Goal: Transaction & Acquisition: Download file/media

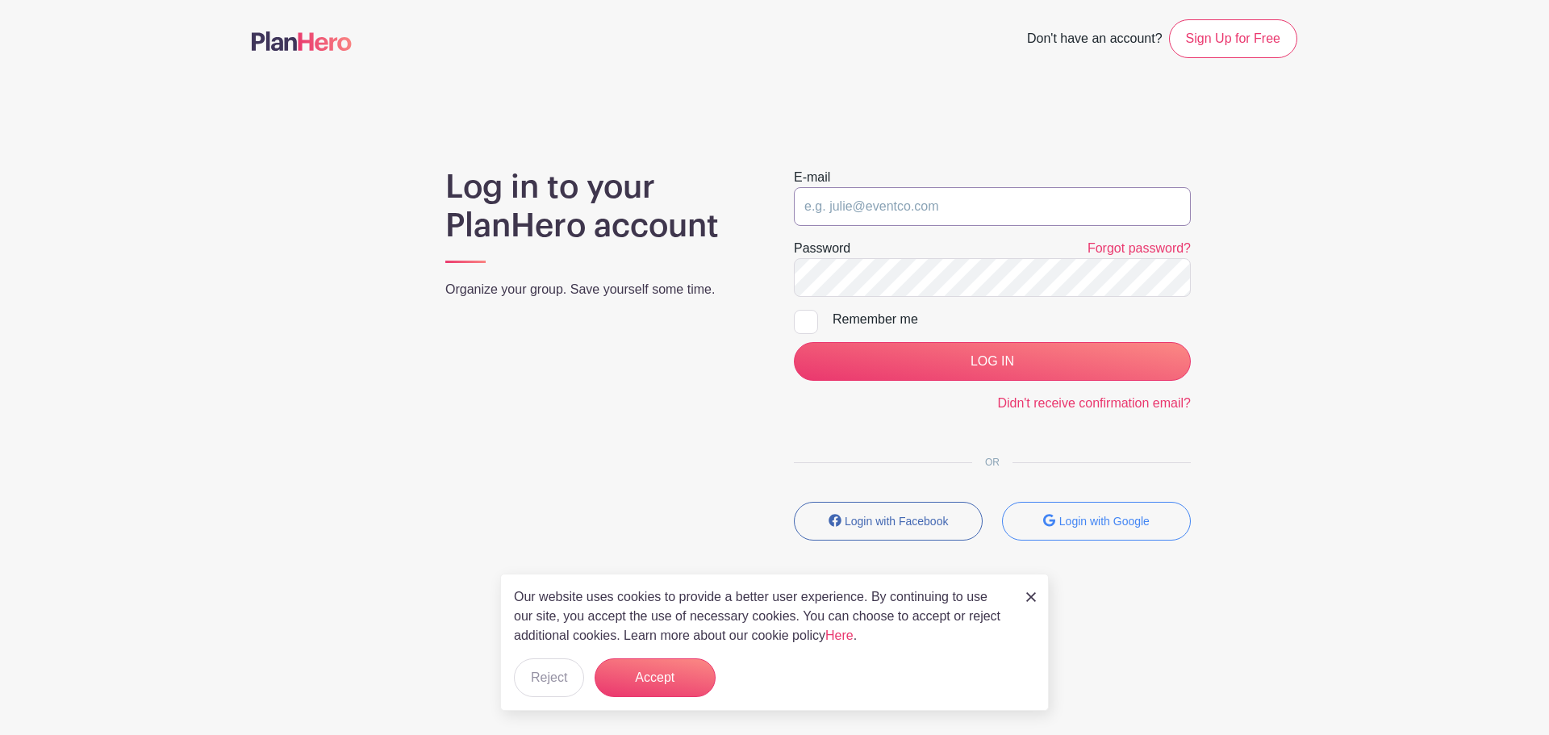
click at [870, 205] on input "email" at bounding box center [992, 206] width 397 height 39
click at [1078, 530] on button "Login with Google" at bounding box center [1096, 521] width 189 height 39
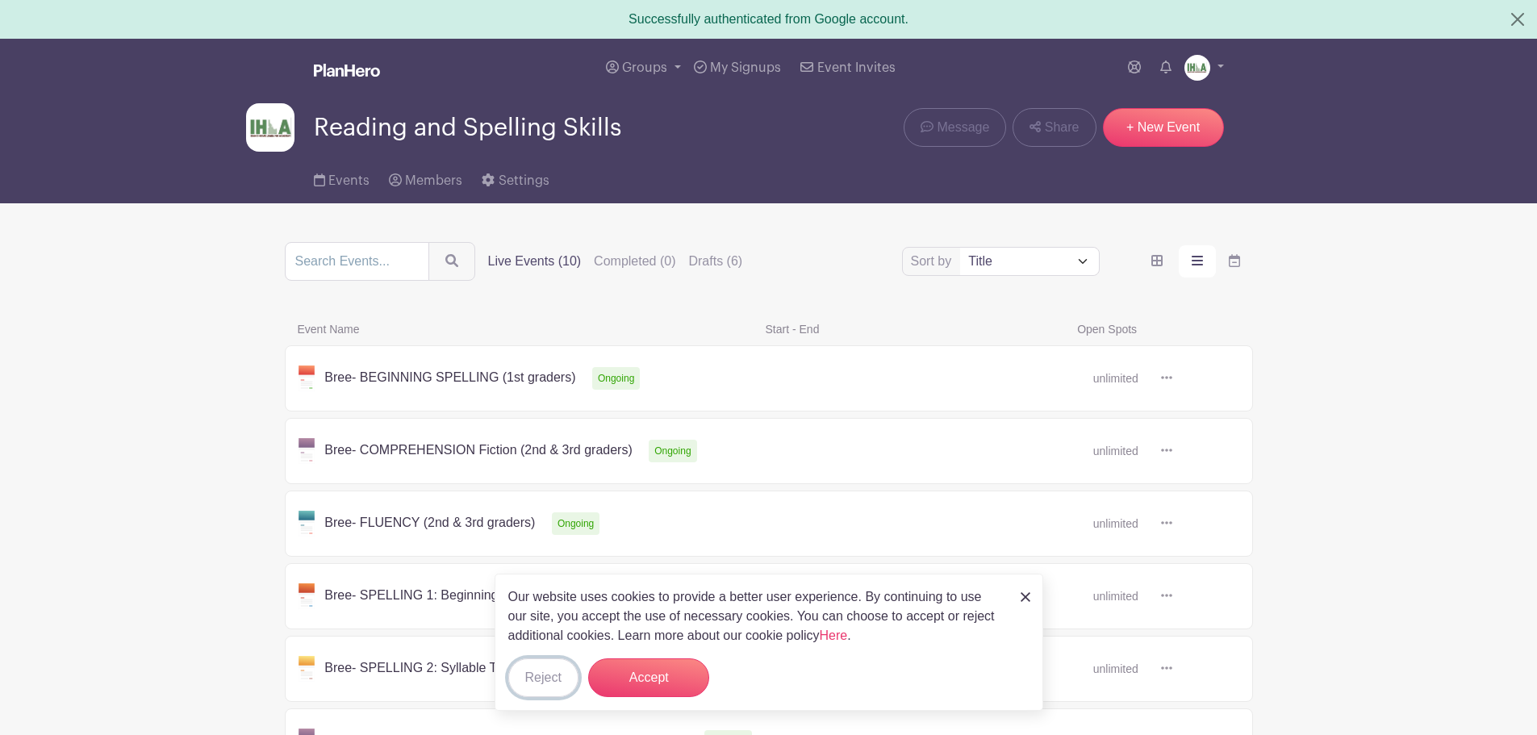
click at [531, 683] on button "Reject" at bounding box center [543, 677] width 70 height 39
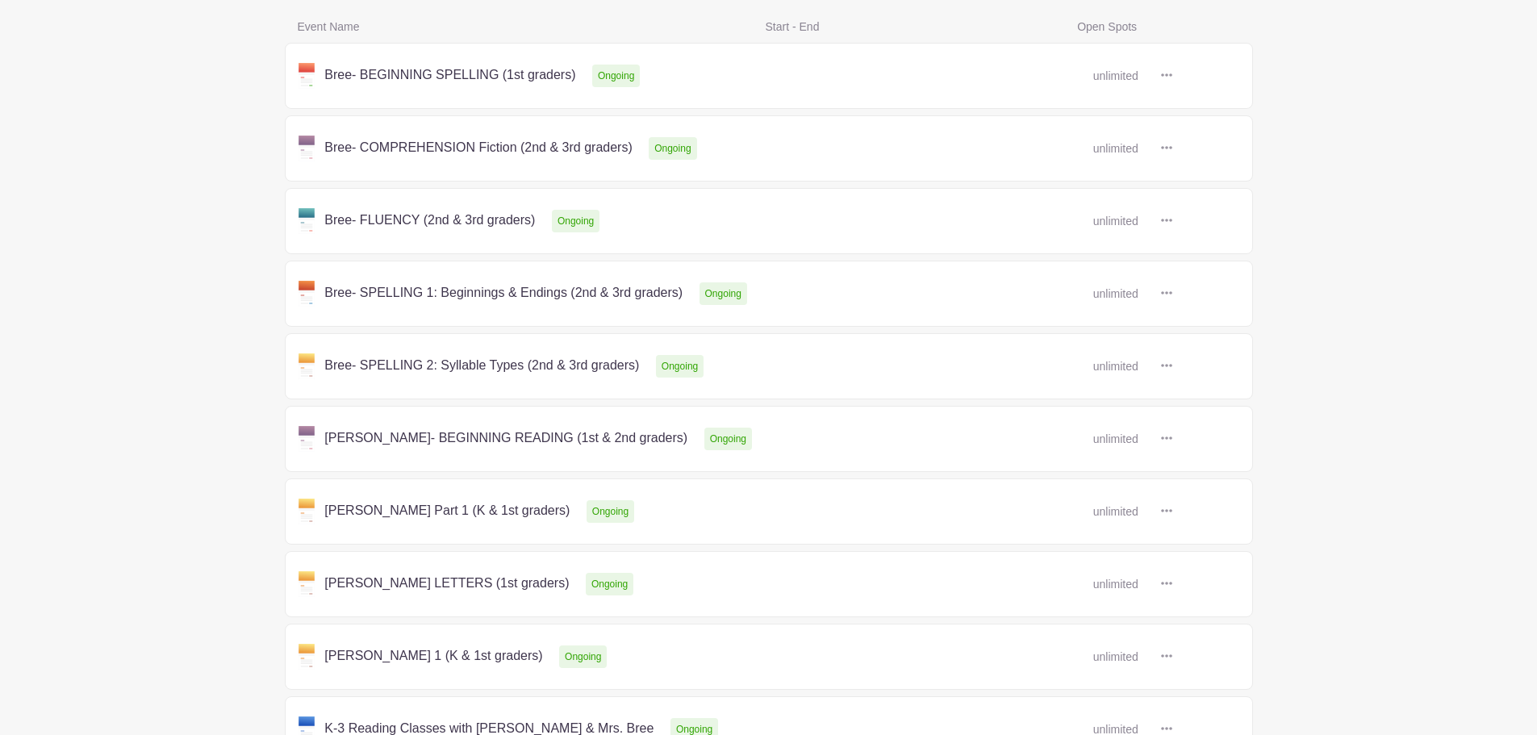
scroll to position [437, 0]
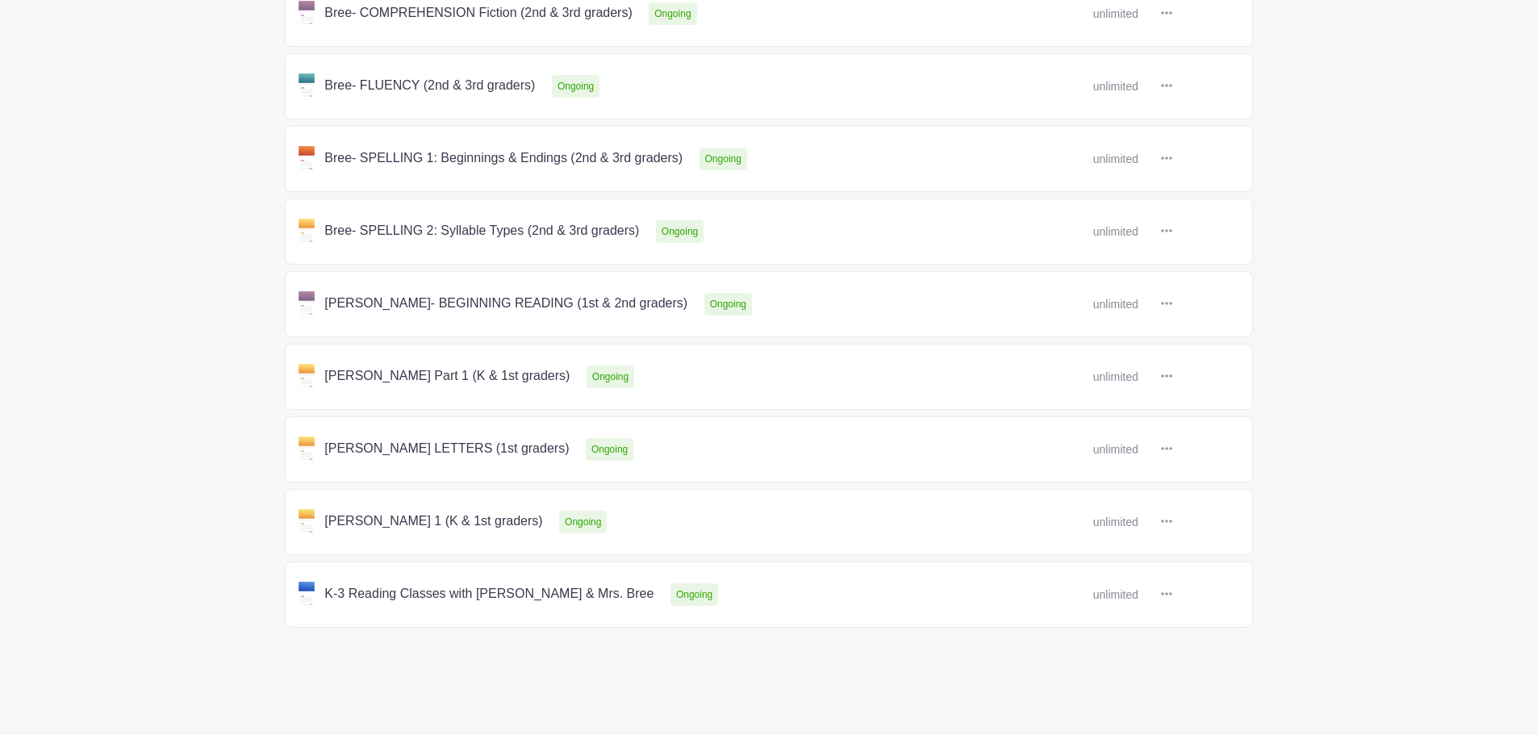
click at [1172, 377] on link at bounding box center [1172, 377] width 0 height 0
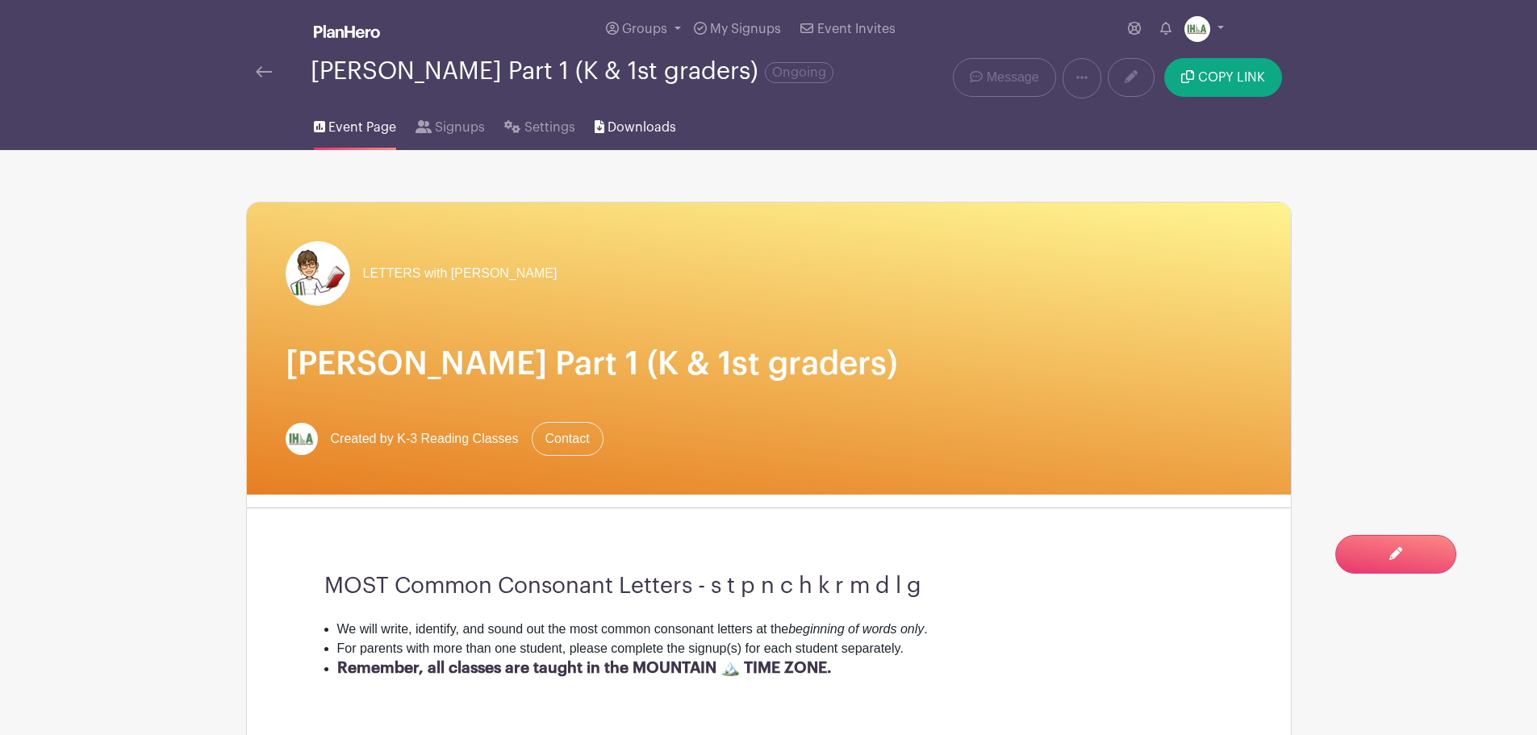
click at [616, 137] on span "Downloads" at bounding box center [641, 127] width 69 height 19
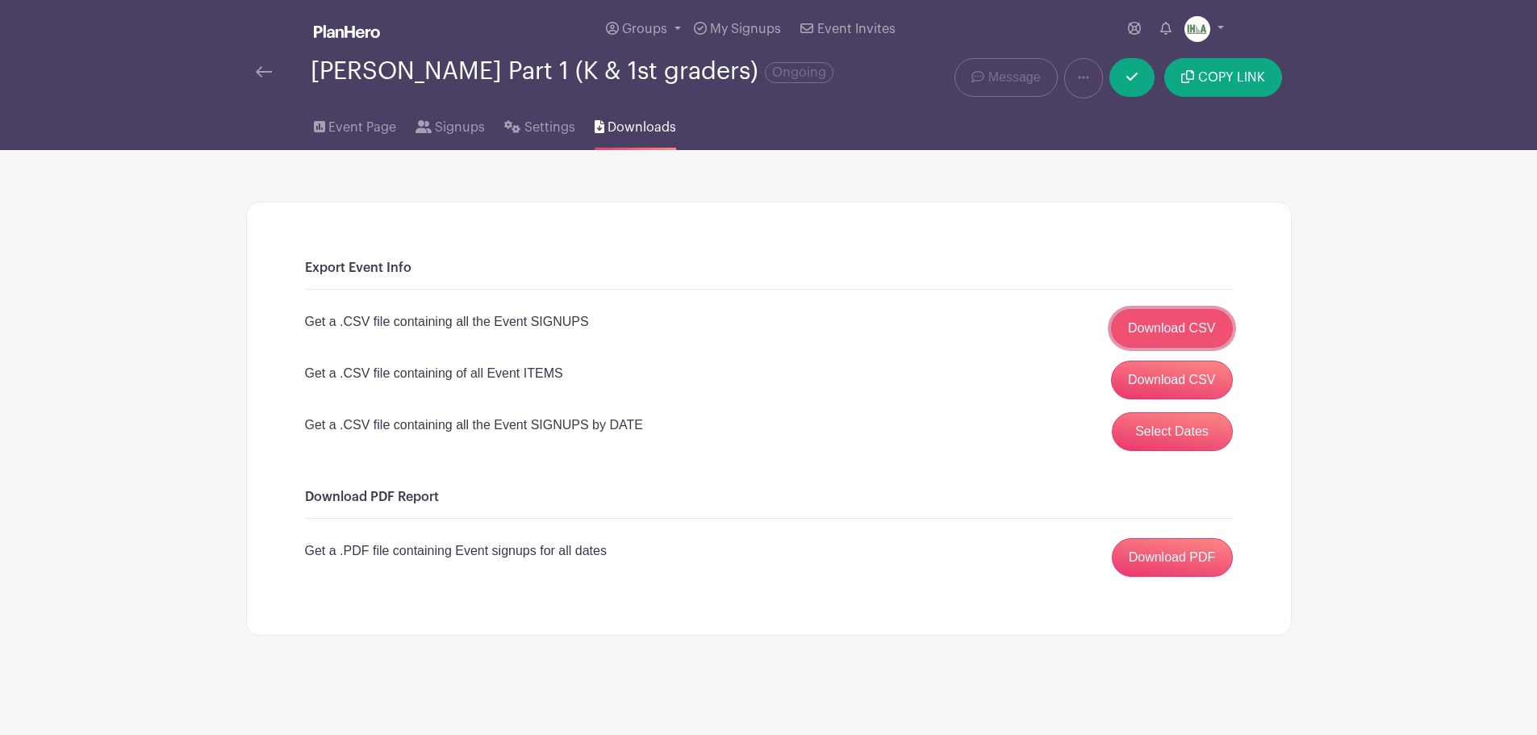
click at [1153, 342] on link "Download CSV" at bounding box center [1172, 328] width 122 height 39
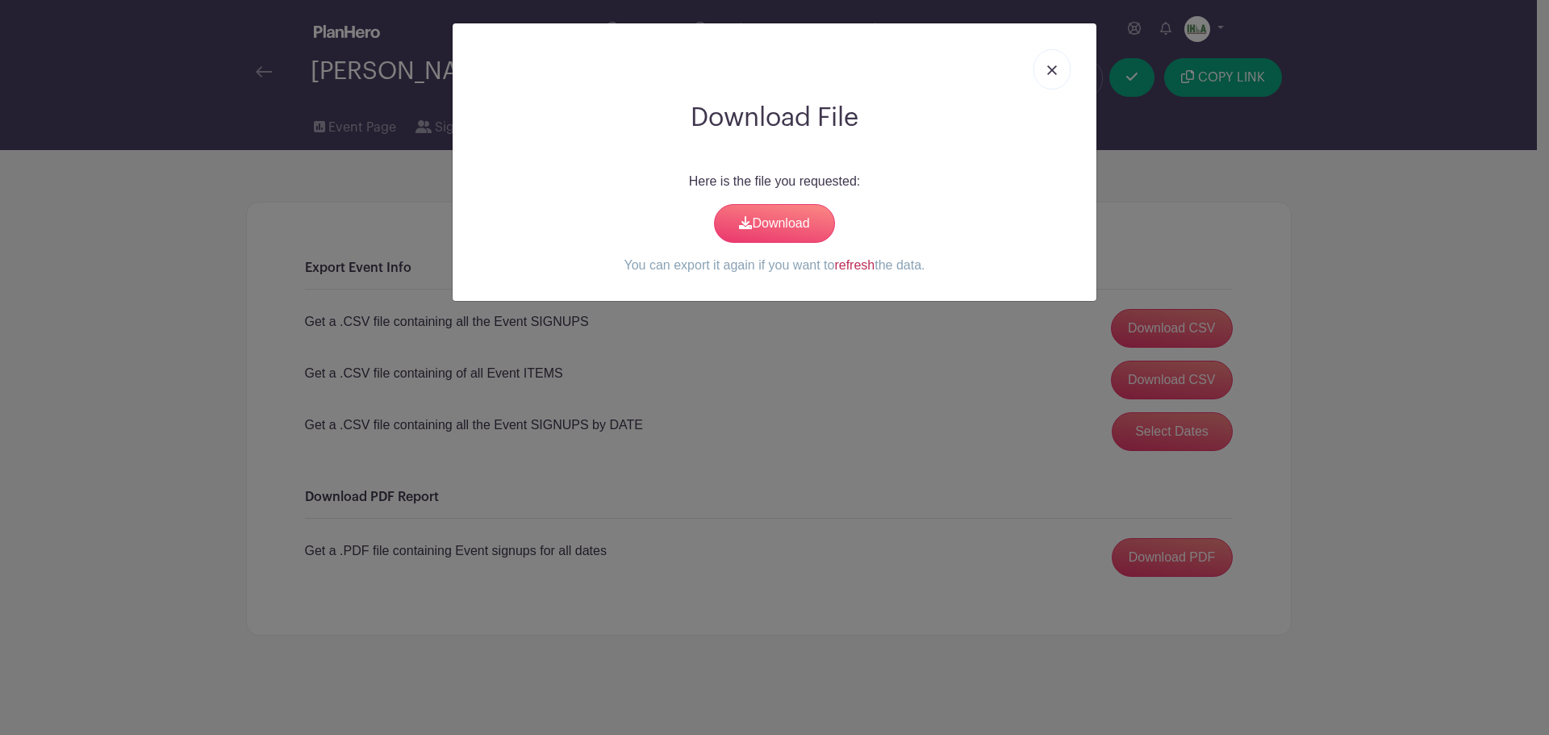
click at [861, 268] on link "refresh" at bounding box center [854, 265] width 40 height 14
click at [785, 232] on link "Download" at bounding box center [774, 223] width 121 height 39
click at [1056, 66] on img at bounding box center [1052, 70] width 10 height 10
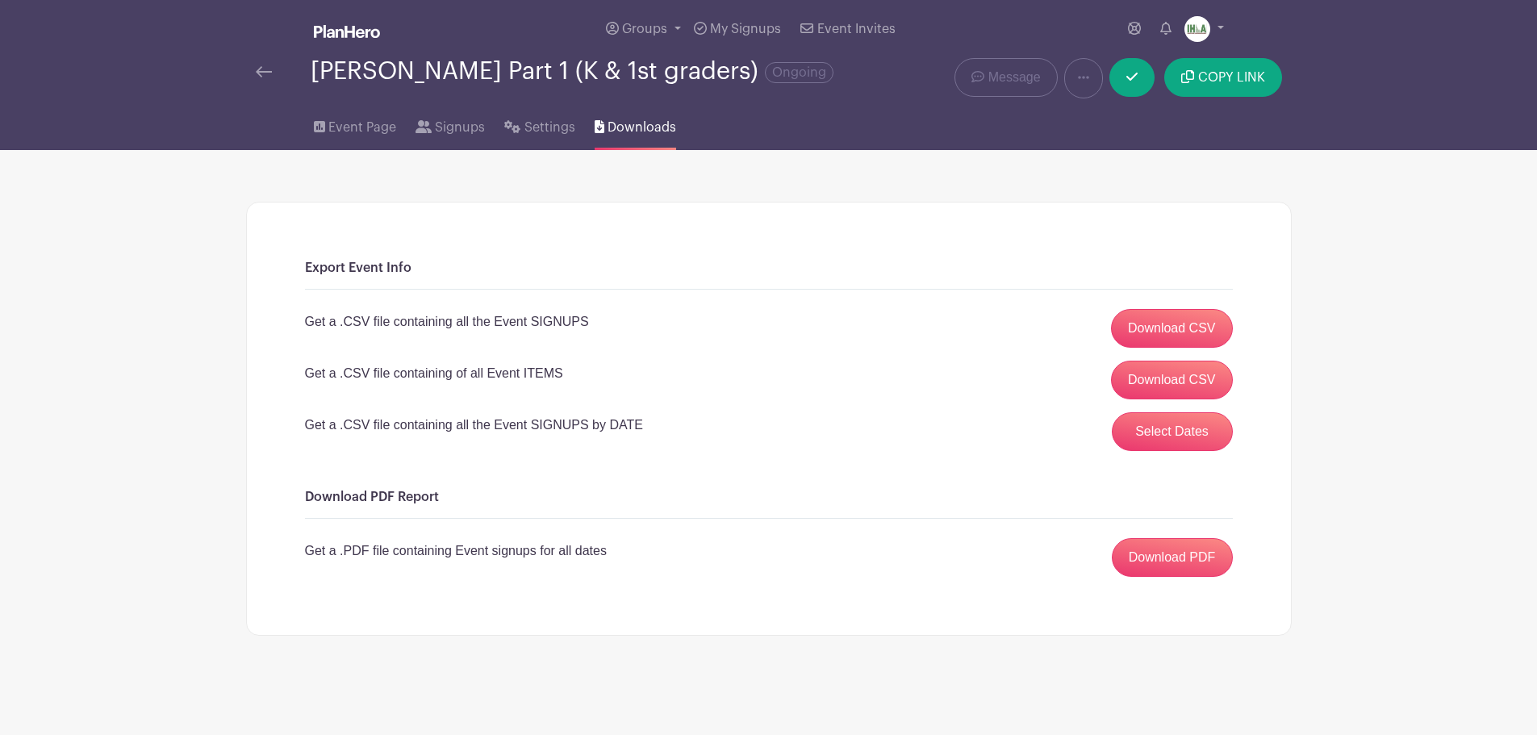
click at [261, 77] on img at bounding box center [264, 71] width 16 height 11
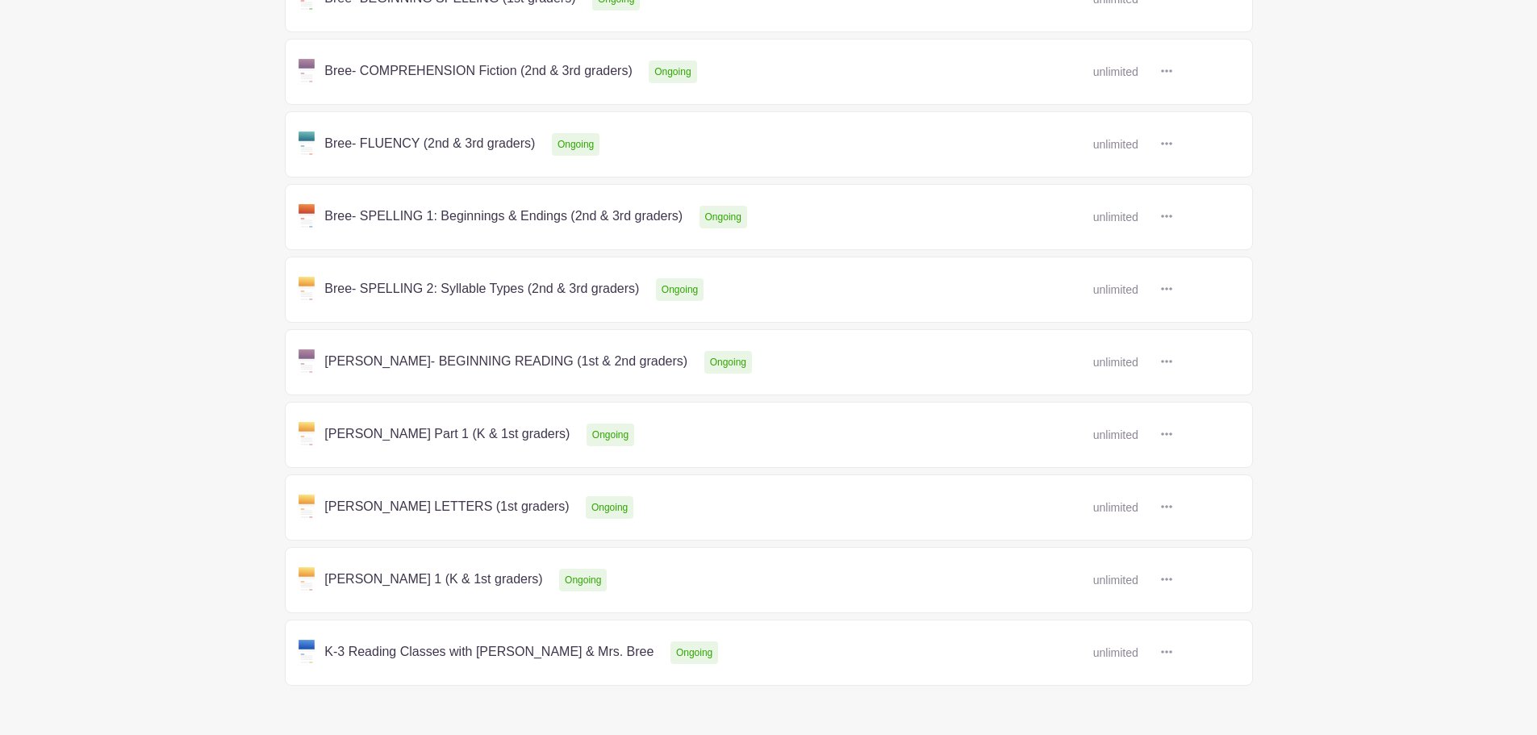
scroll to position [377, 0]
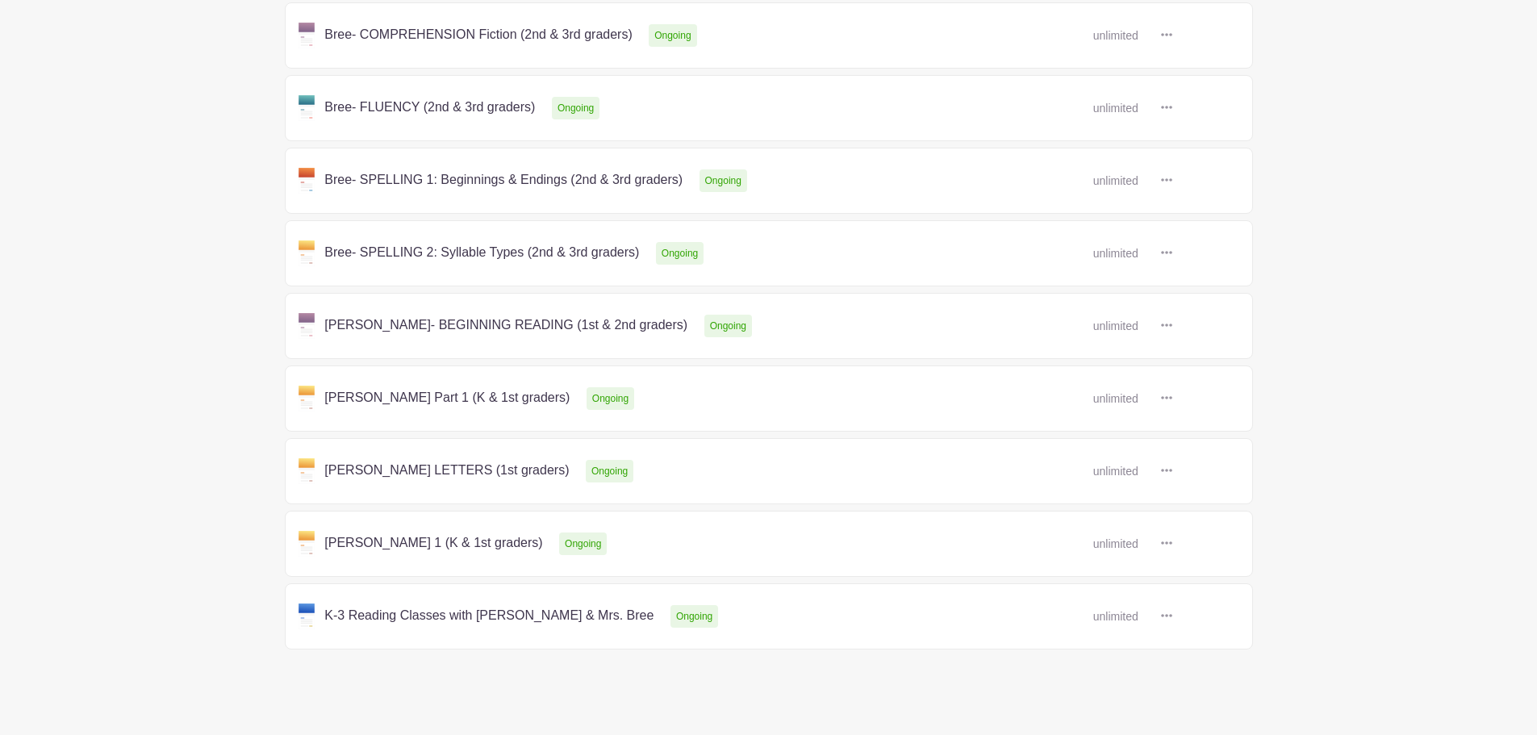
click at [1172, 544] on link at bounding box center [1172, 544] width 0 height 0
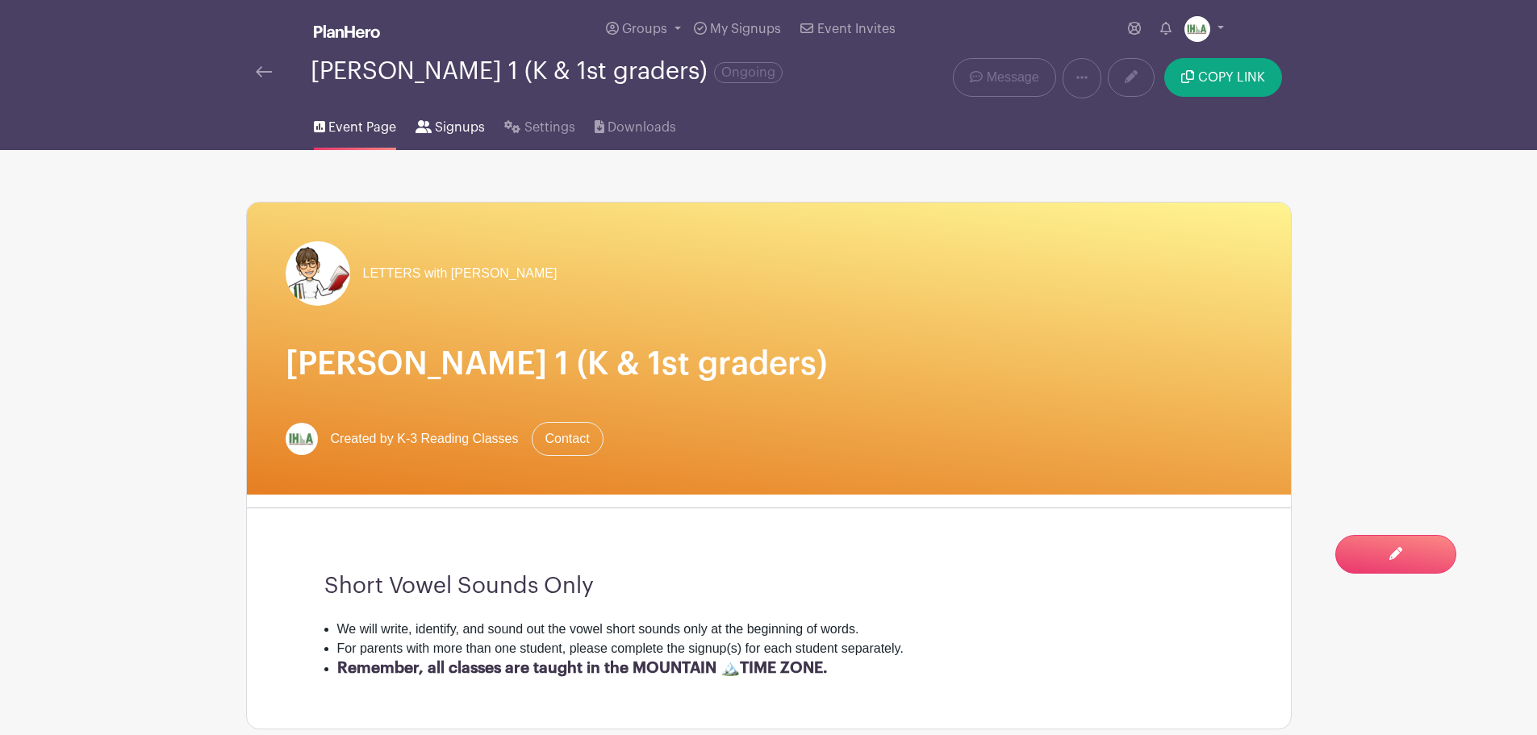
click at [447, 122] on span "Signups" at bounding box center [460, 127] width 50 height 19
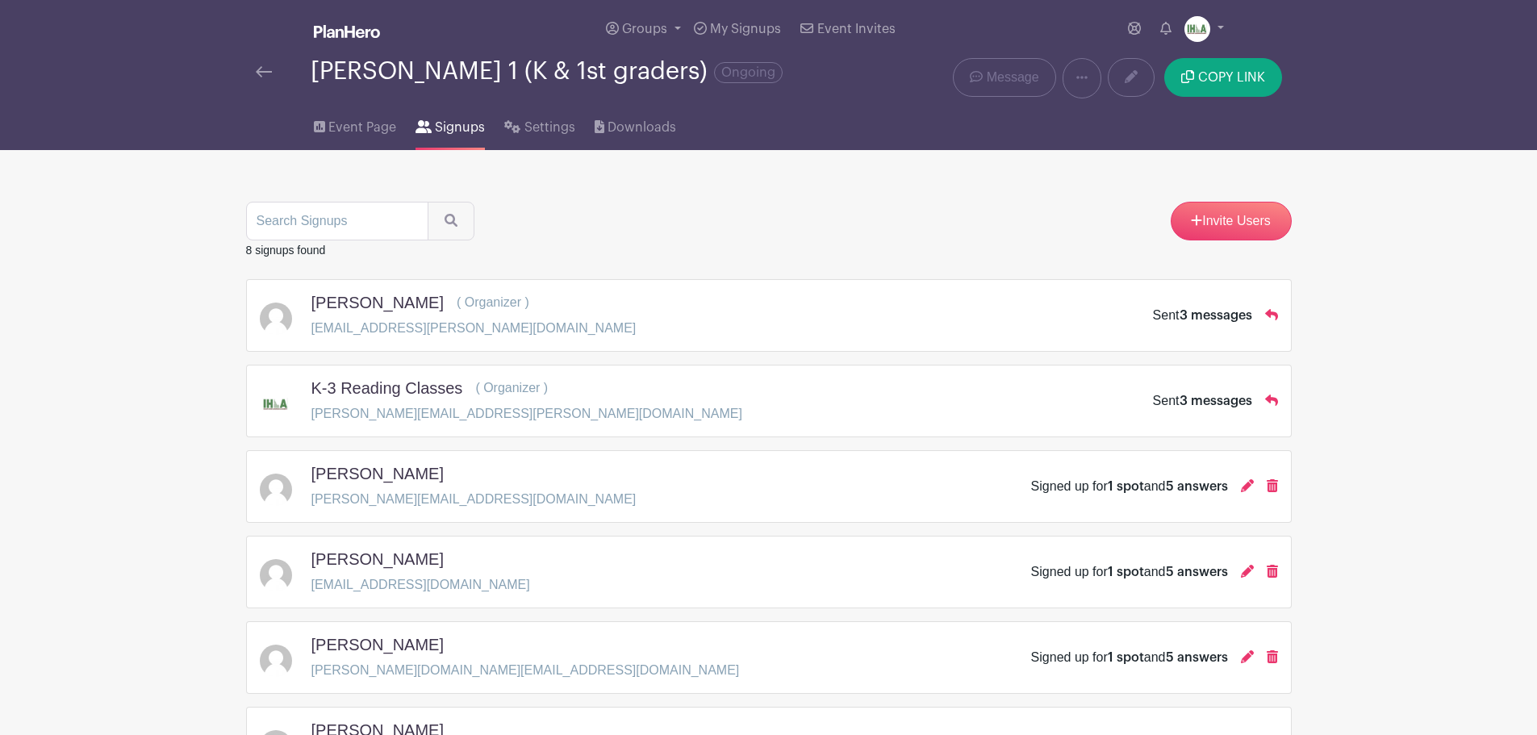
click at [265, 68] on img at bounding box center [264, 71] width 16 height 11
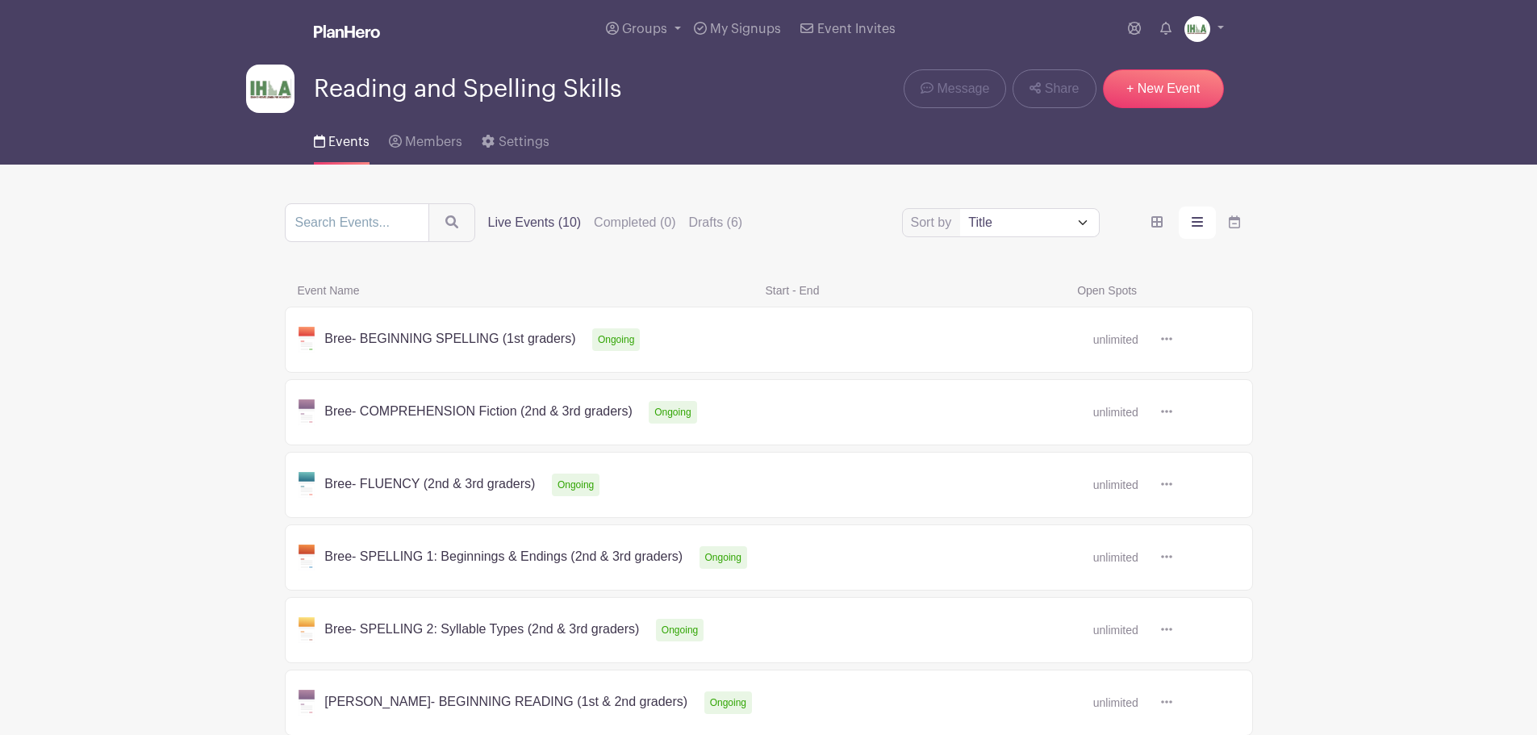
click at [516, 219] on label "Live Events (10)" at bounding box center [535, 222] width 94 height 19
click at [0, 0] on input "Live Events (10)" at bounding box center [0, 0] width 0 height 0
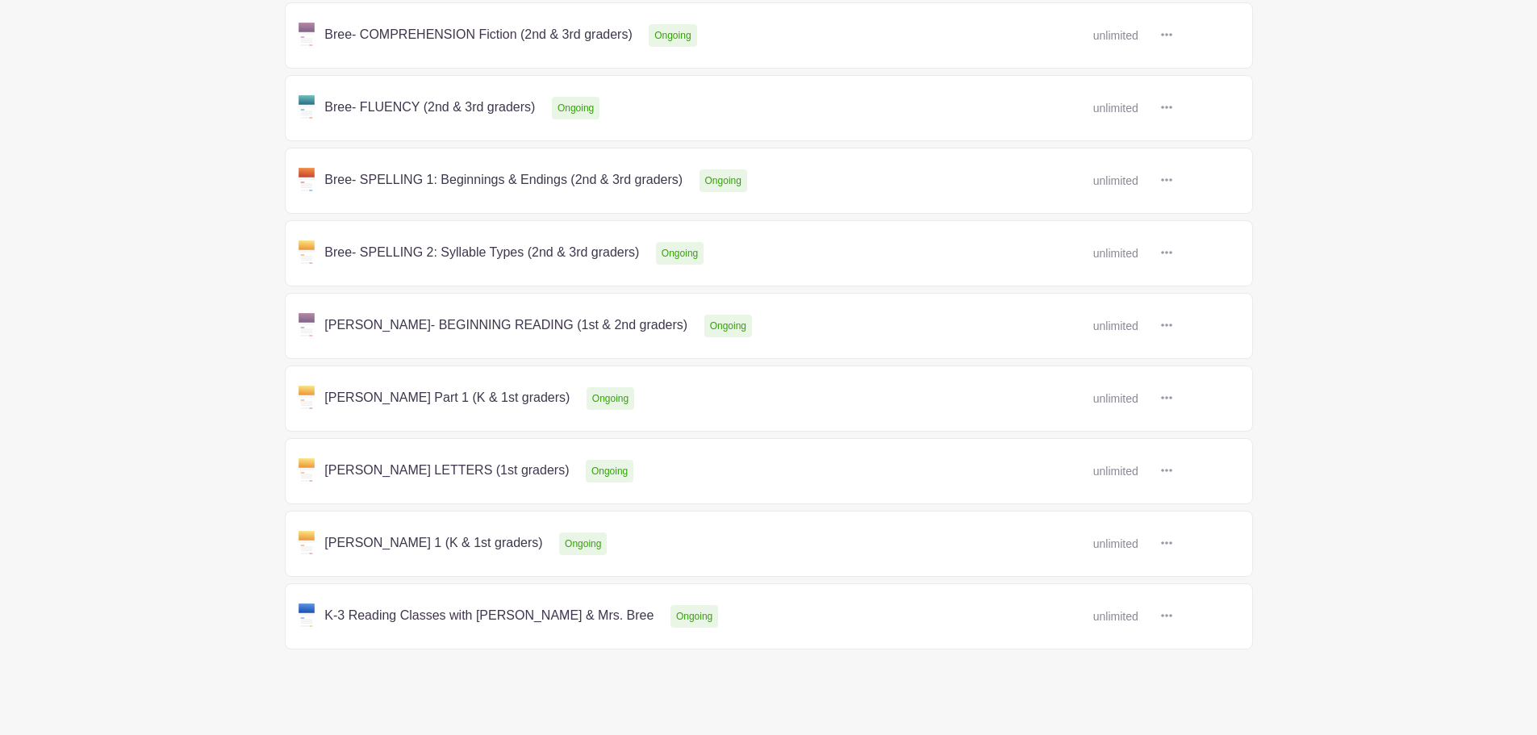
click at [1172, 544] on link at bounding box center [1172, 544] width 0 height 0
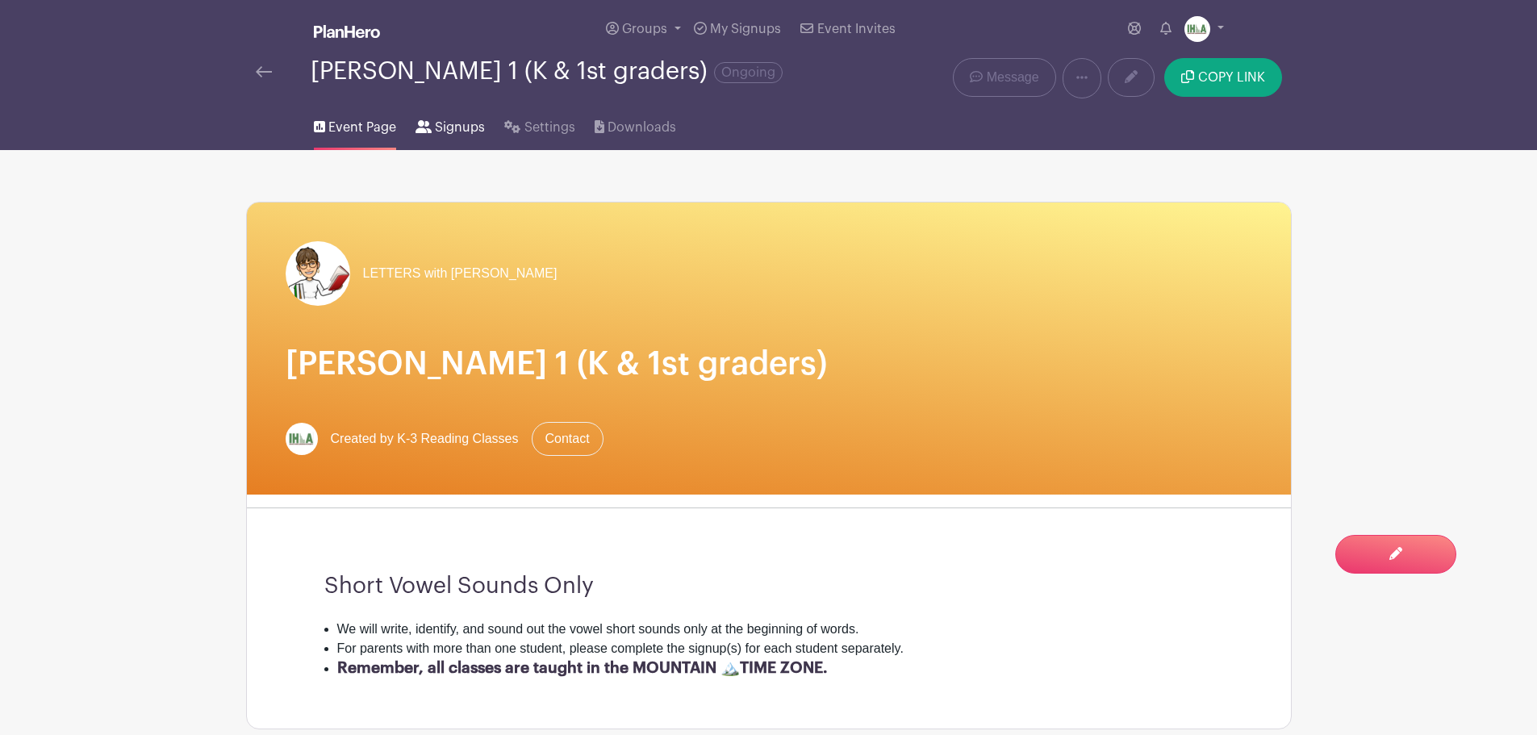
click at [449, 128] on span "Signups" at bounding box center [460, 127] width 50 height 19
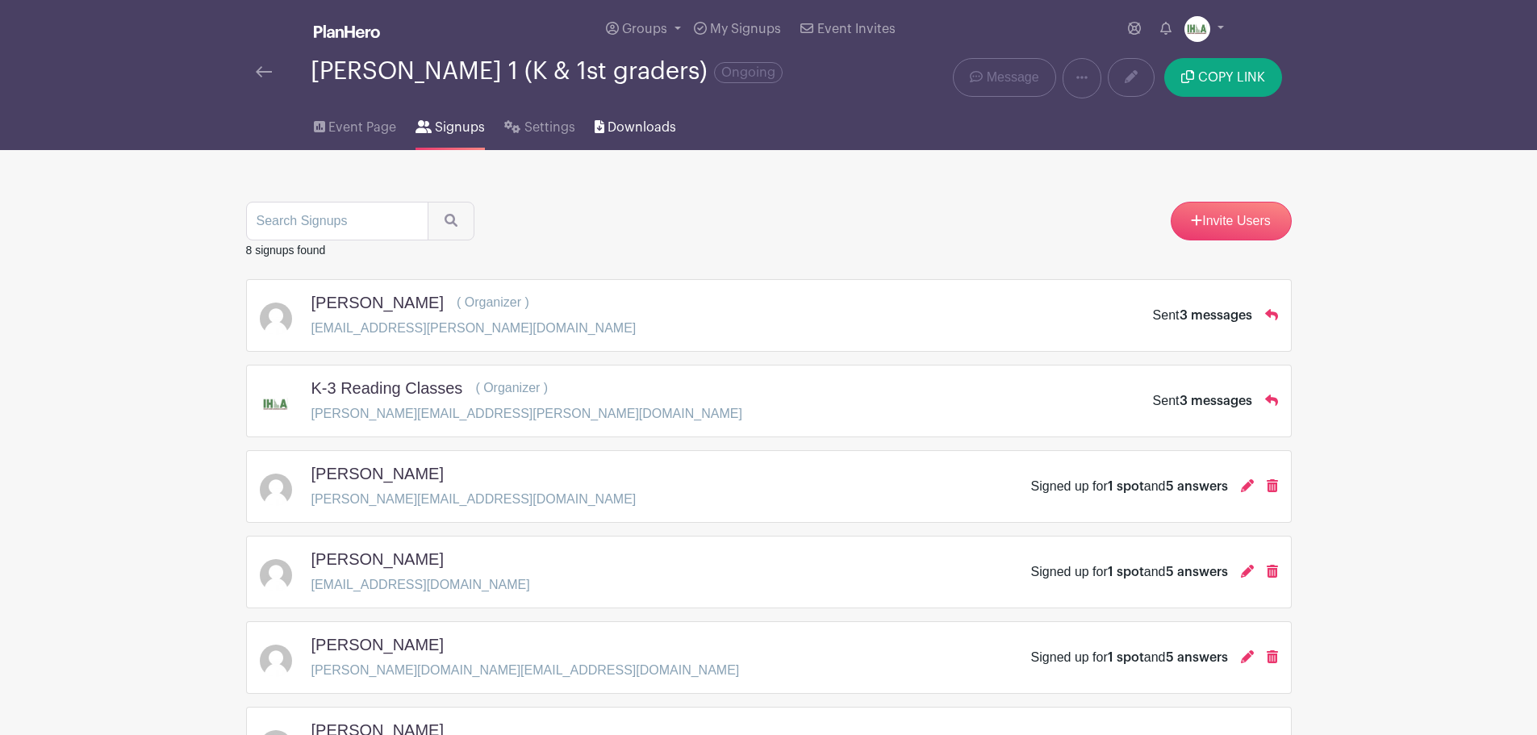
click at [633, 127] on span "Downloads" at bounding box center [641, 127] width 69 height 19
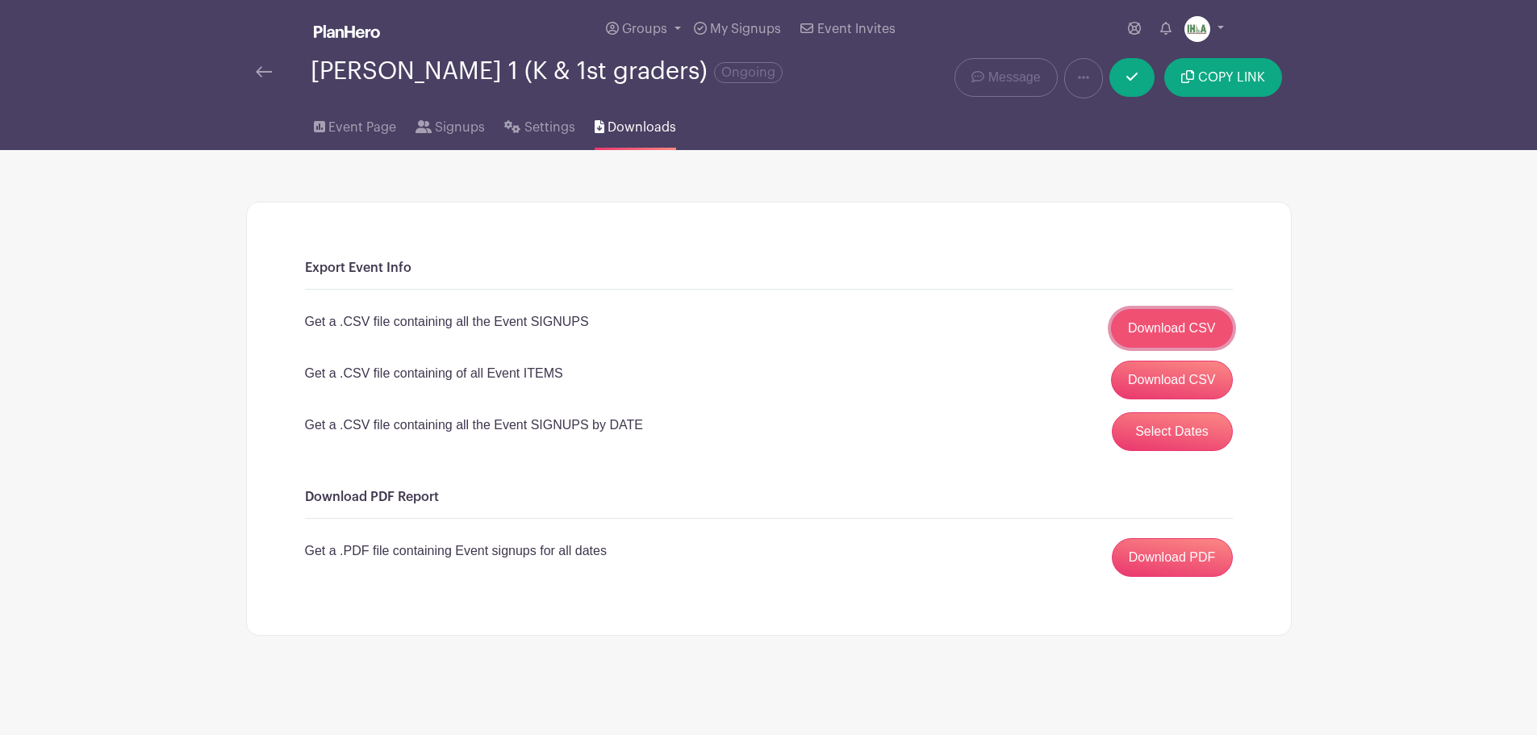
click at [1177, 322] on link "Download CSV" at bounding box center [1172, 328] width 122 height 39
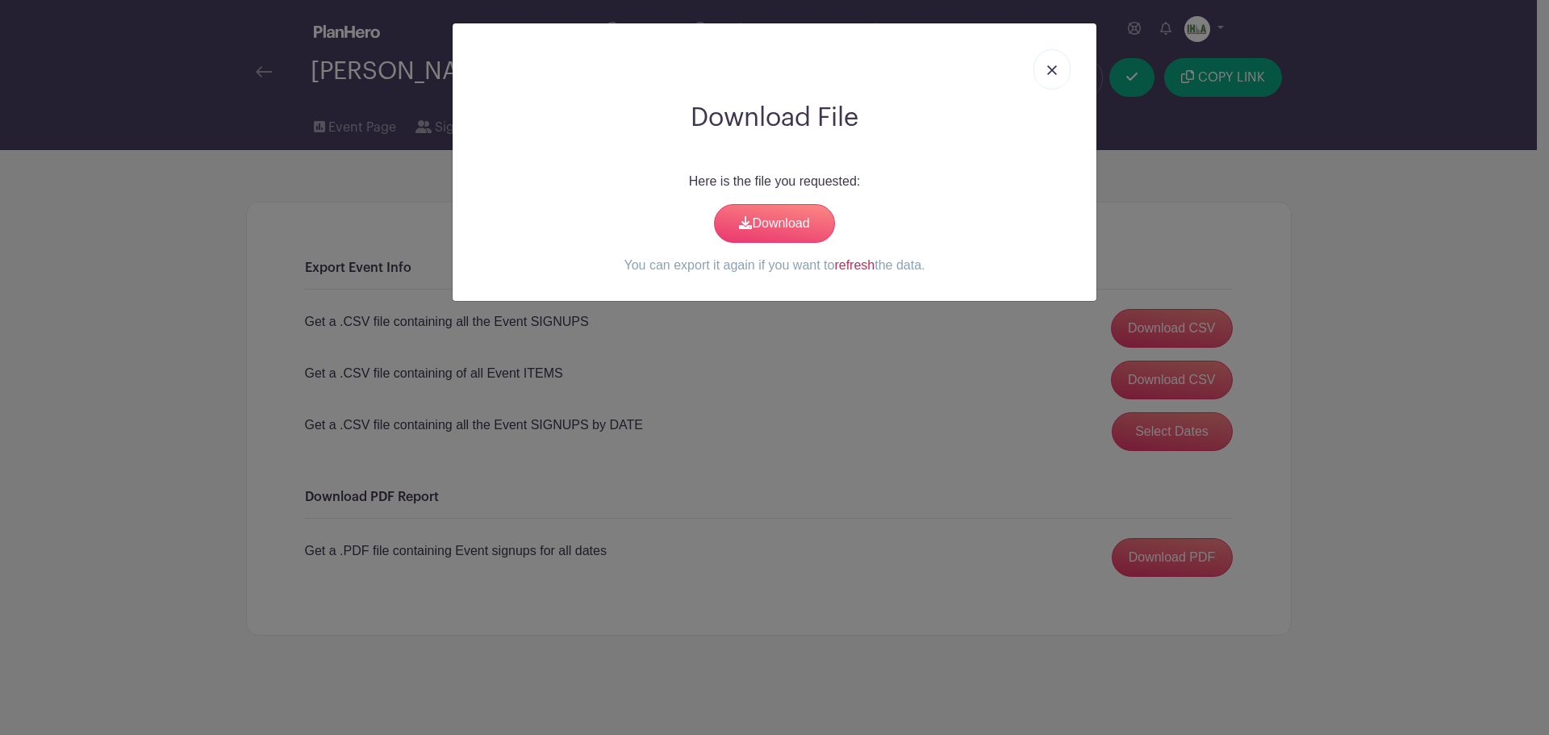
click at [854, 265] on link "refresh" at bounding box center [854, 265] width 40 height 14
click at [758, 230] on link "Download" at bounding box center [774, 223] width 121 height 39
click at [1054, 66] on img at bounding box center [1052, 70] width 10 height 10
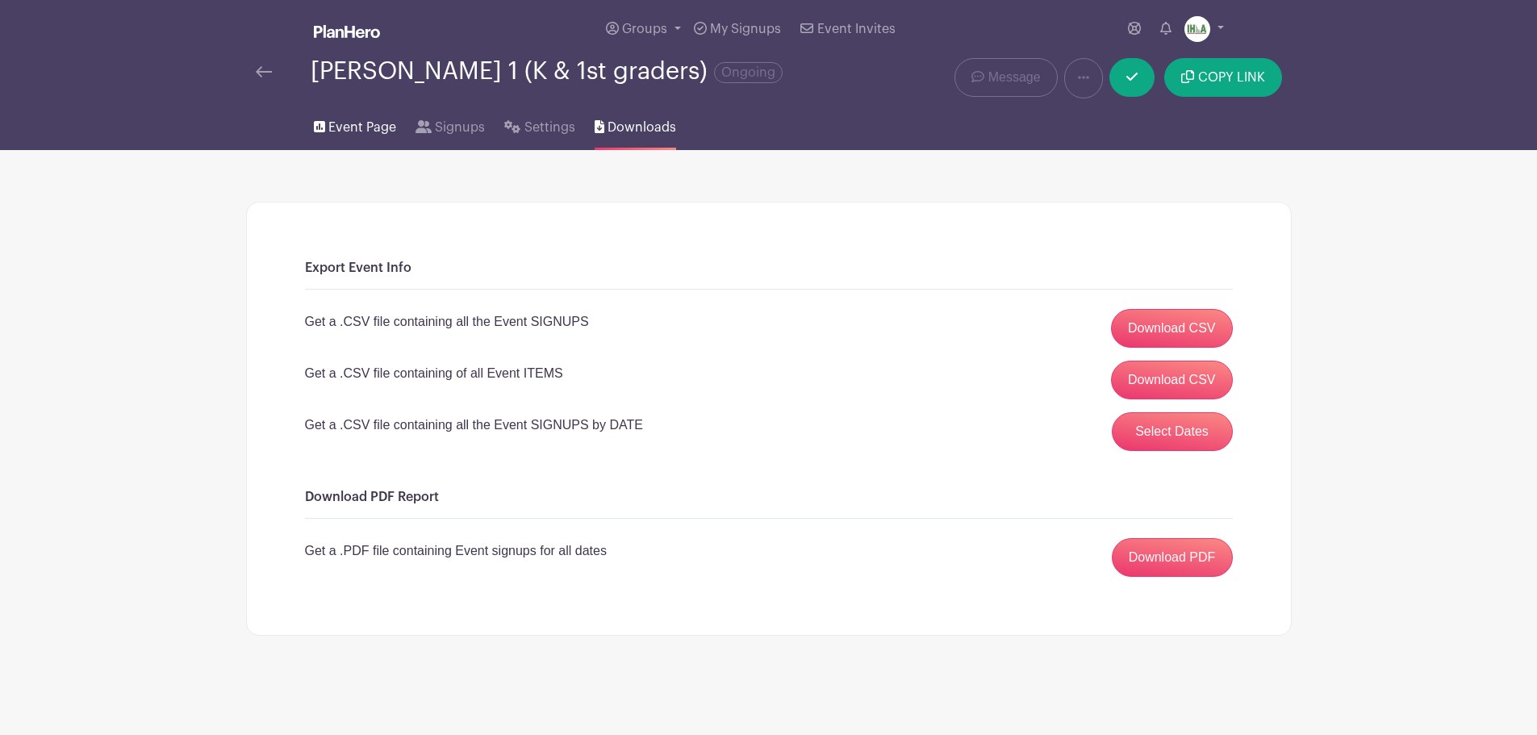
click at [344, 123] on span "Event Page" at bounding box center [362, 127] width 68 height 19
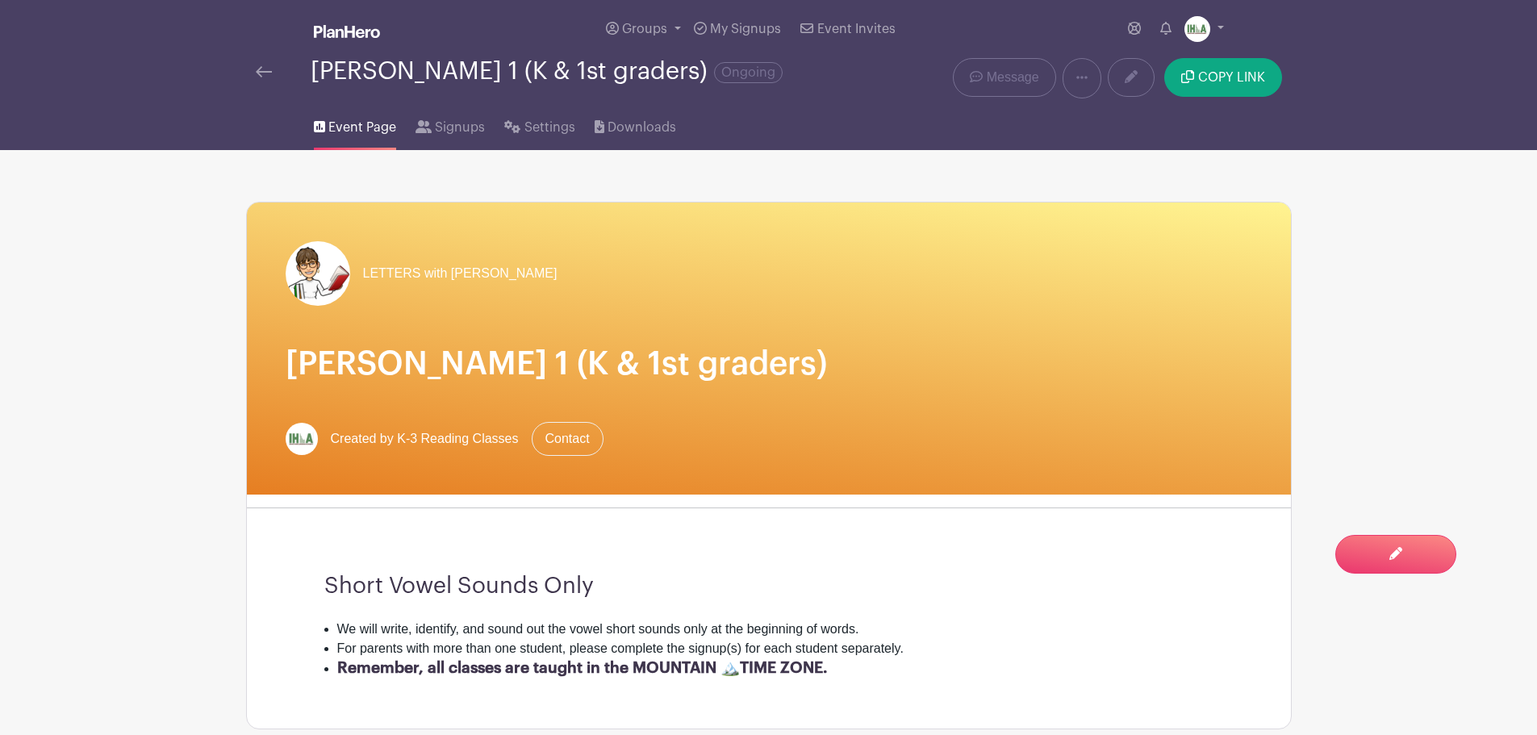
click at [360, 127] on span "Event Page" at bounding box center [362, 127] width 68 height 19
click at [269, 72] on img at bounding box center [264, 71] width 16 height 11
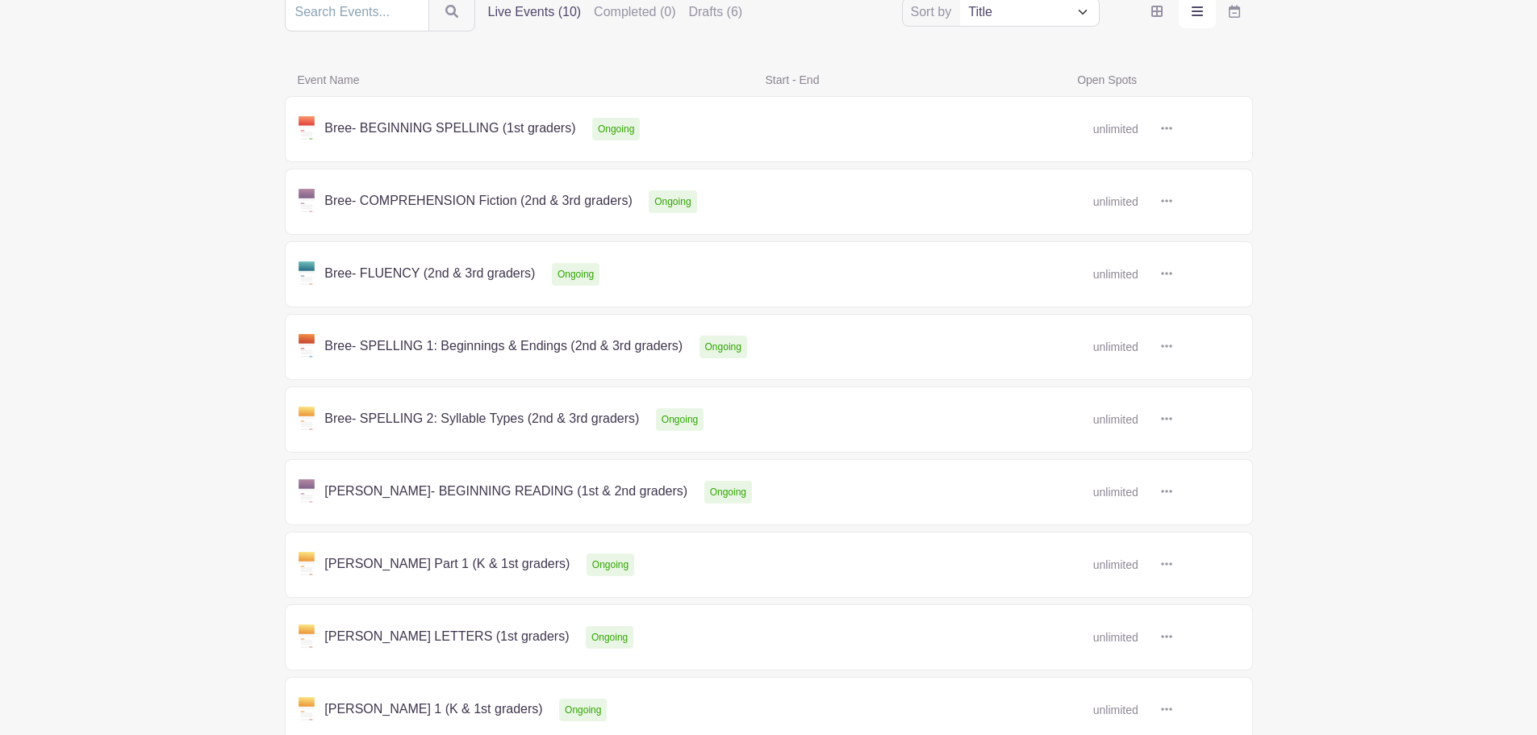
scroll to position [22, 0]
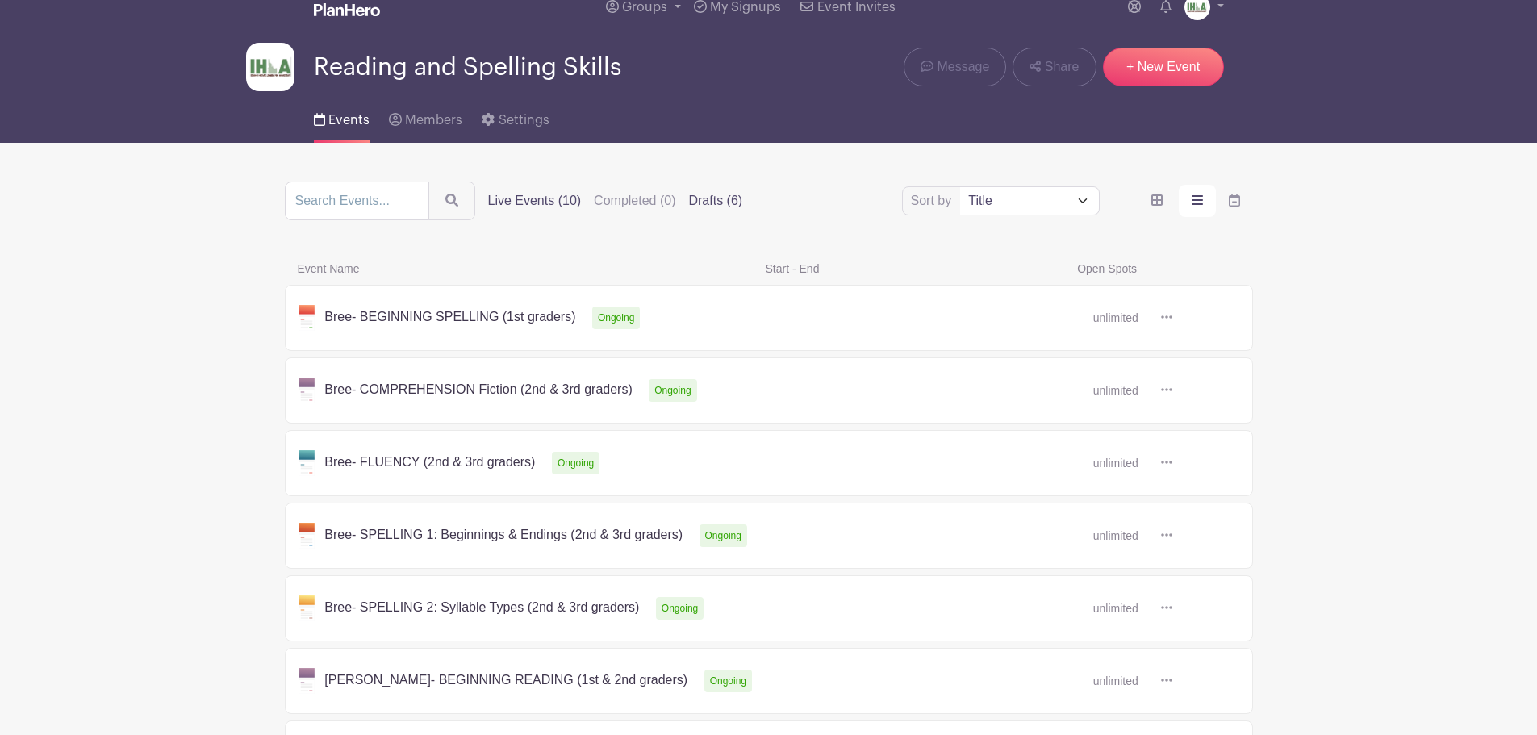
click at [720, 199] on label "Drafts (6)" at bounding box center [715, 200] width 54 height 19
click at [0, 0] on input "Drafts (6)" at bounding box center [0, 0] width 0 height 0
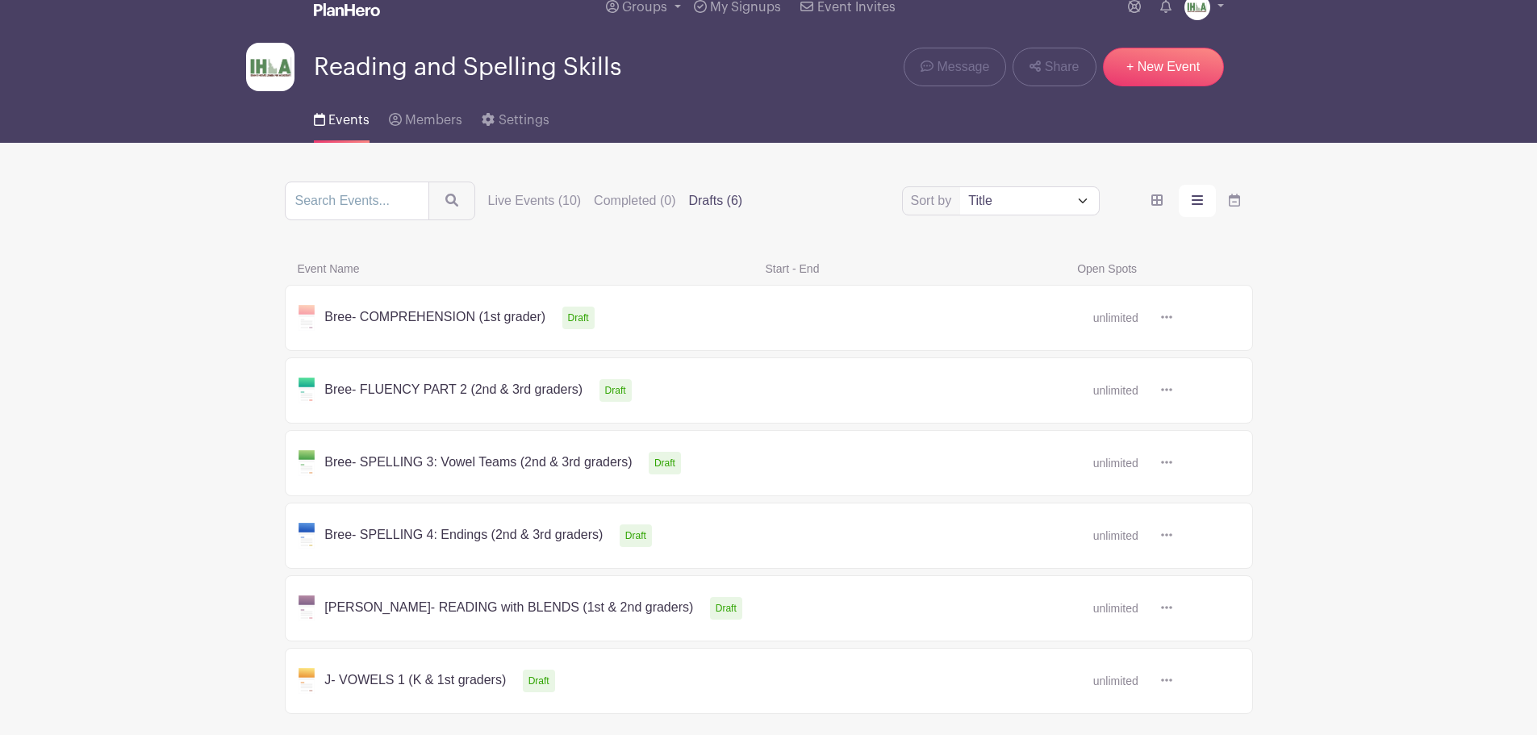
scroll to position [108, 0]
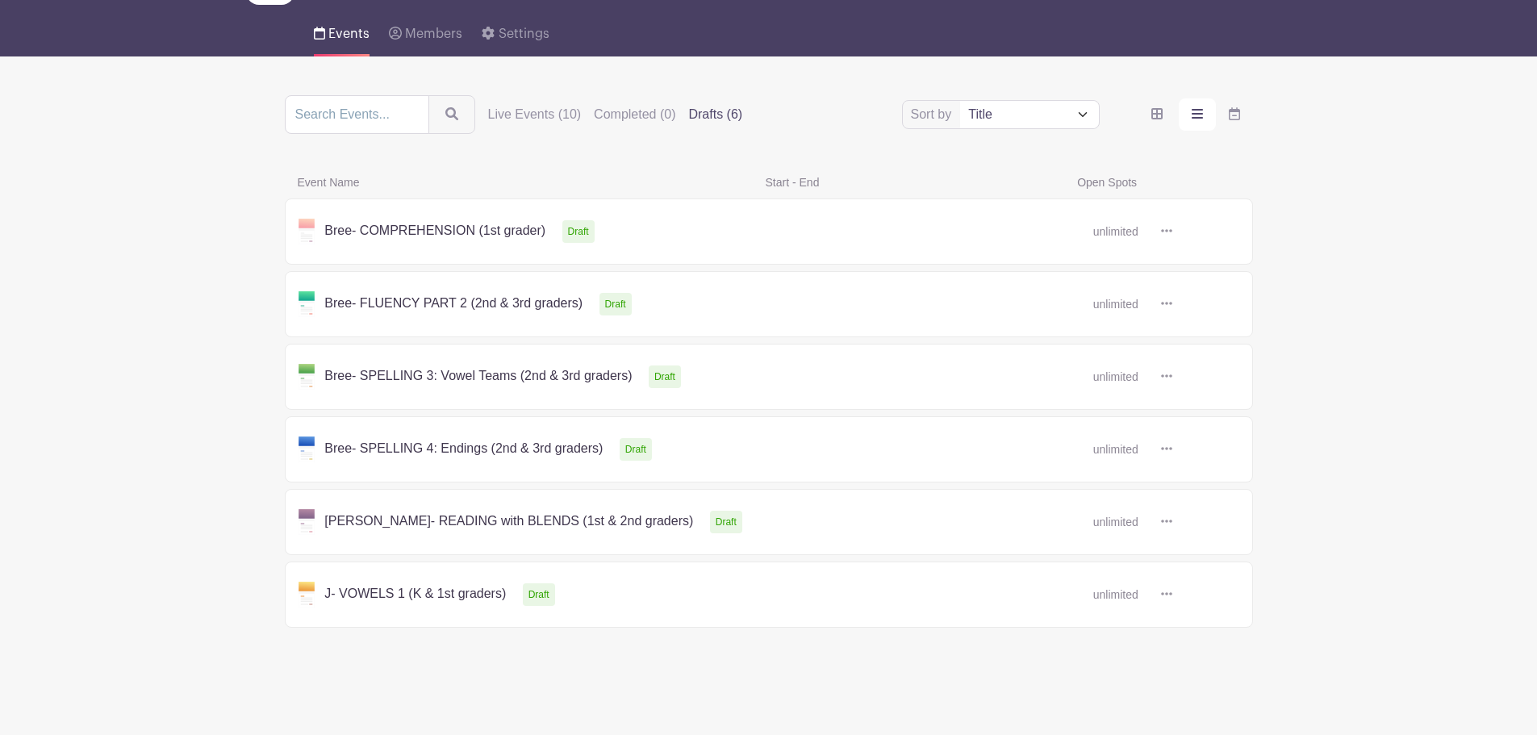
click at [1172, 522] on link at bounding box center [1172, 522] width 0 height 0
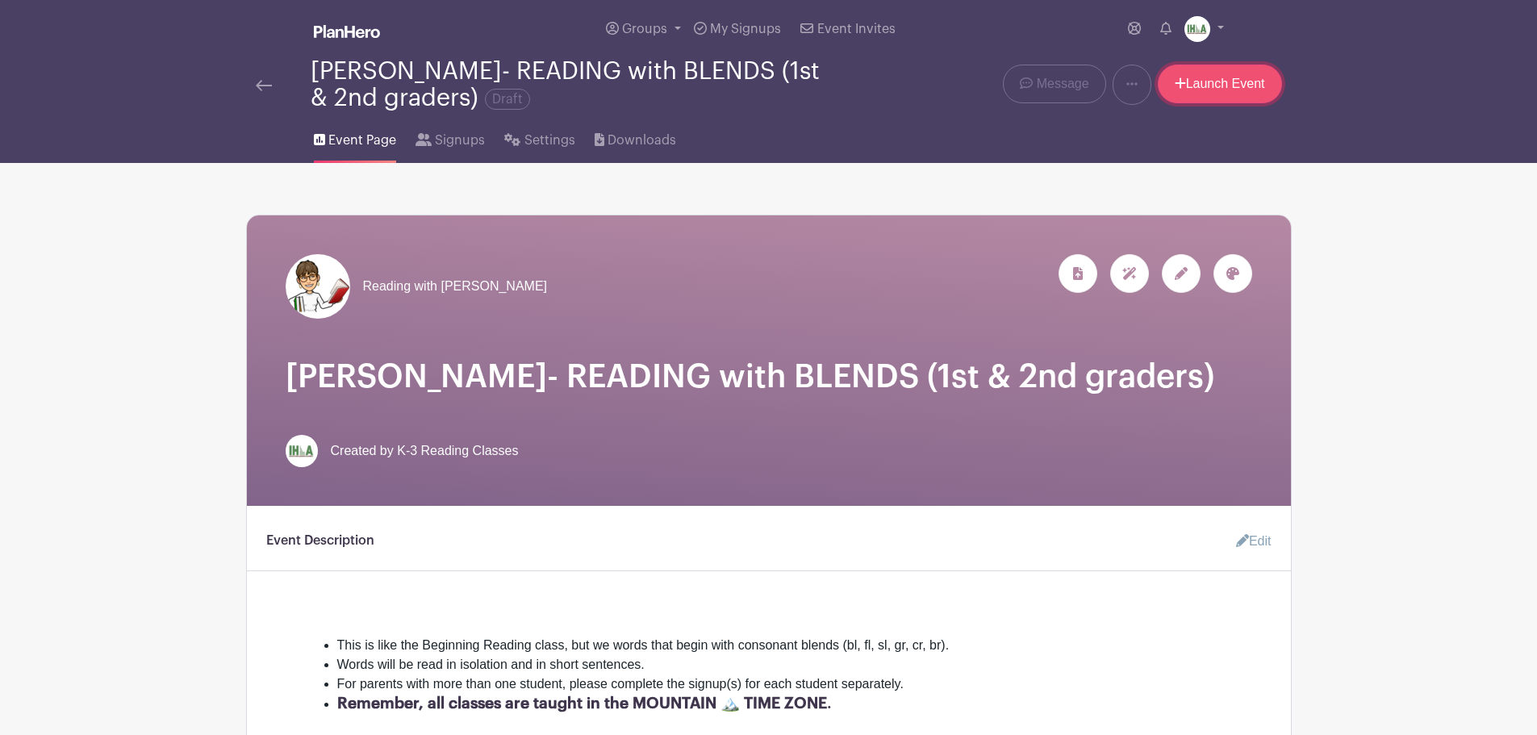
click at [1205, 79] on link "Launch Event" at bounding box center [1220, 84] width 124 height 39
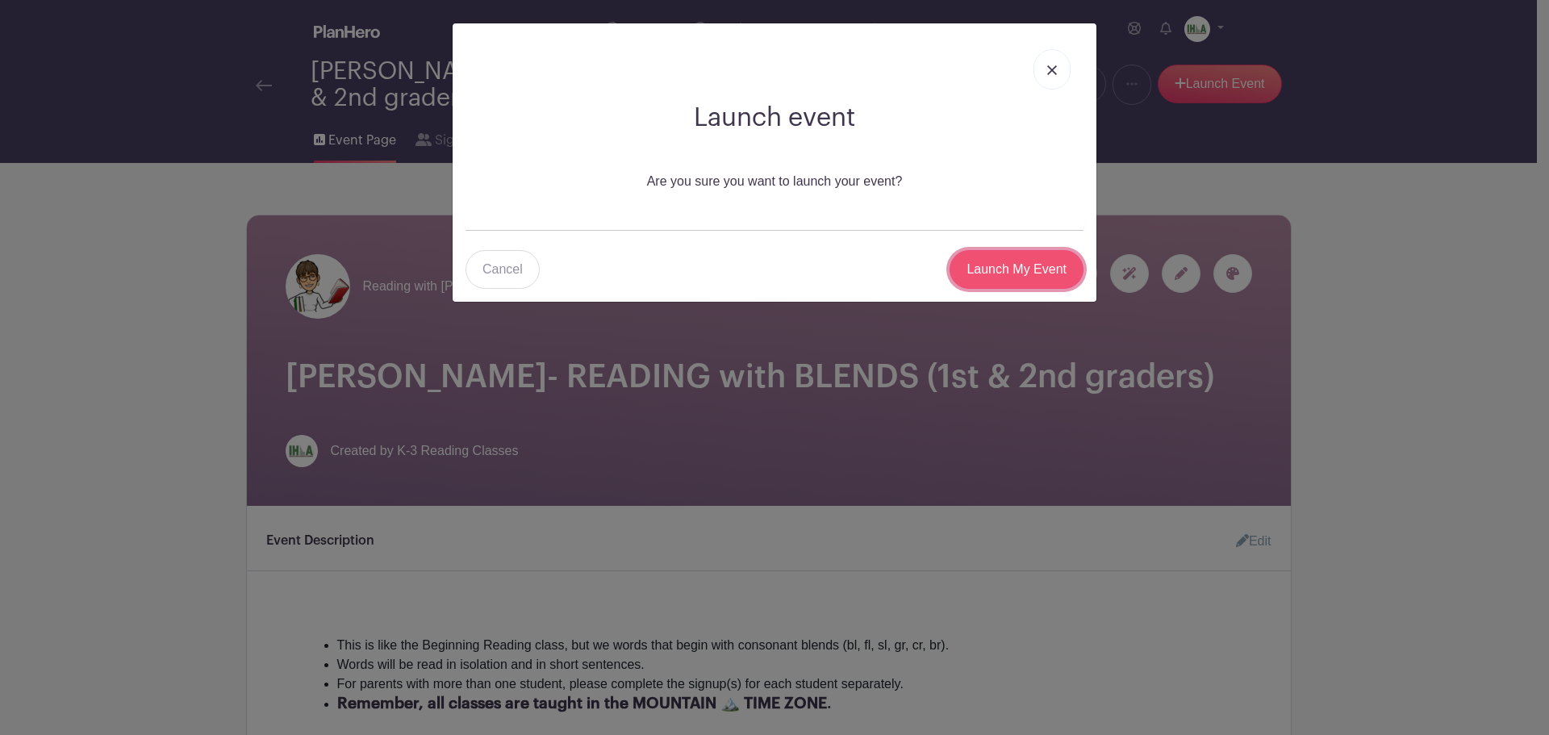
click at [1024, 268] on input "Launch My Event" at bounding box center [1017, 269] width 134 height 39
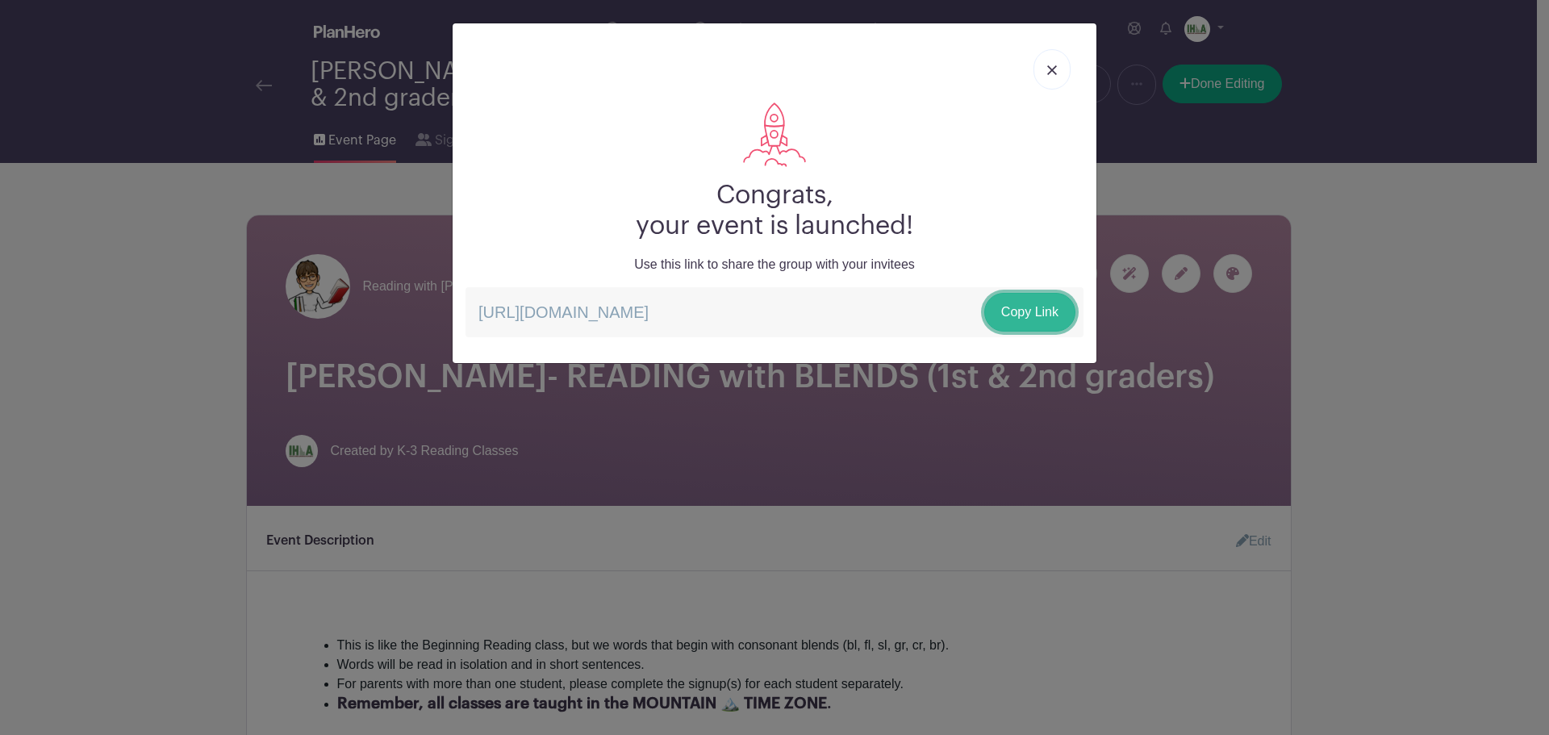
click at [1022, 311] on link "Copy Link" at bounding box center [1029, 312] width 91 height 39
click at [1053, 73] on img at bounding box center [1052, 70] width 10 height 10
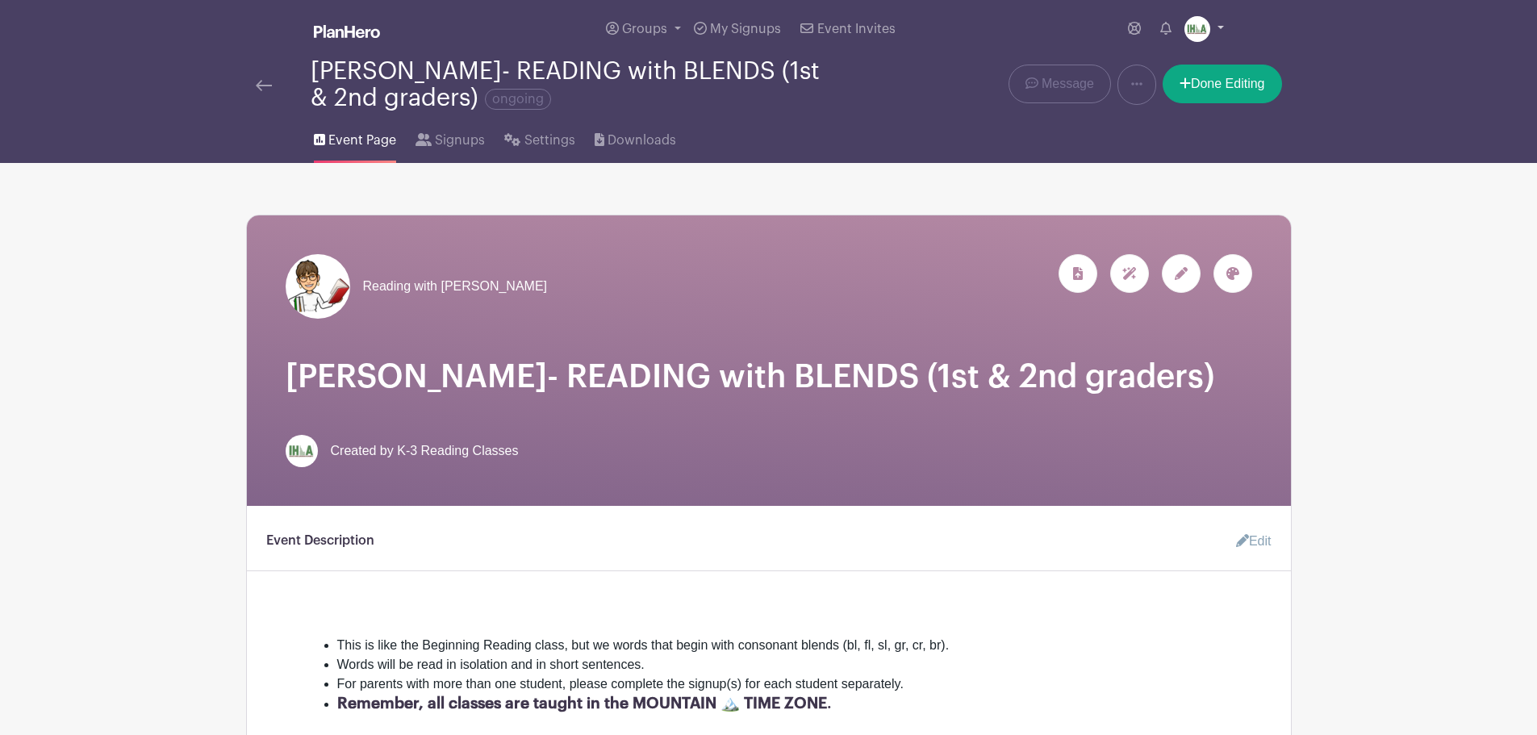
click at [1197, 27] on img at bounding box center [1197, 29] width 26 height 26
click at [1138, 102] on link "Logout" at bounding box center [1159, 107] width 127 height 26
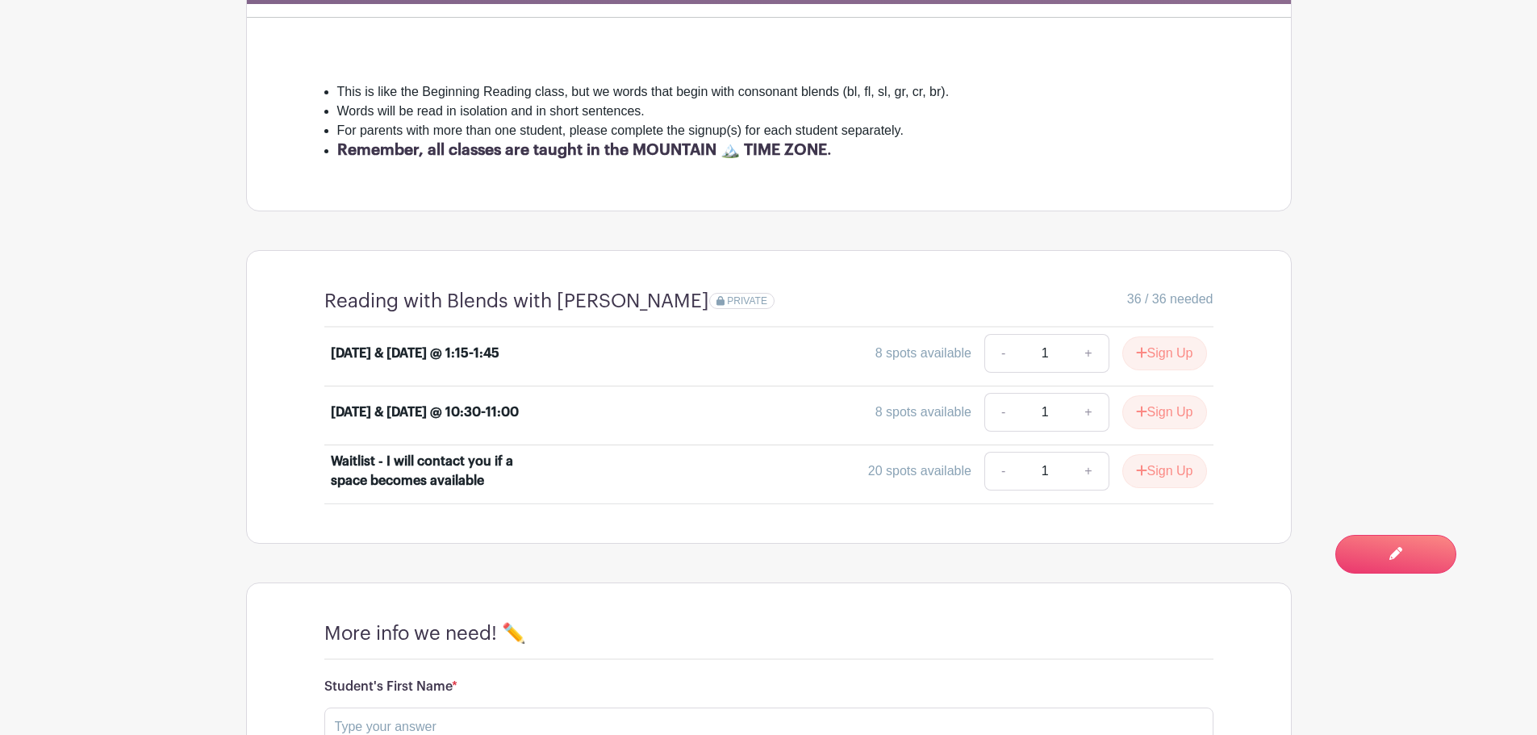
scroll to position [565, 0]
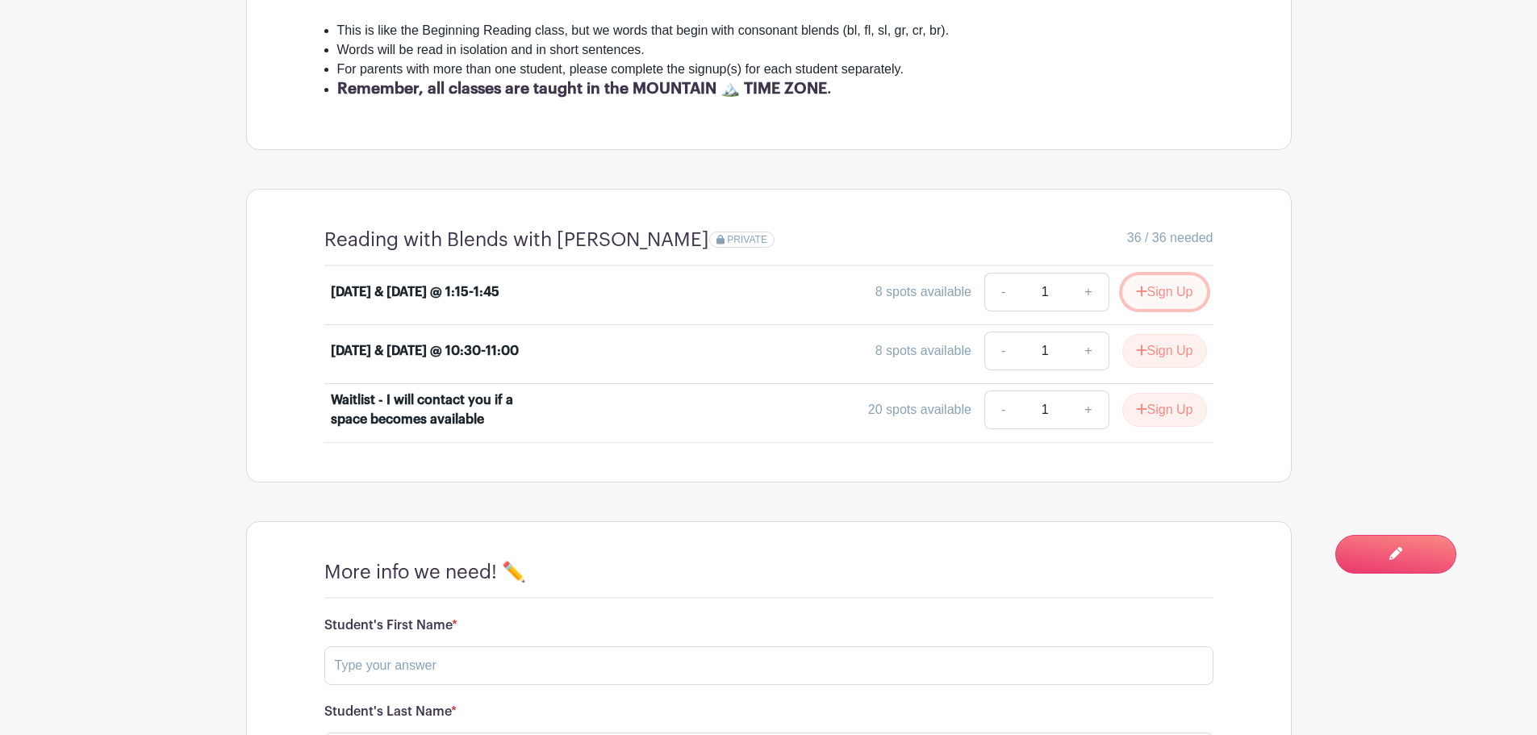
click at [1168, 289] on button "Sign Up" at bounding box center [1164, 292] width 85 height 34
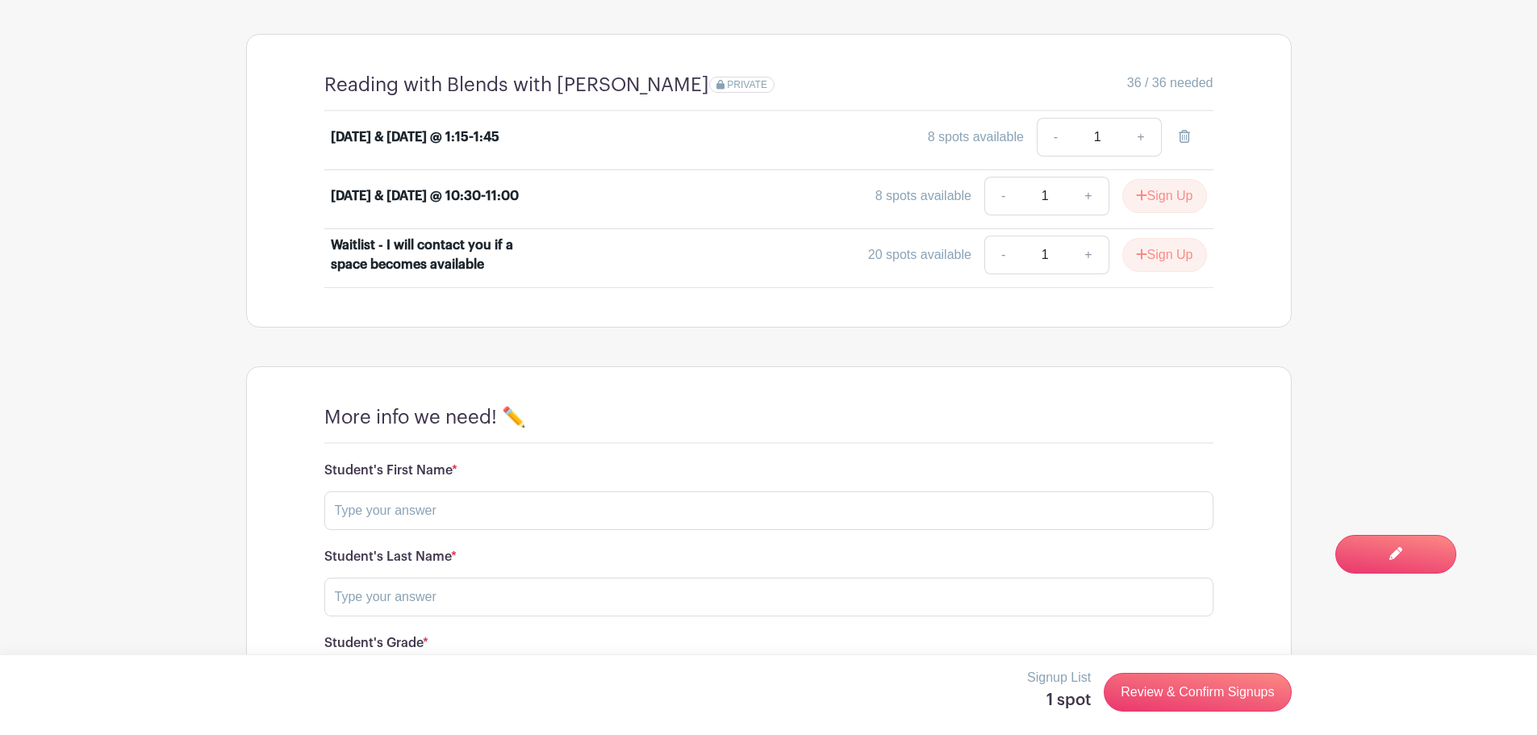
scroll to position [753, 0]
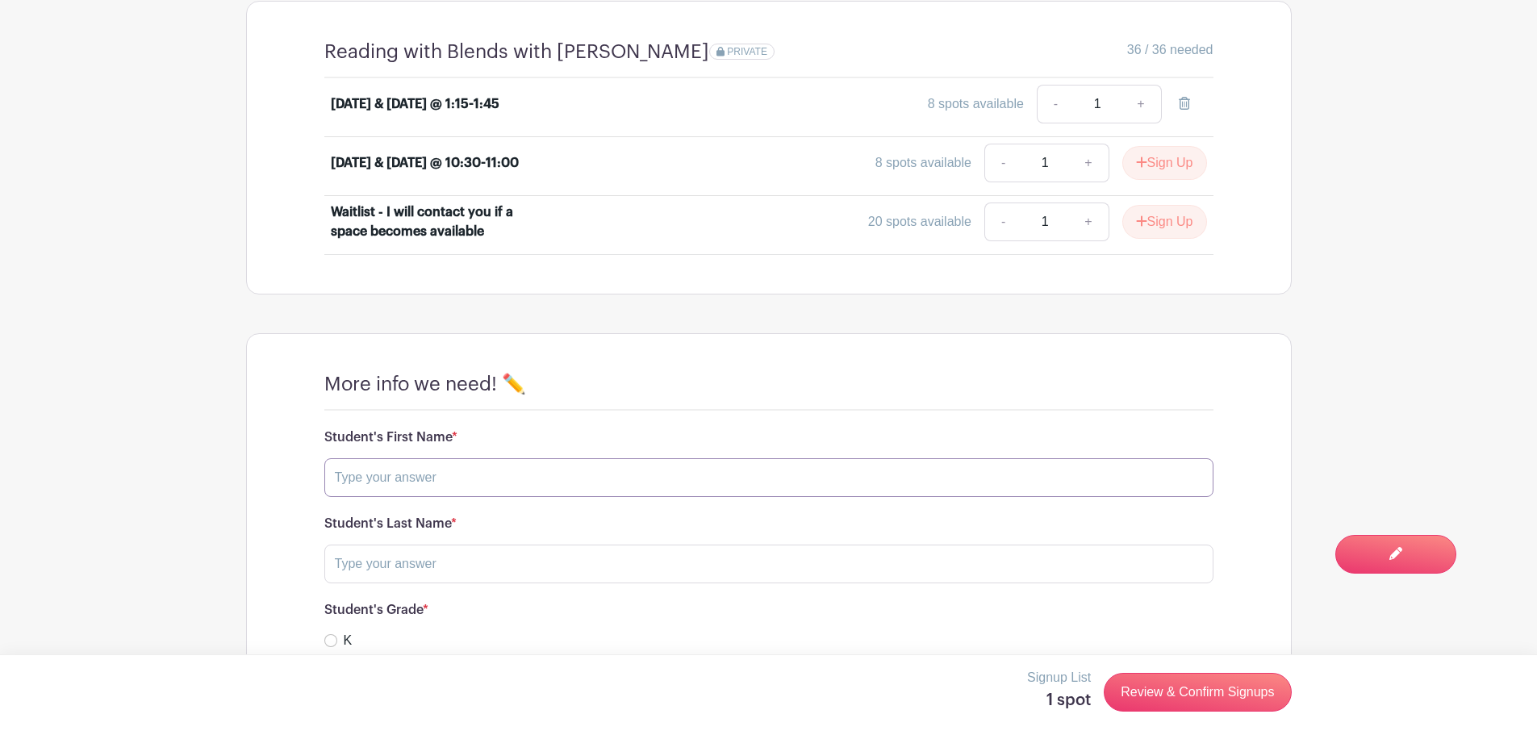
click at [449, 478] on input "text" at bounding box center [768, 477] width 889 height 39
type input "Annie 1"
type input "S"
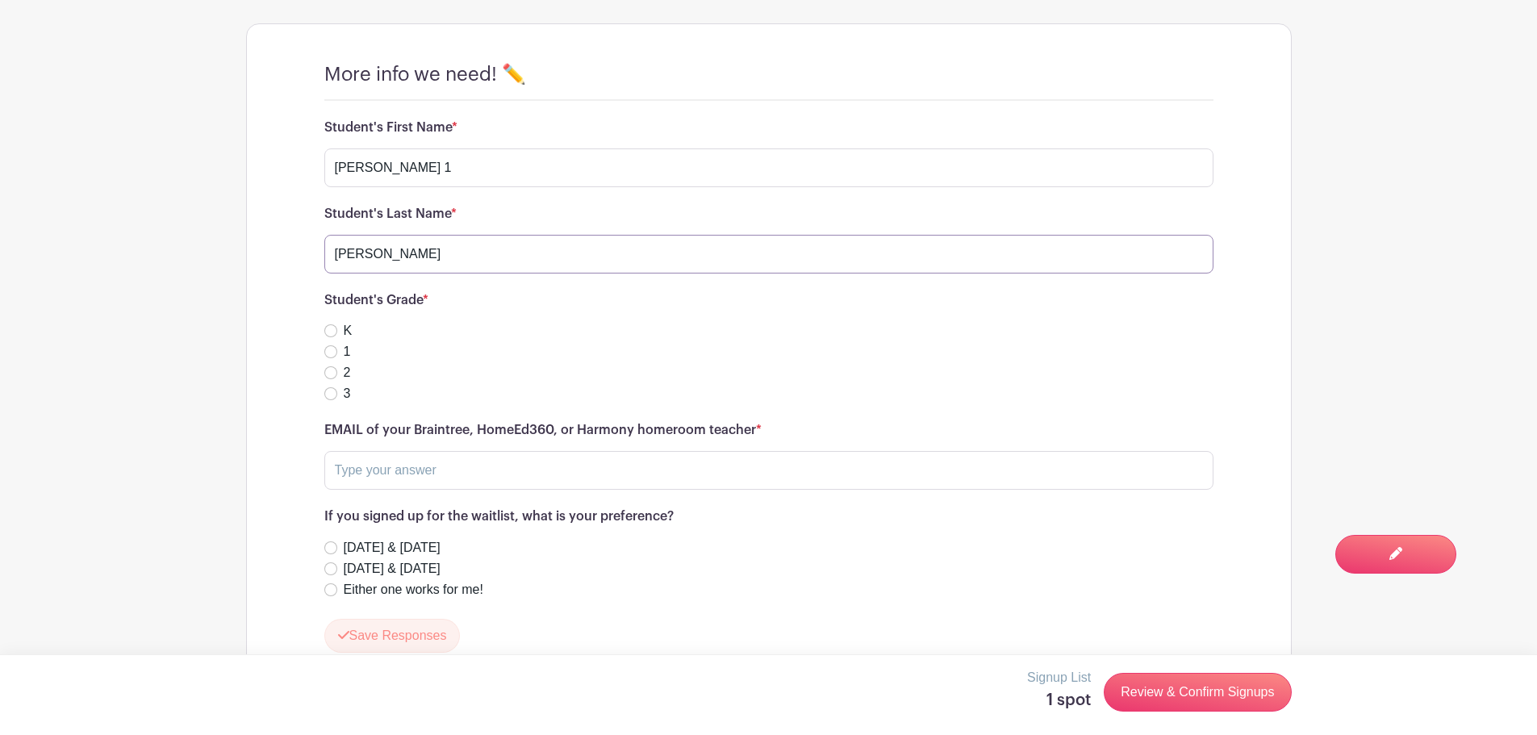
scroll to position [1129, 0]
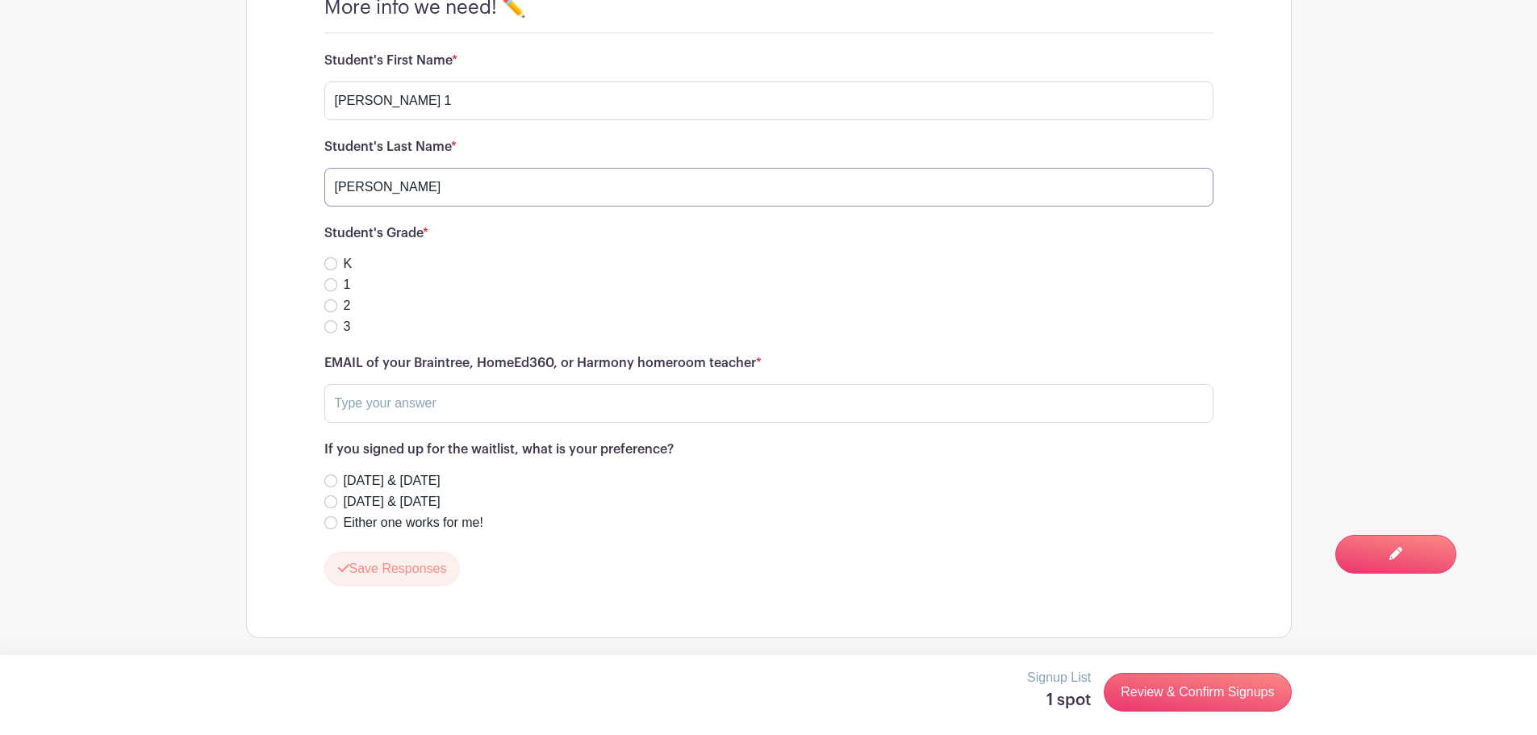
type input "Marshall"
click at [330, 263] on input "K" at bounding box center [330, 263] width 13 height 13
radio input "true"
click at [387, 399] on input "text" at bounding box center [768, 403] width 889 height 39
type input "j"
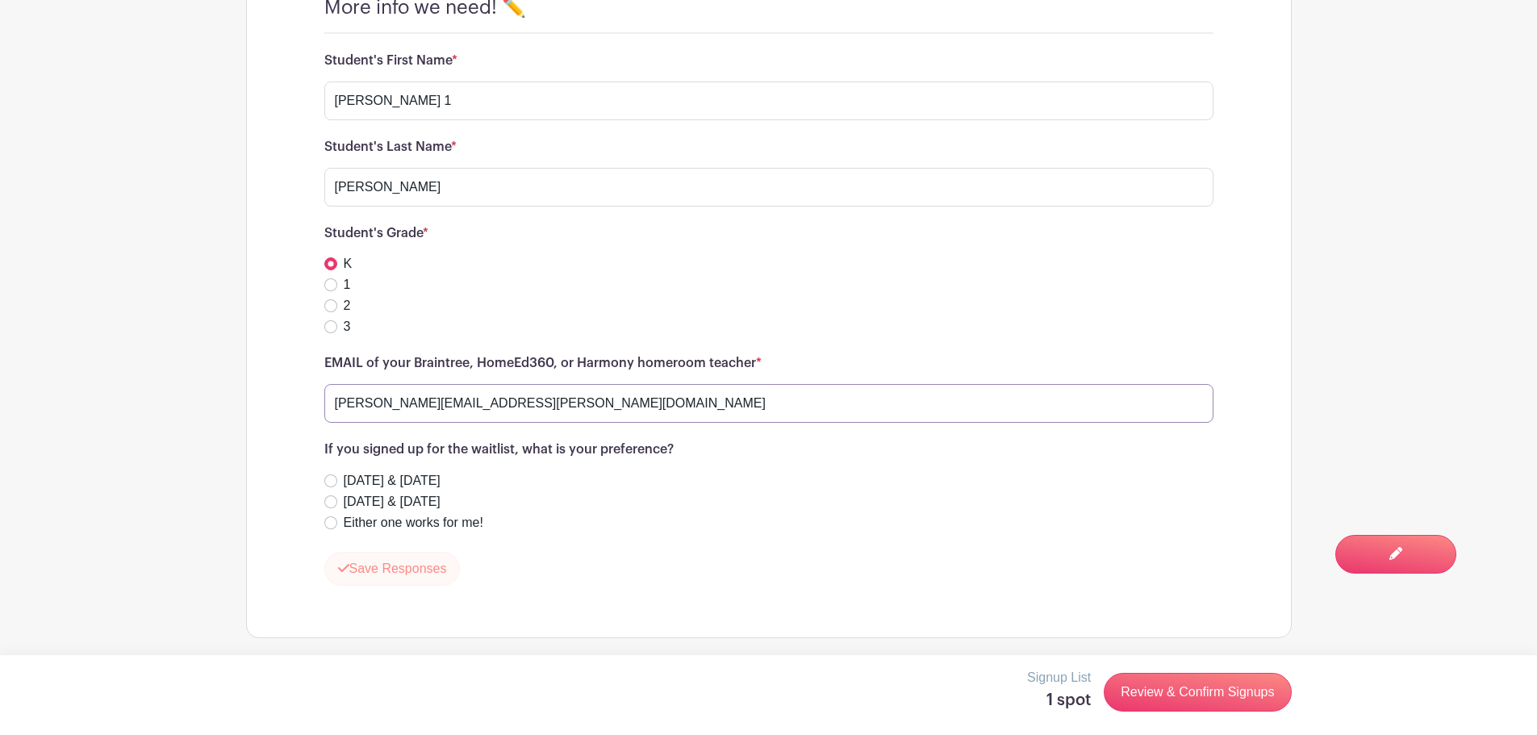
type input "jane.doe@malad.us"
click at [402, 564] on button "Save Responses" at bounding box center [392, 569] width 136 height 34
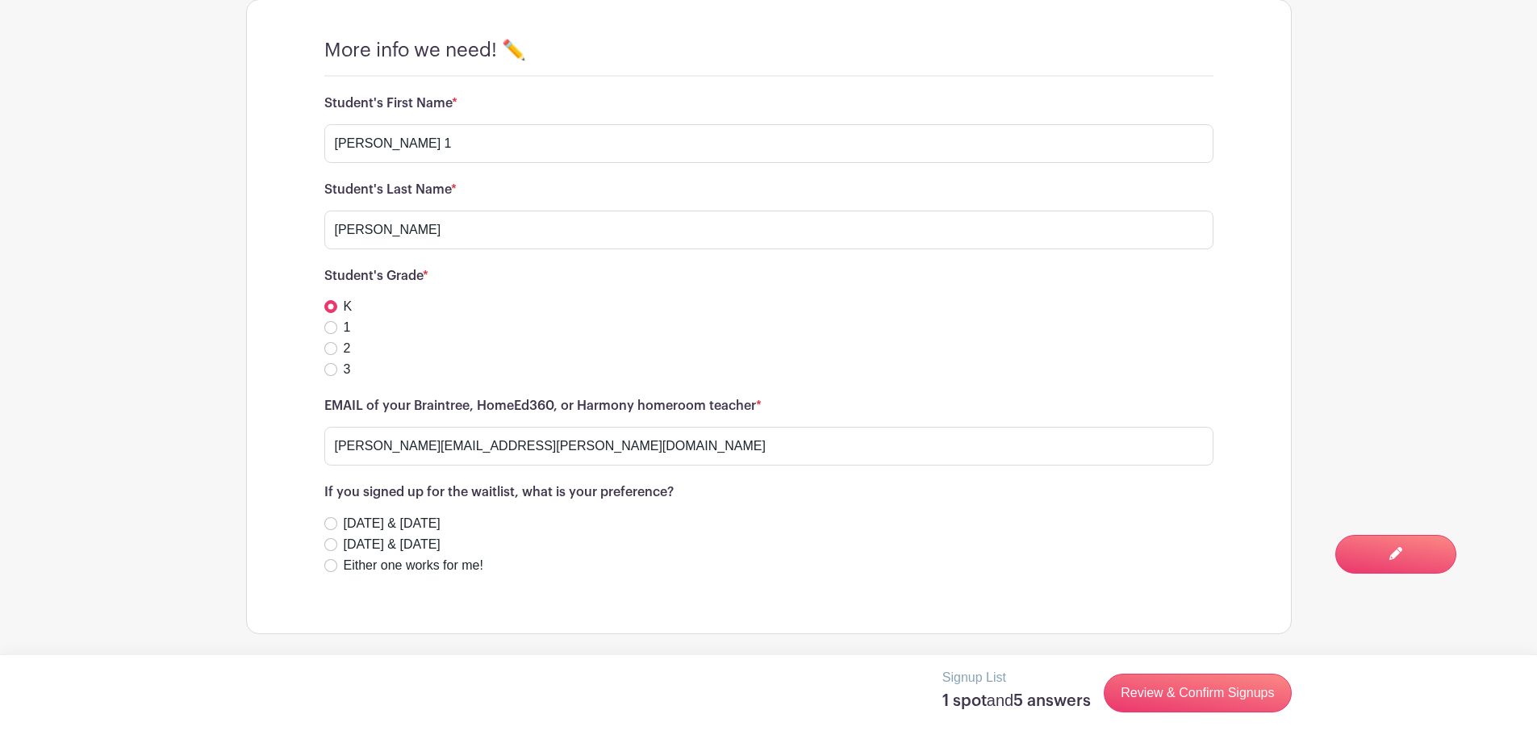
scroll to position [1087, 0]
click at [1167, 696] on link "Review & Confirm Signups" at bounding box center [1197, 693] width 187 height 39
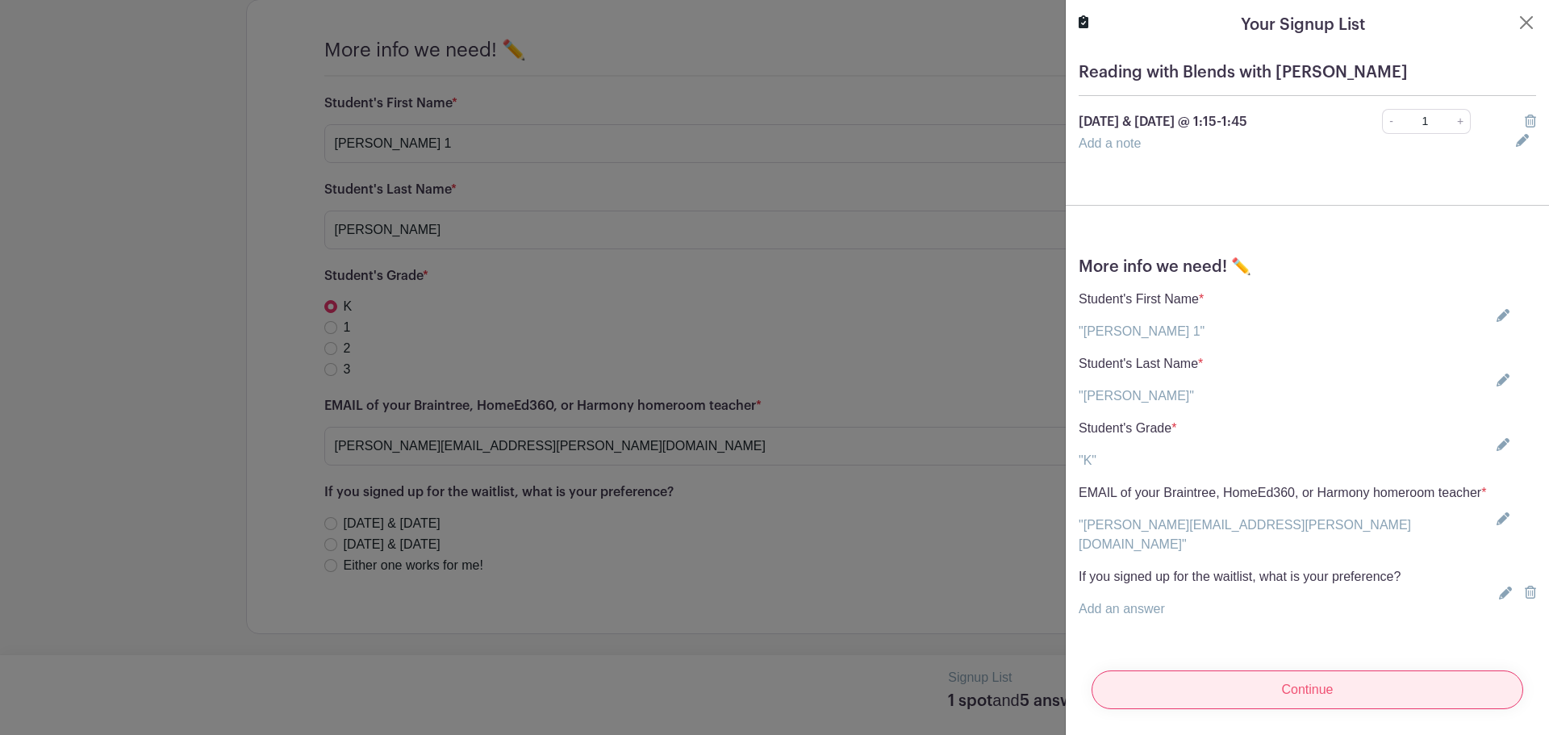
click at [1275, 688] on input "Continue" at bounding box center [1308, 689] width 432 height 39
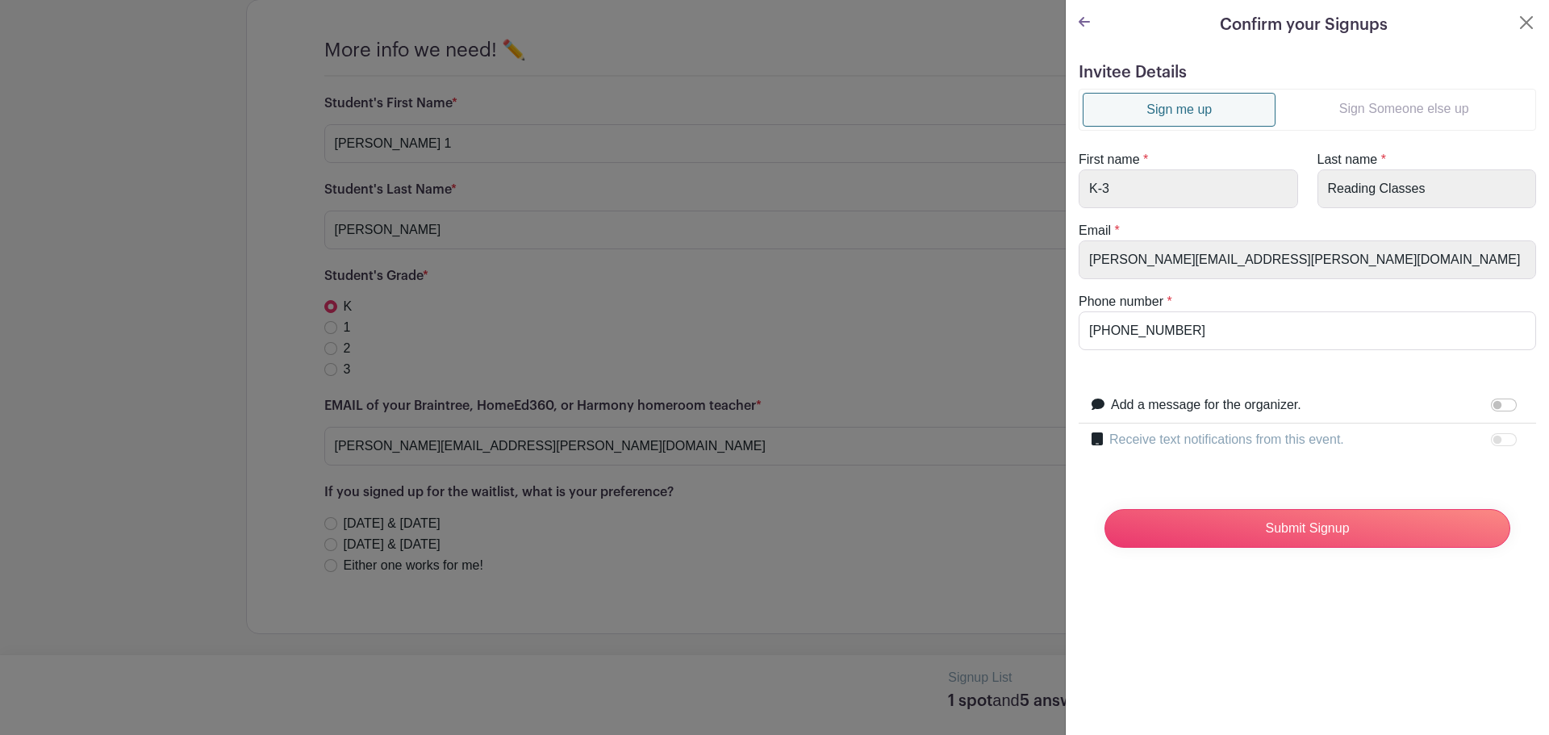
click at [1334, 115] on link "Sign Someone else up" at bounding box center [1404, 109] width 257 height 32
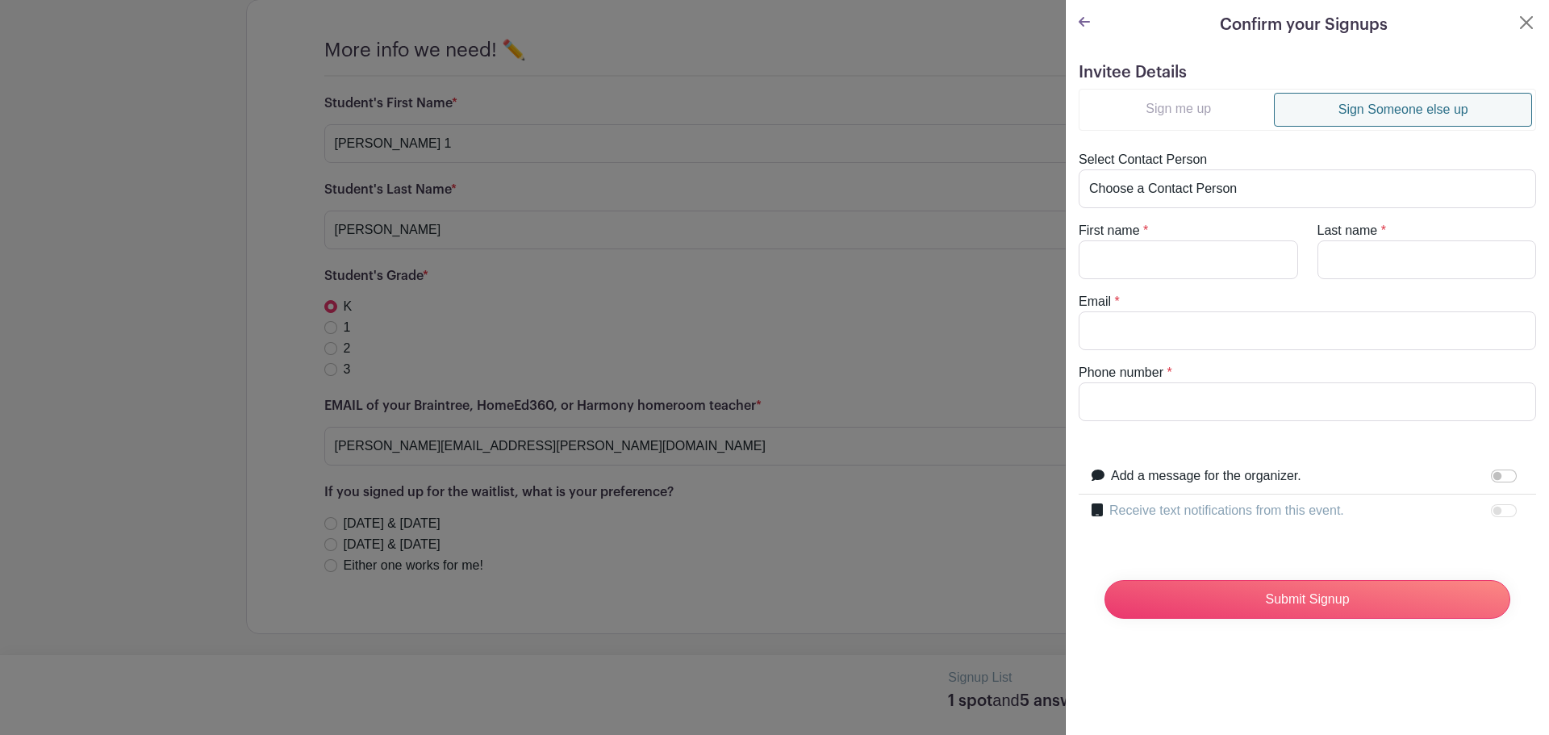
click at [1238, 112] on link "Sign me up" at bounding box center [1178, 109] width 191 height 32
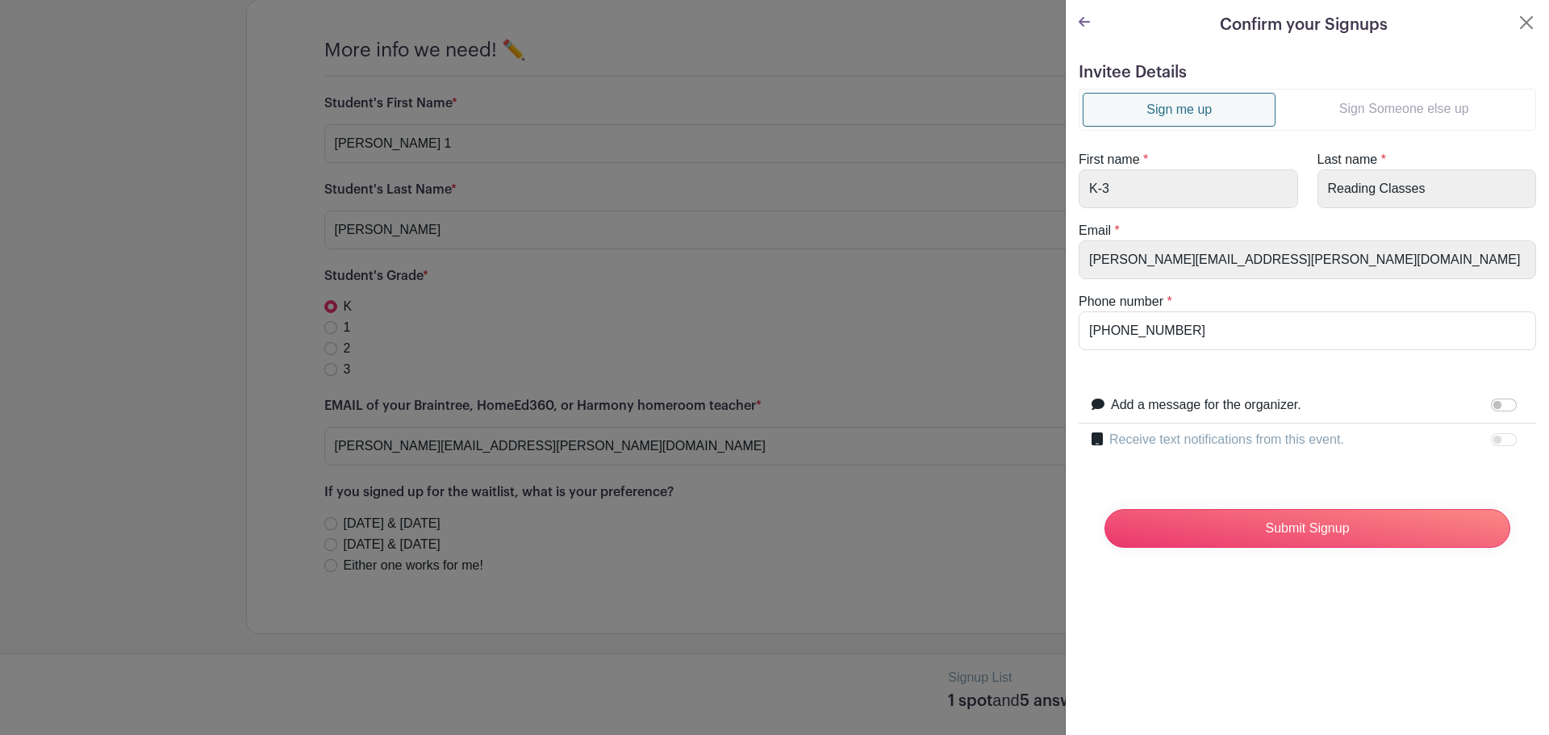
click at [1145, 157] on span "*" at bounding box center [1145, 159] width 5 height 14
click at [1172, 111] on link "Sign me up" at bounding box center [1179, 110] width 193 height 34
click at [1086, 22] on icon at bounding box center [1084, 22] width 11 height 10
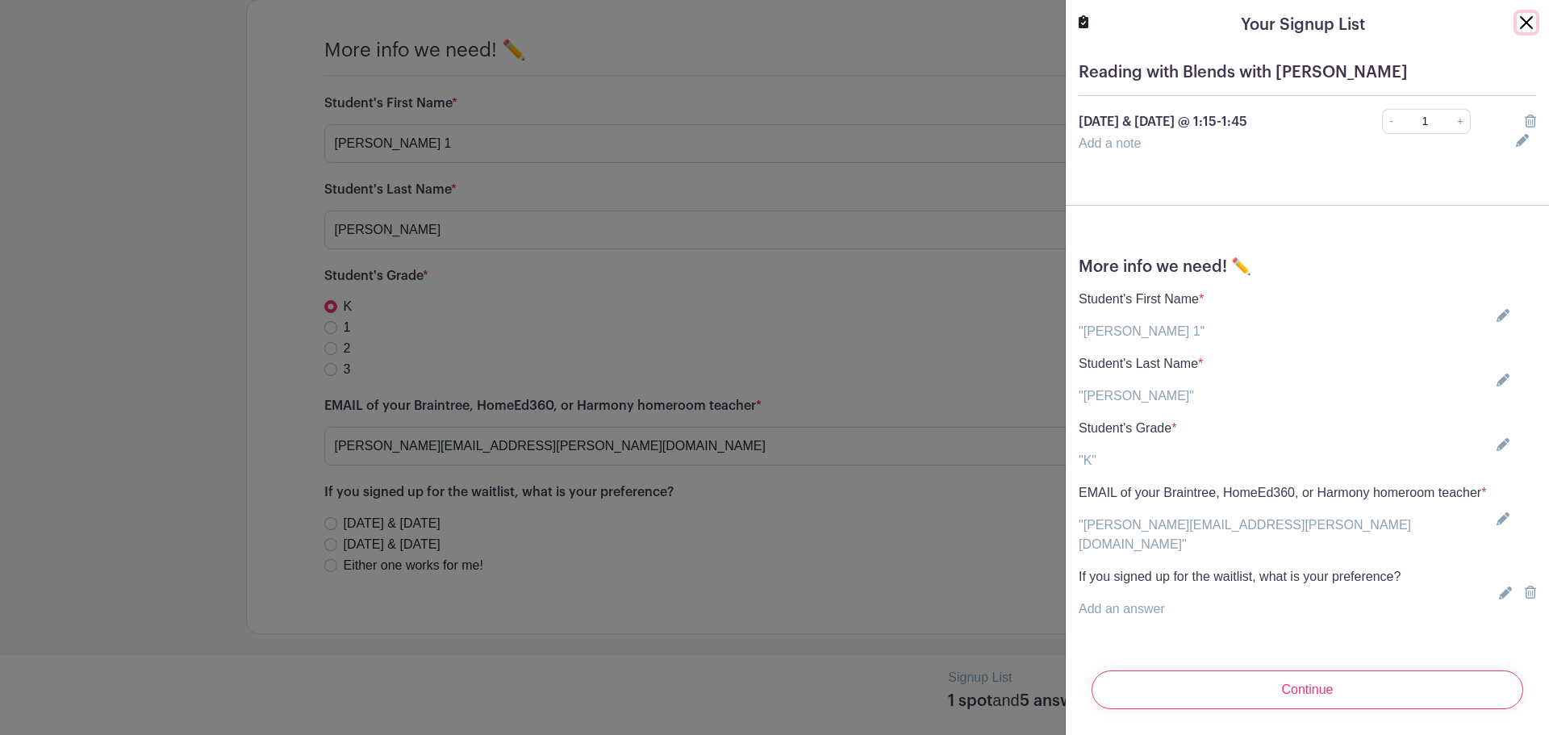
click at [1517, 22] on button "Close" at bounding box center [1526, 22] width 19 height 19
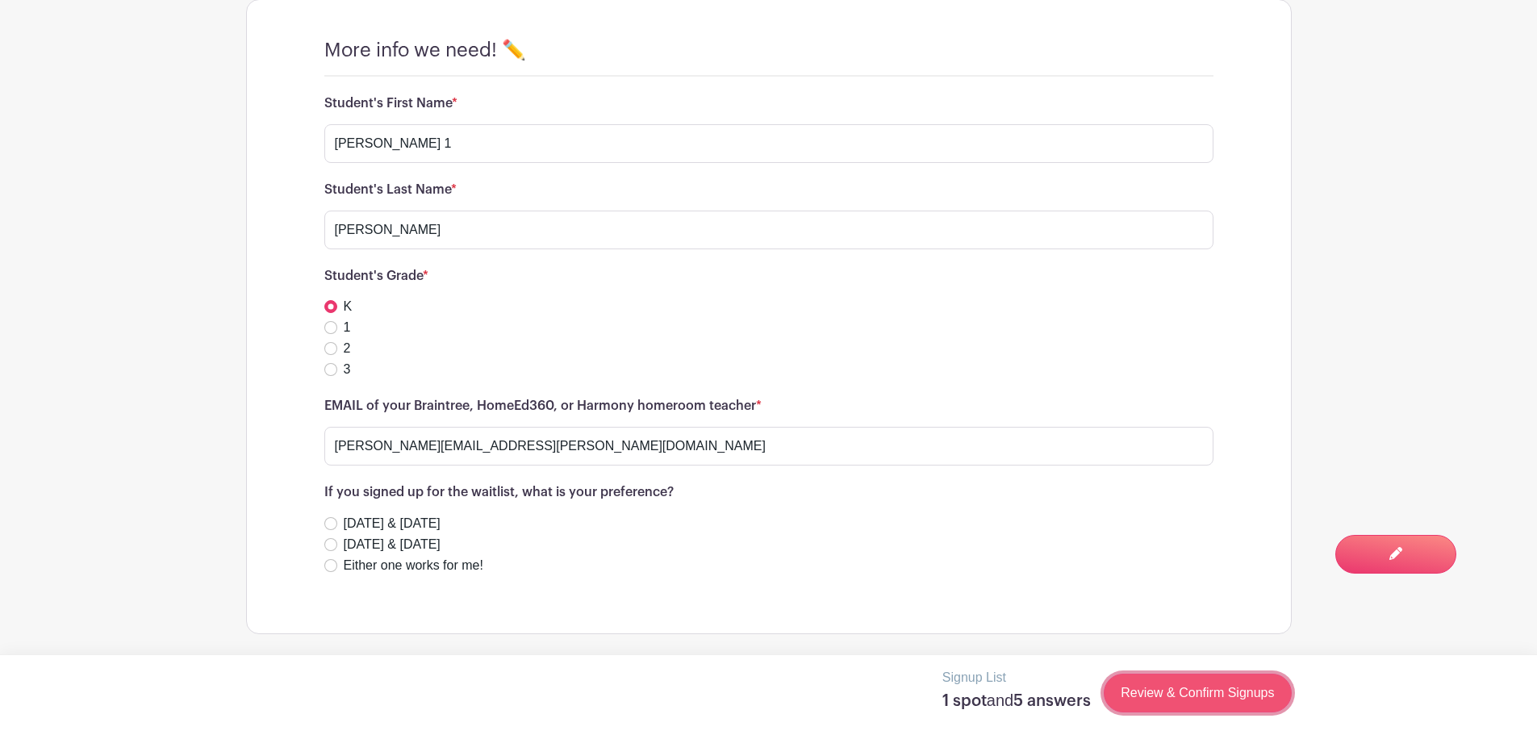
click at [1182, 687] on link "Review & Confirm Signups" at bounding box center [1197, 693] width 187 height 39
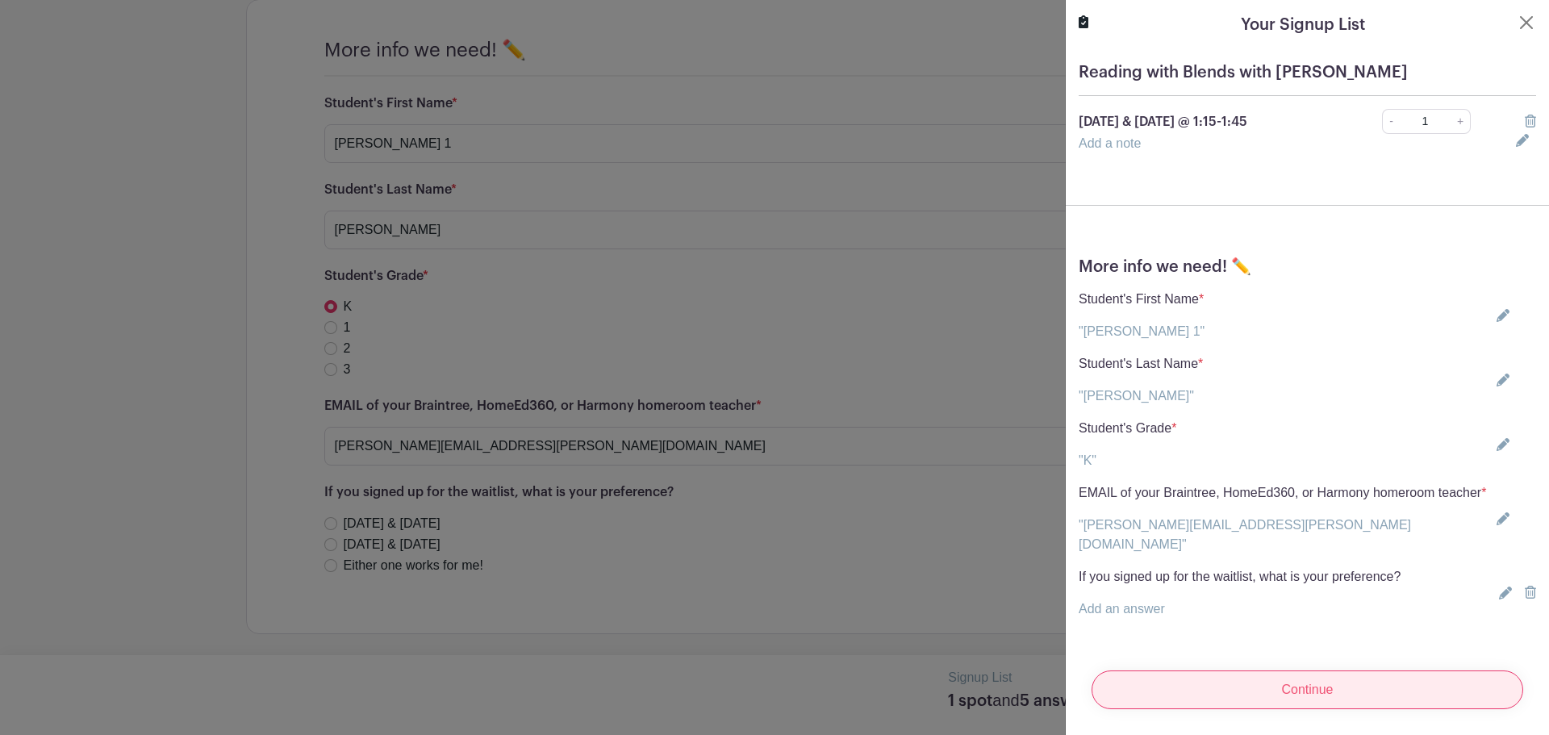
click at [1288, 677] on input "Continue" at bounding box center [1308, 689] width 432 height 39
click at [1011, 40] on div at bounding box center [774, 367] width 1549 height 735
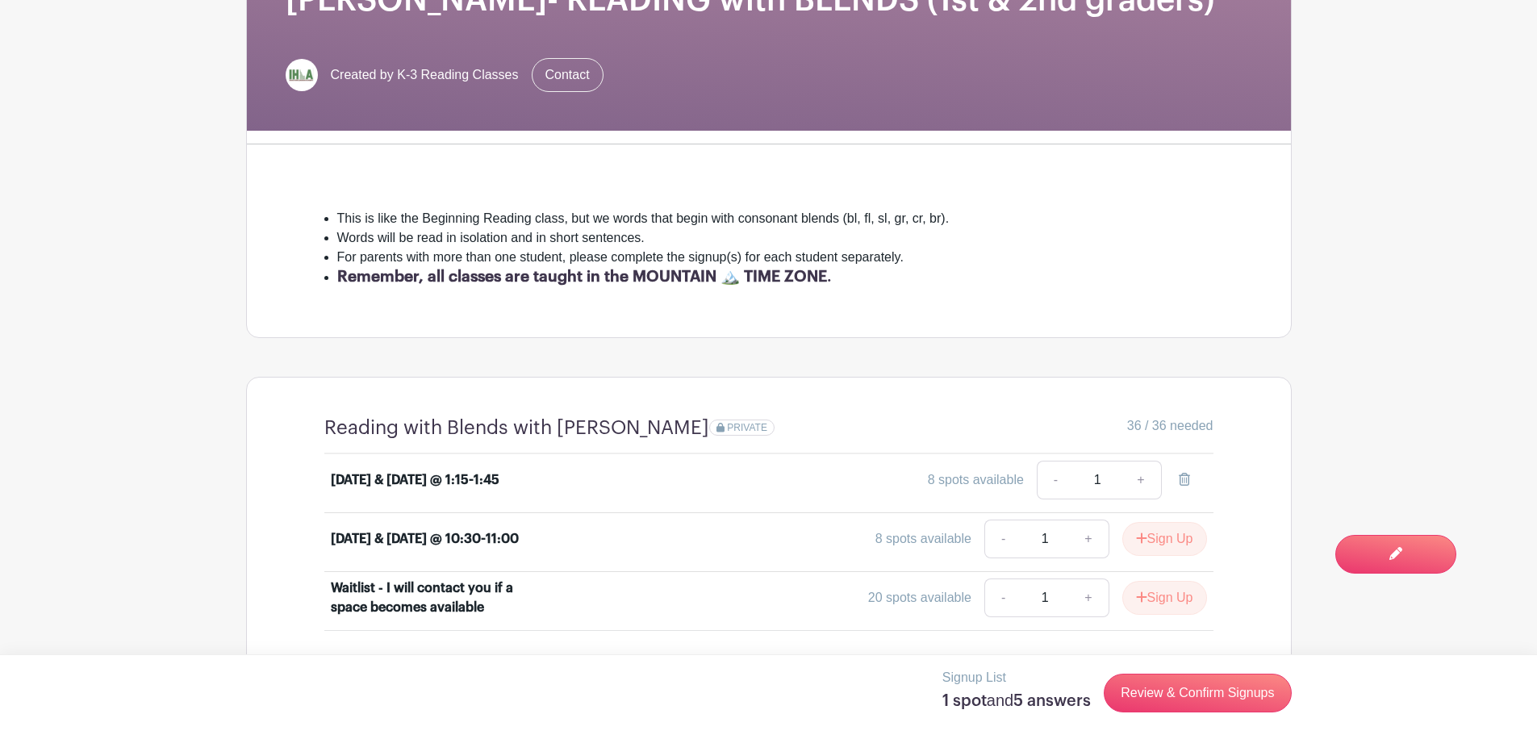
scroll to position [565, 0]
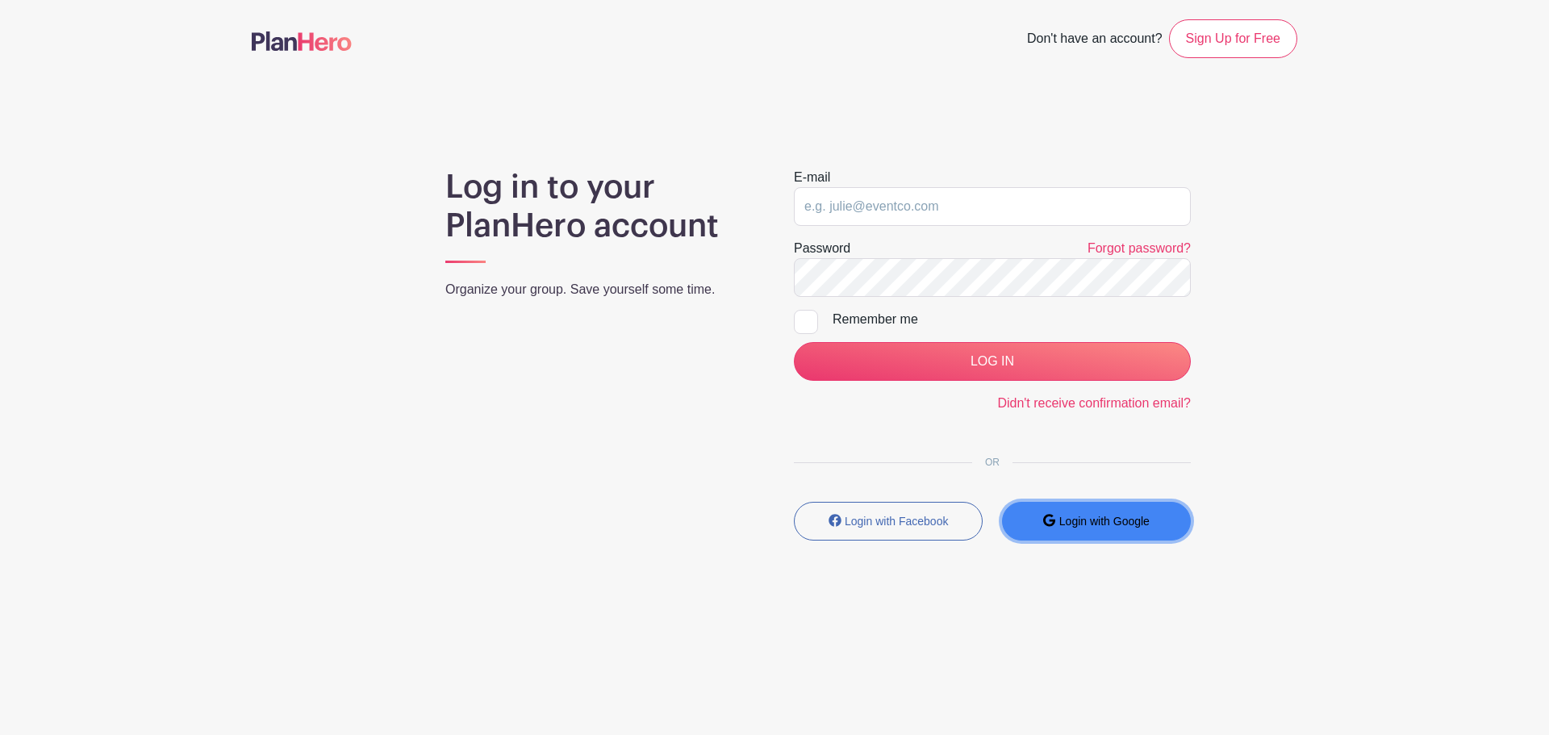
click at [1159, 522] on button "Login with Google" at bounding box center [1096, 521] width 189 height 39
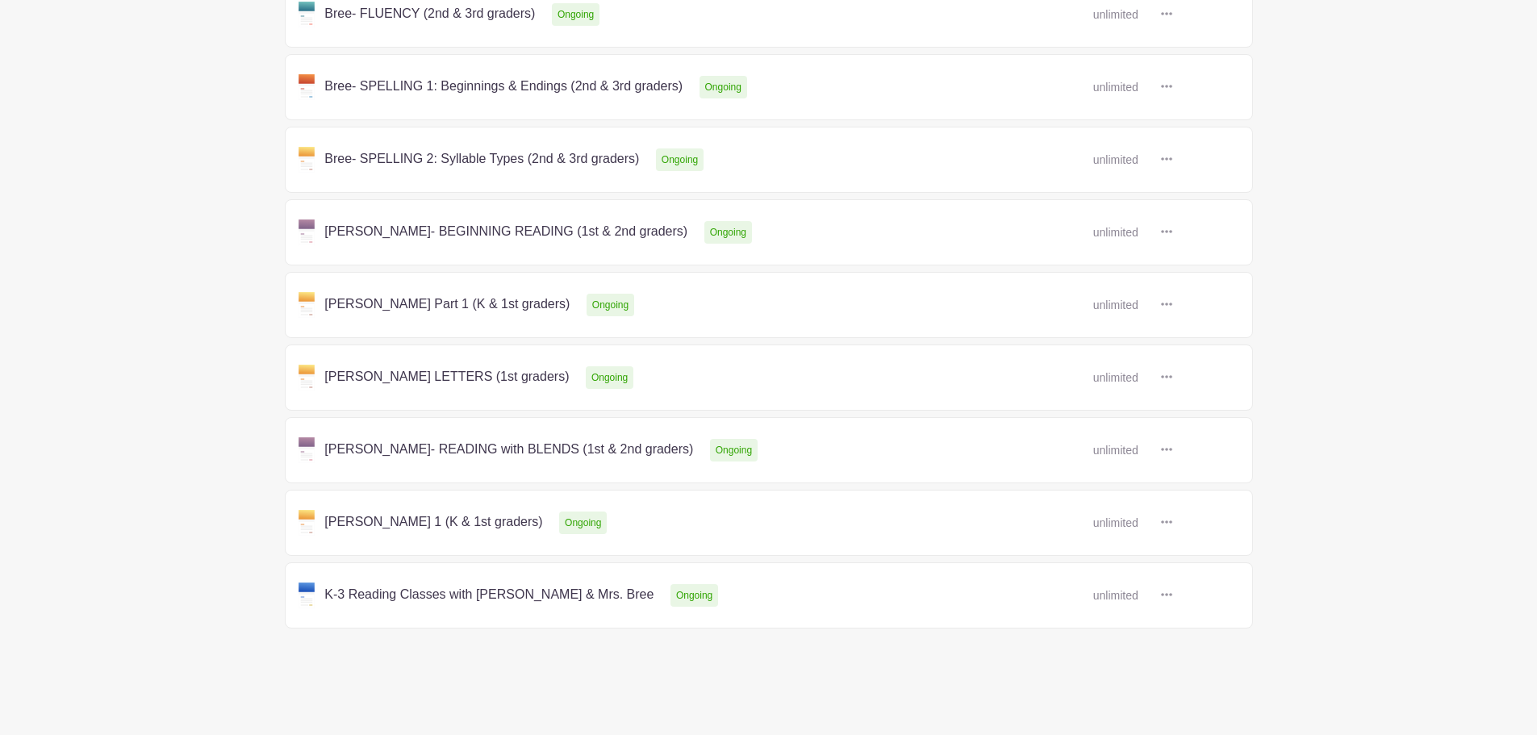
scroll to position [510, 0]
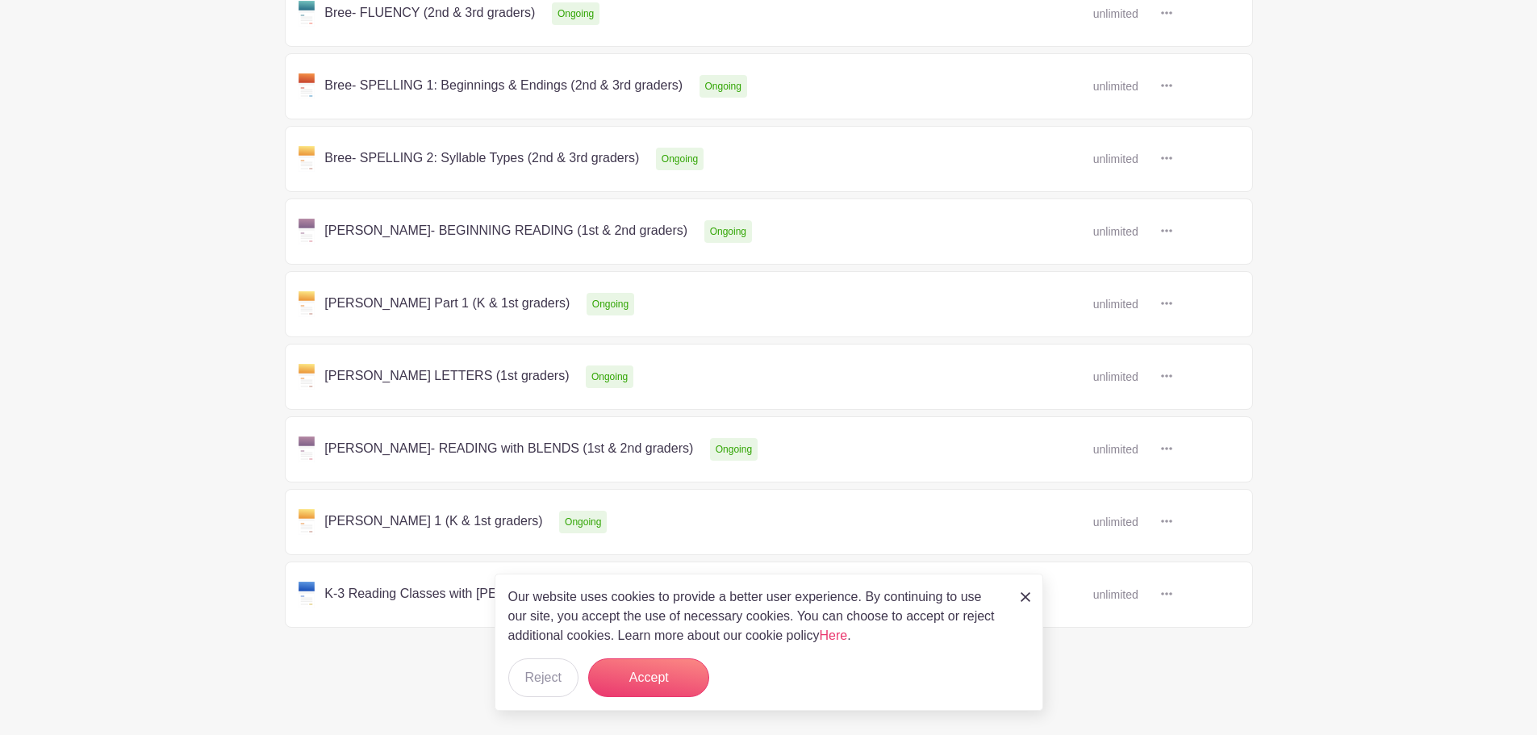
click at [1172, 449] on link at bounding box center [1172, 449] width 0 height 0
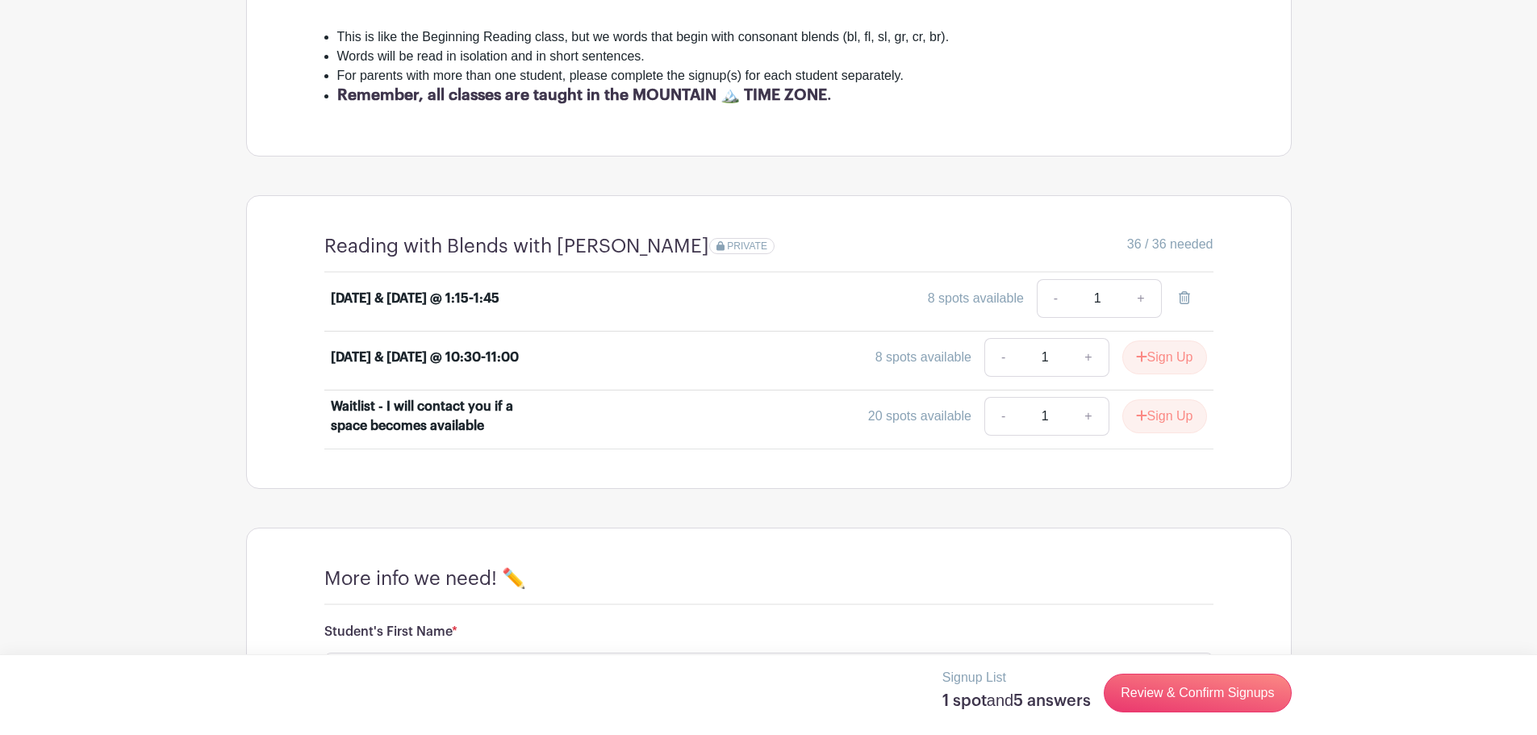
scroll to position [565, 0]
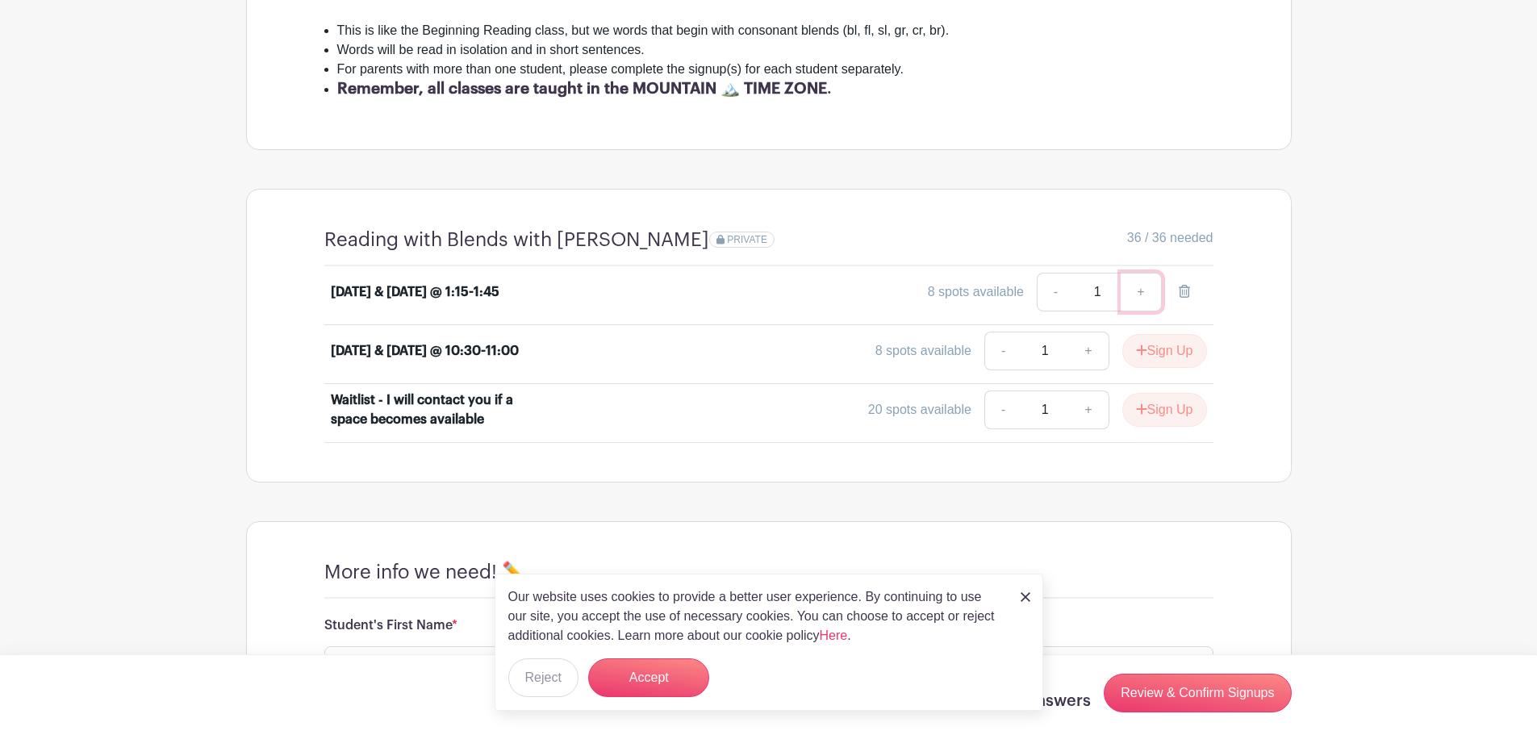
click at [1142, 293] on link "+" at bounding box center [1141, 292] width 40 height 39
type input "2"
click at [1142, 293] on link "+" at bounding box center [1141, 292] width 40 height 39
type input "3"
click at [1055, 294] on link "-" at bounding box center [1055, 292] width 37 height 39
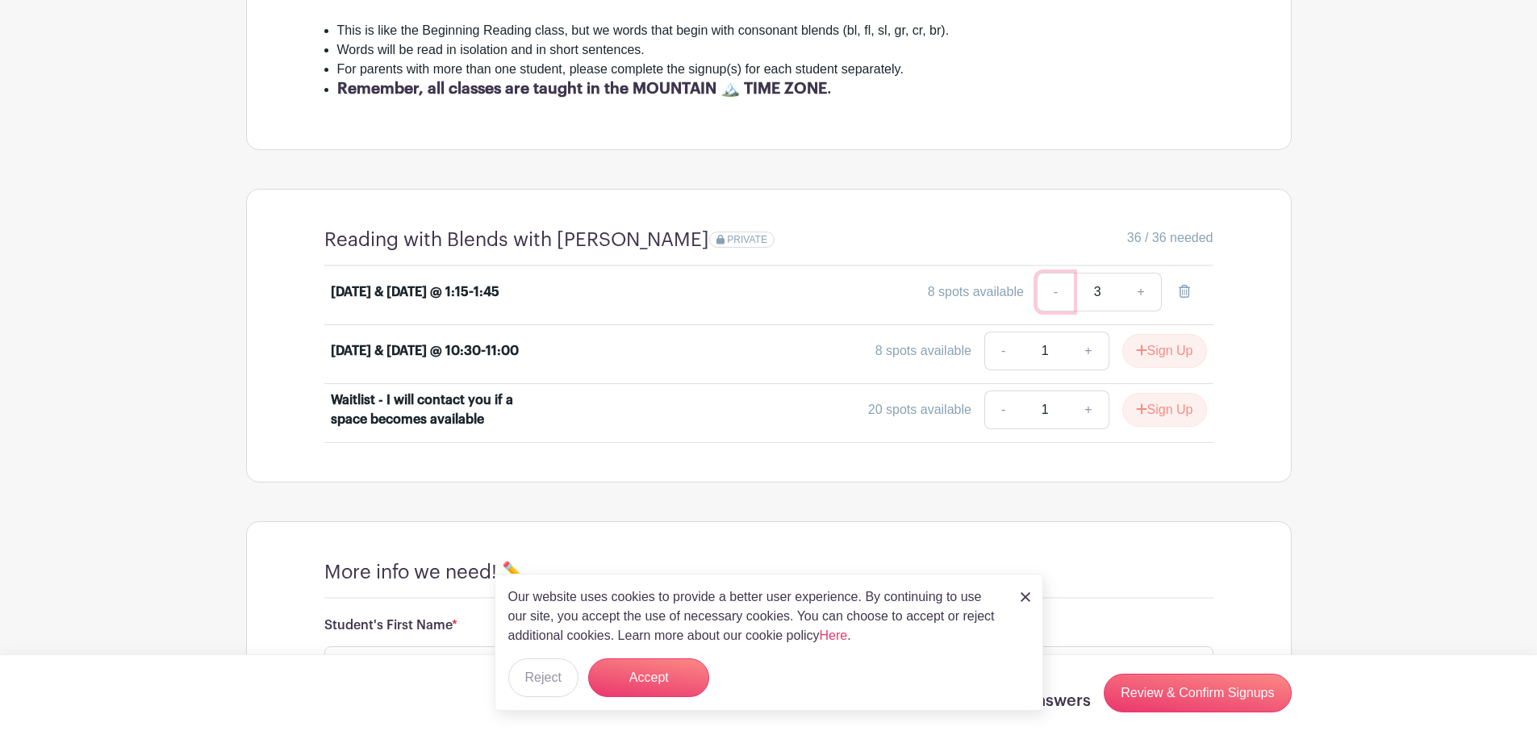
type input "2"
click at [1055, 294] on link "-" at bounding box center [1055, 292] width 37 height 39
click at [518, 670] on button "Reject" at bounding box center [543, 677] width 70 height 39
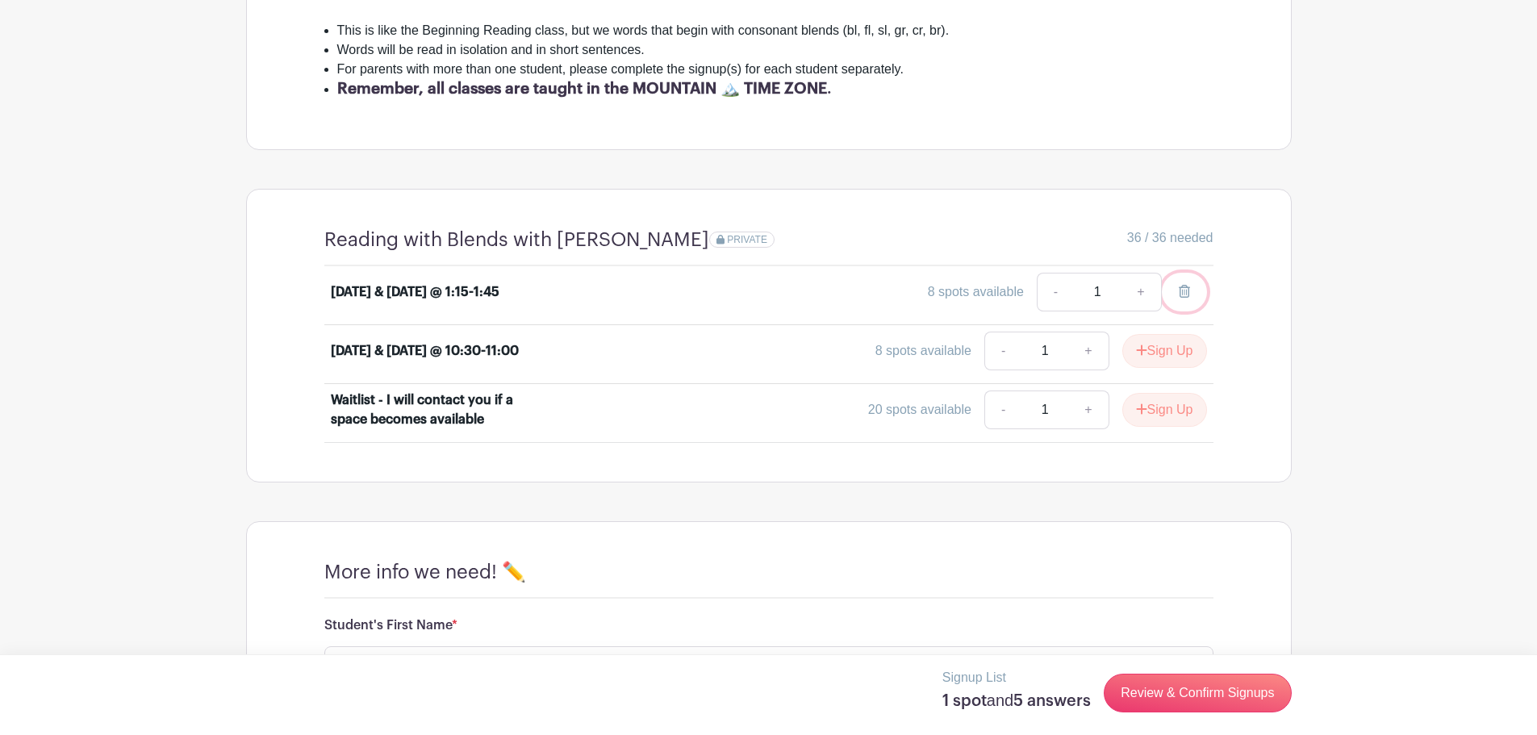
click at [1188, 290] on icon at bounding box center [1184, 291] width 11 height 13
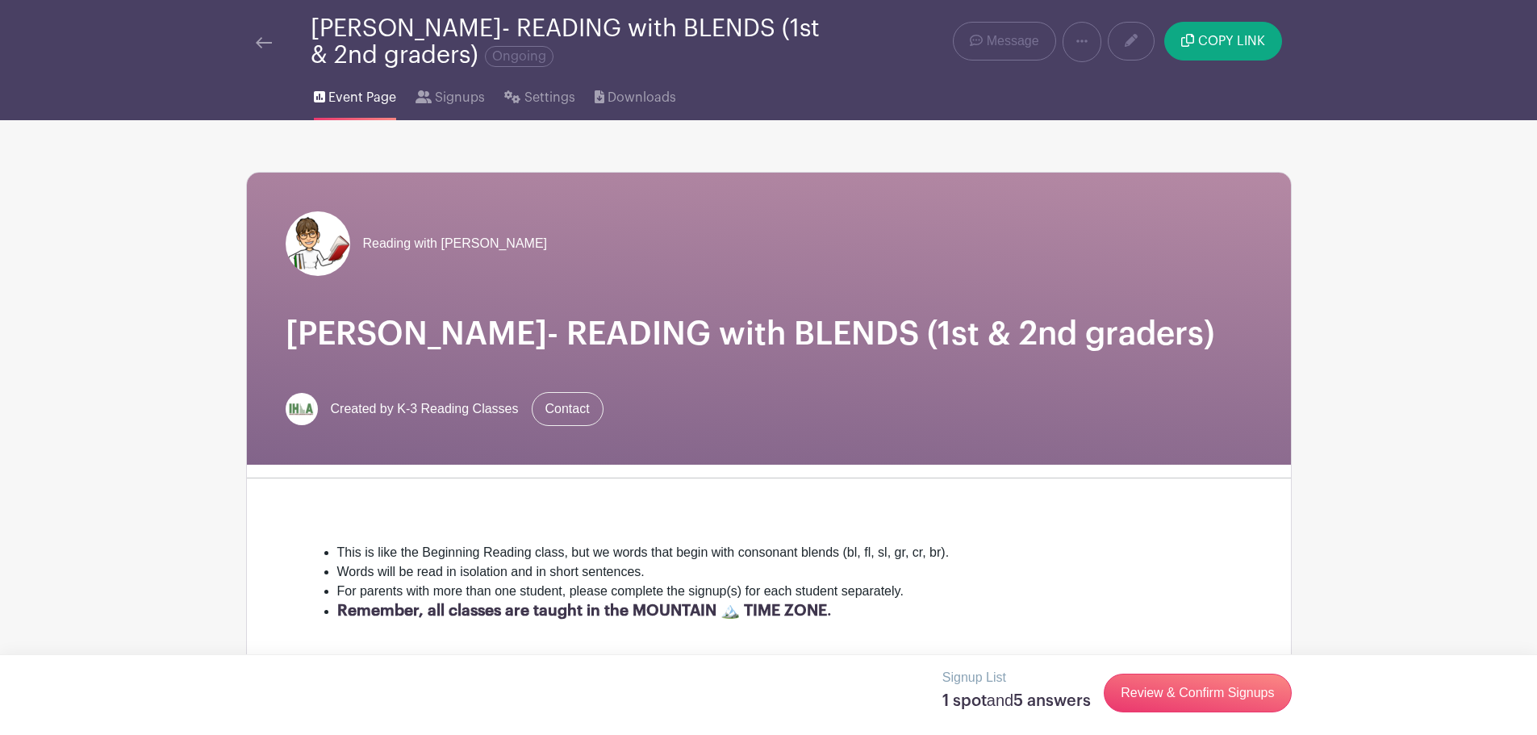
scroll to position [0, 0]
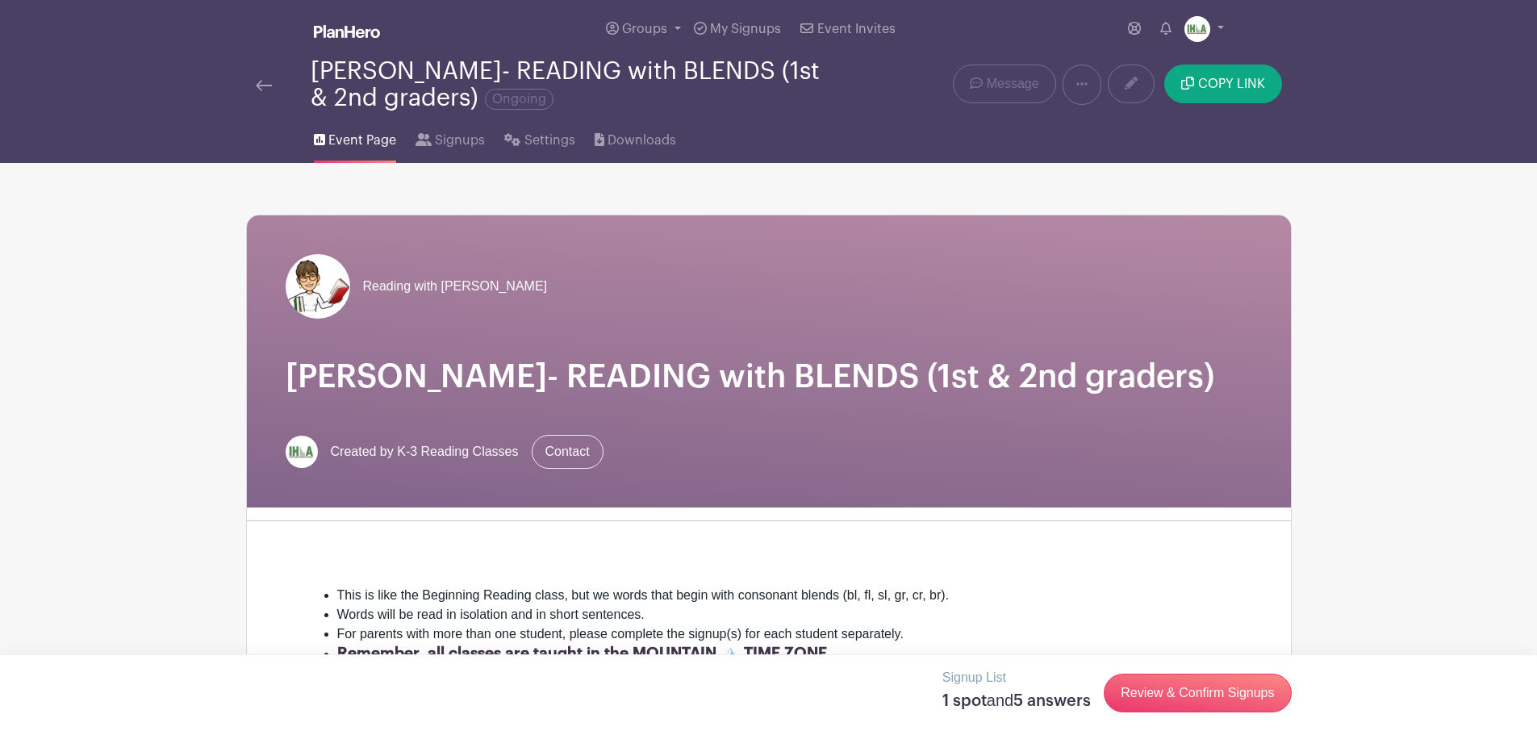
click at [265, 85] on img at bounding box center [264, 85] width 16 height 11
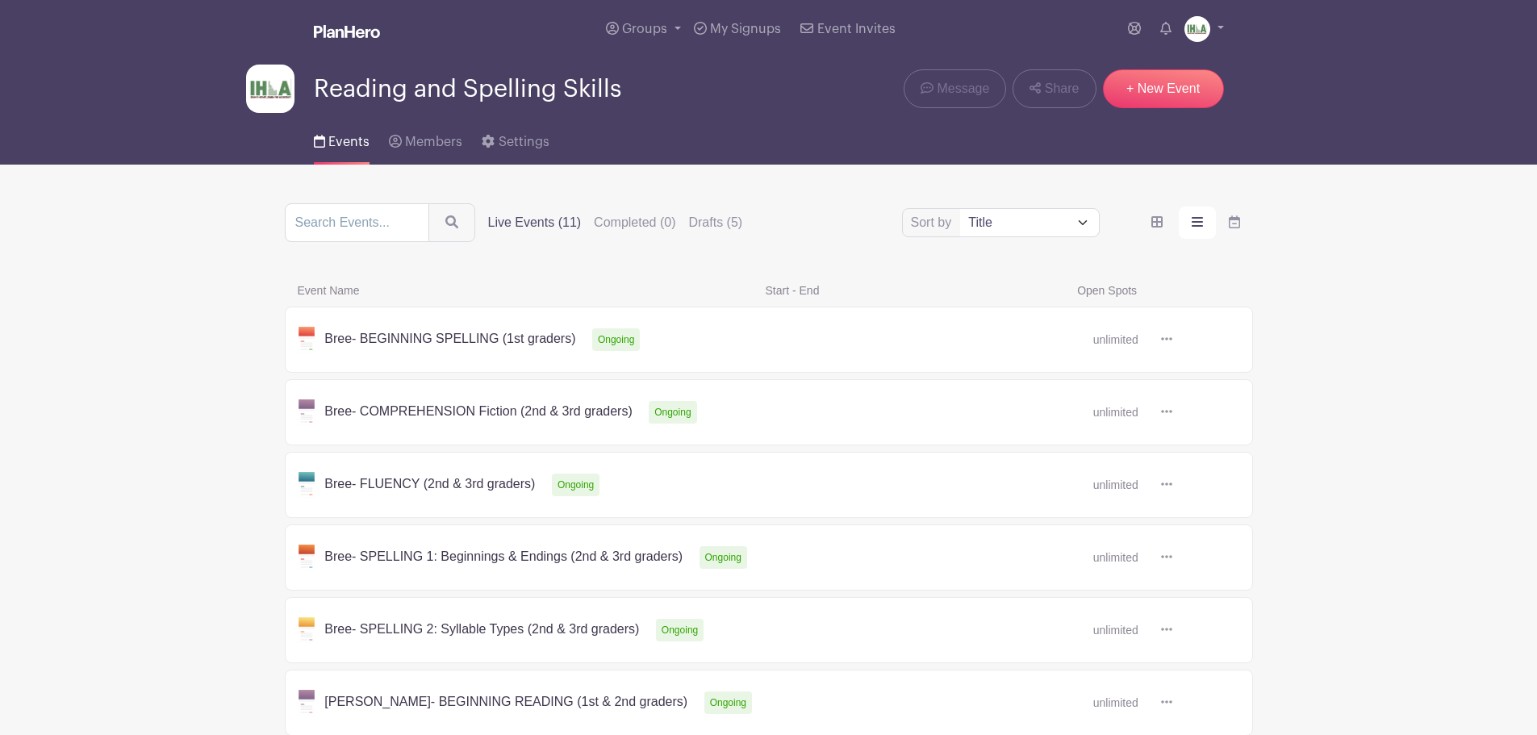
click at [526, 218] on label "Live Events (11)" at bounding box center [535, 222] width 94 height 19
click at [0, 0] on input "Live Events (11)" at bounding box center [0, 0] width 0 height 0
click at [532, 222] on label "Live Events (11)" at bounding box center [535, 222] width 94 height 19
click at [0, 0] on input "Live Events (11)" at bounding box center [0, 0] width 0 height 0
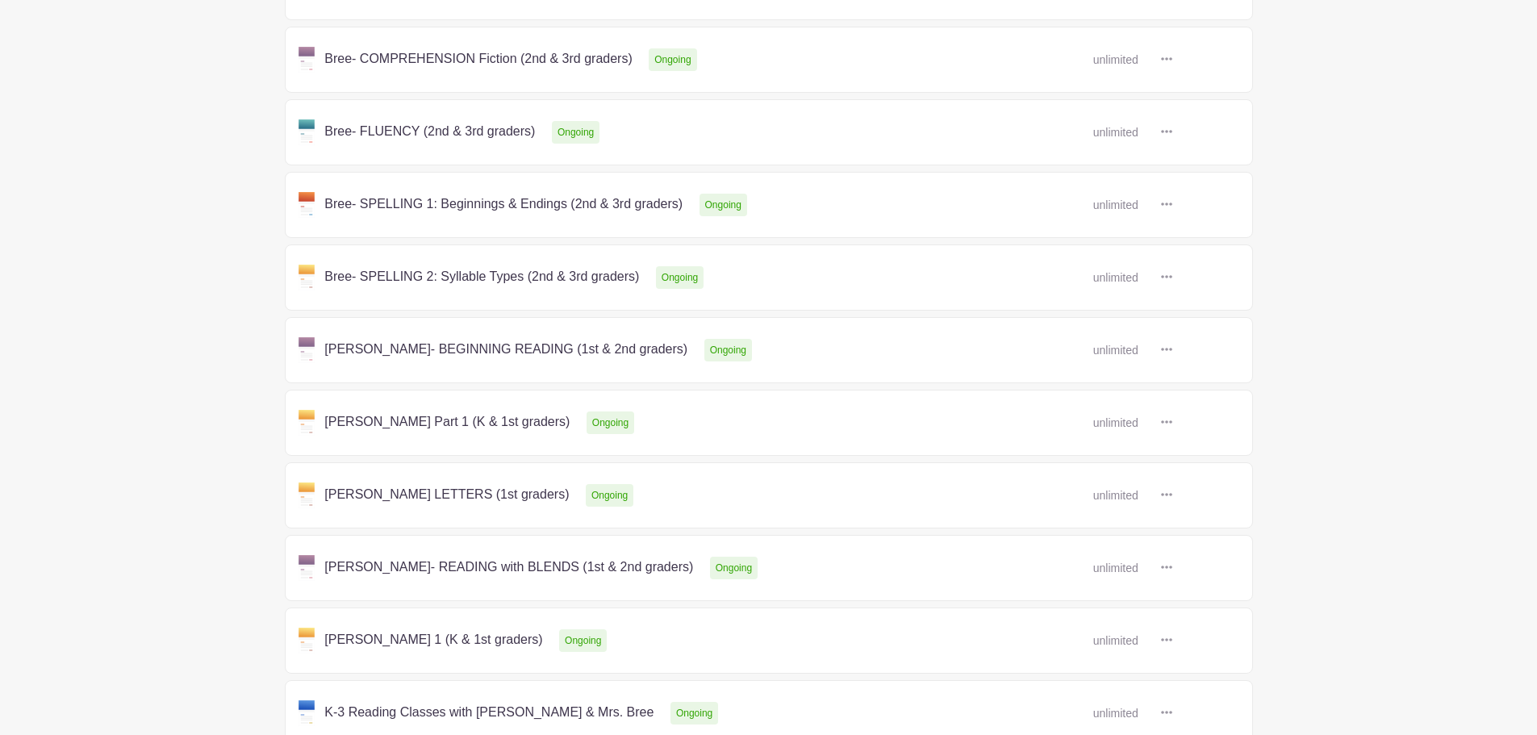
scroll to position [471, 0]
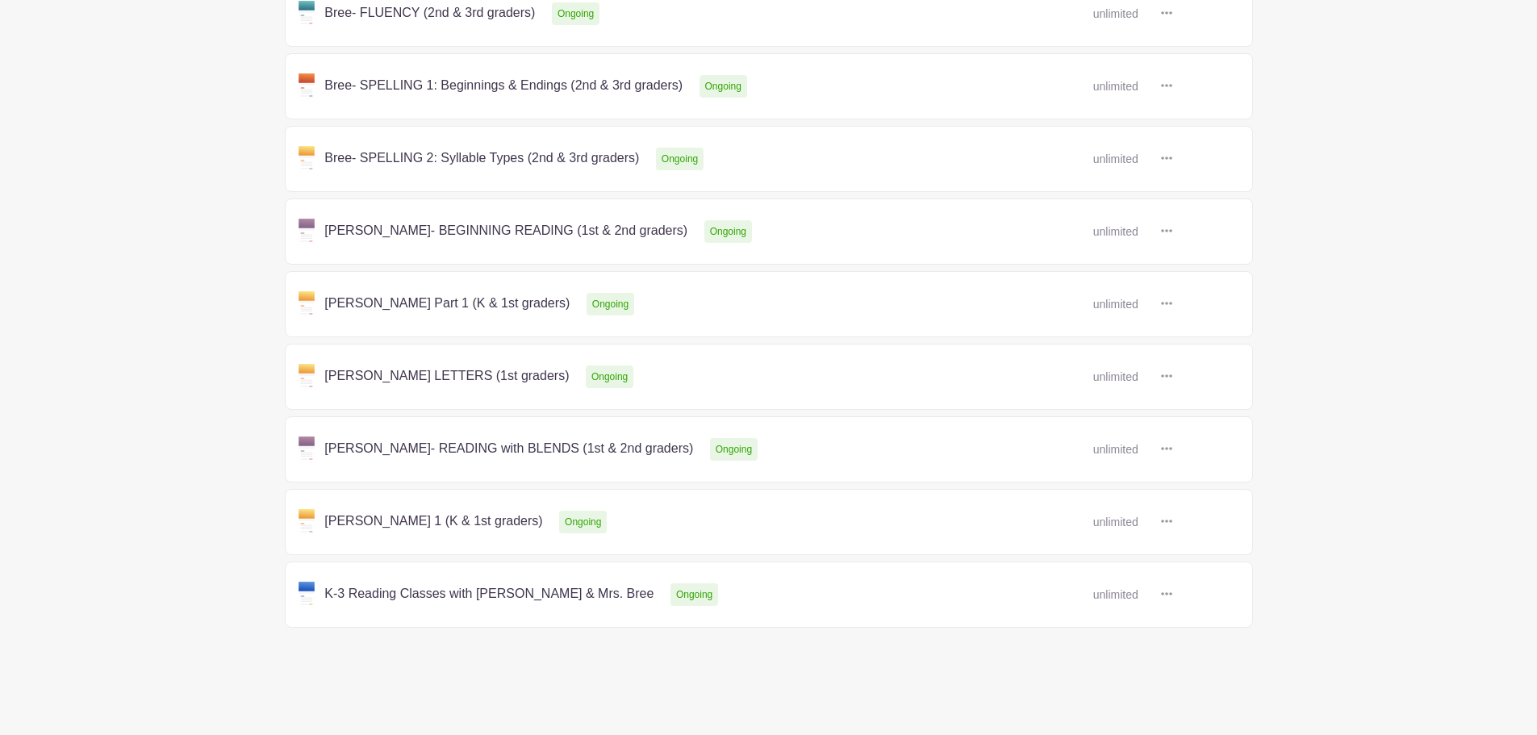
click at [1172, 449] on link at bounding box center [1172, 449] width 0 height 0
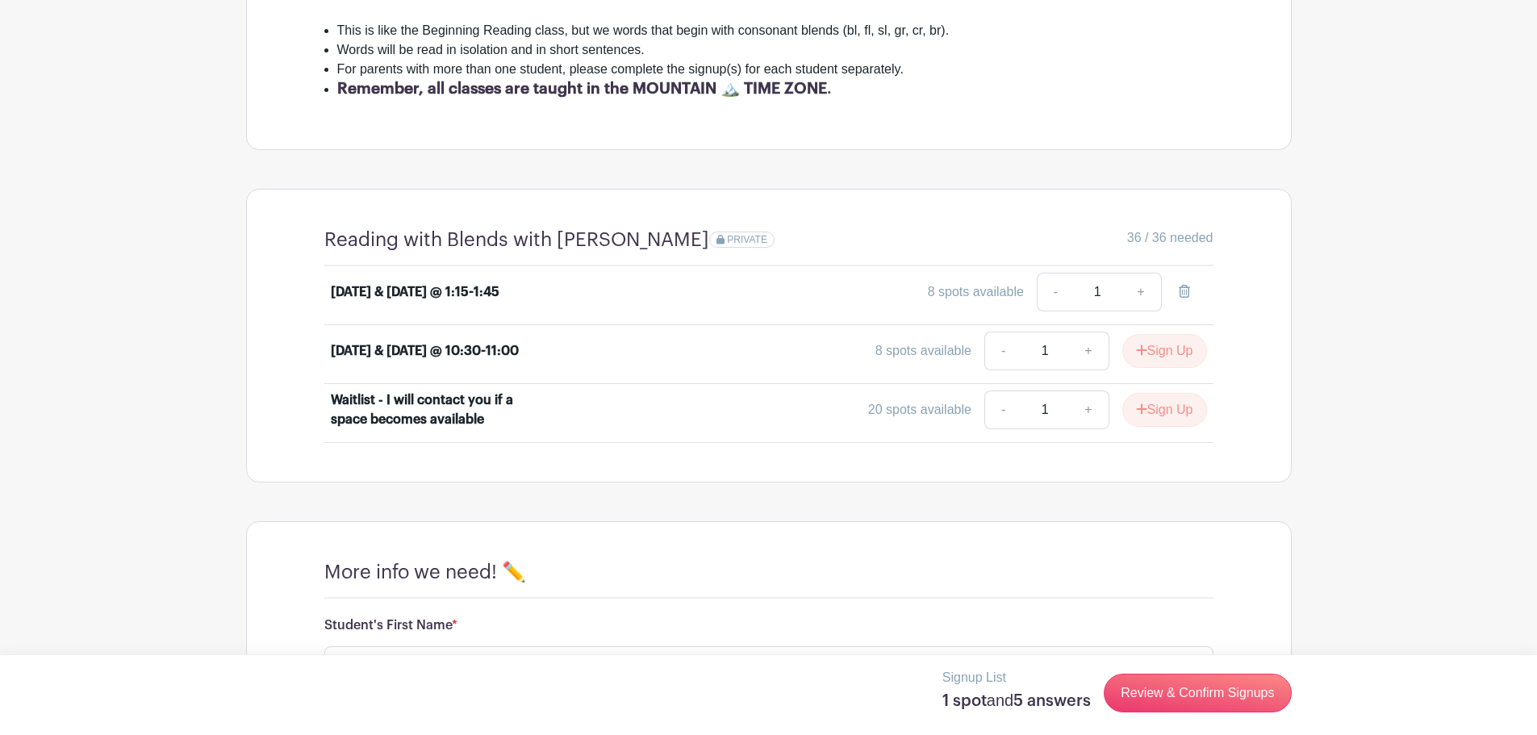
scroll to position [377, 0]
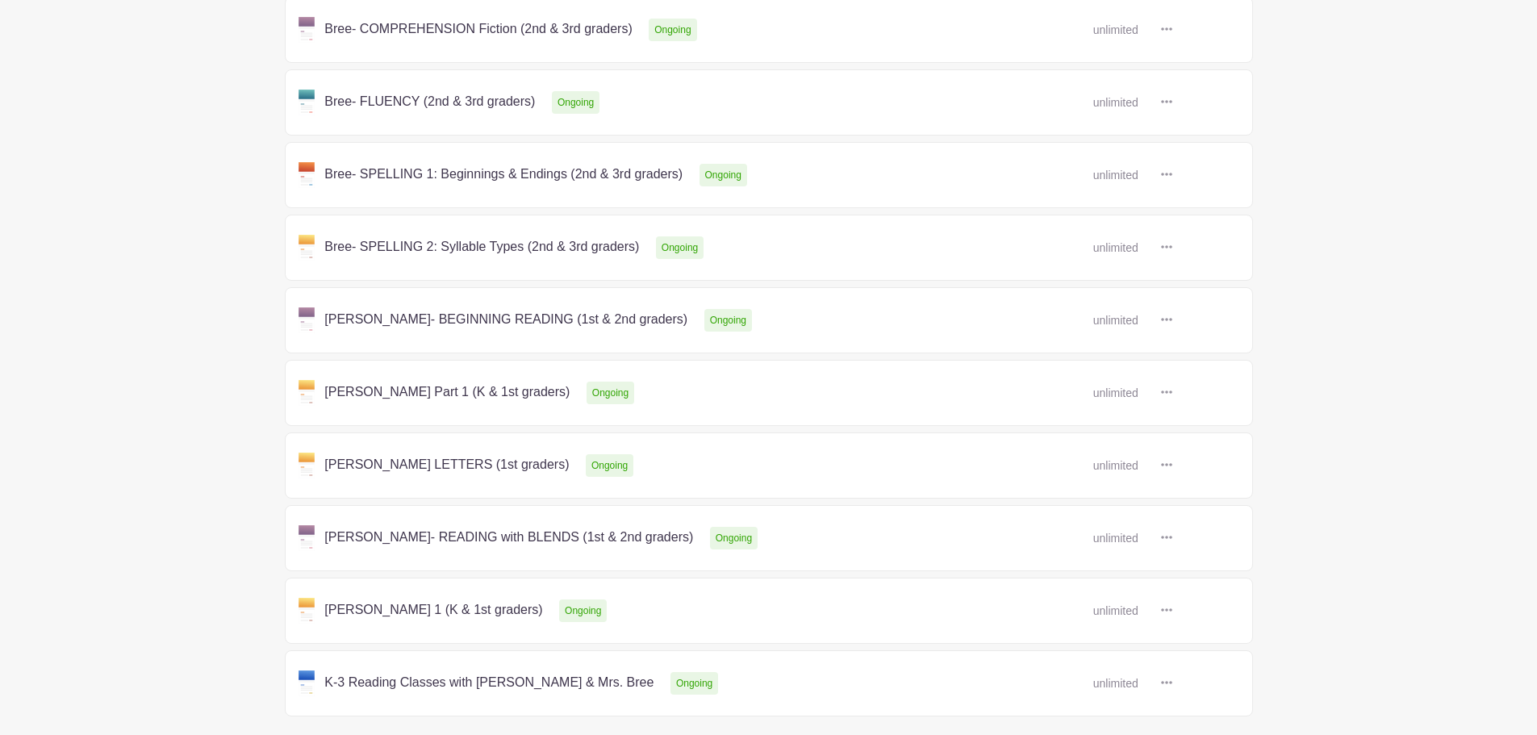
scroll to position [471, 0]
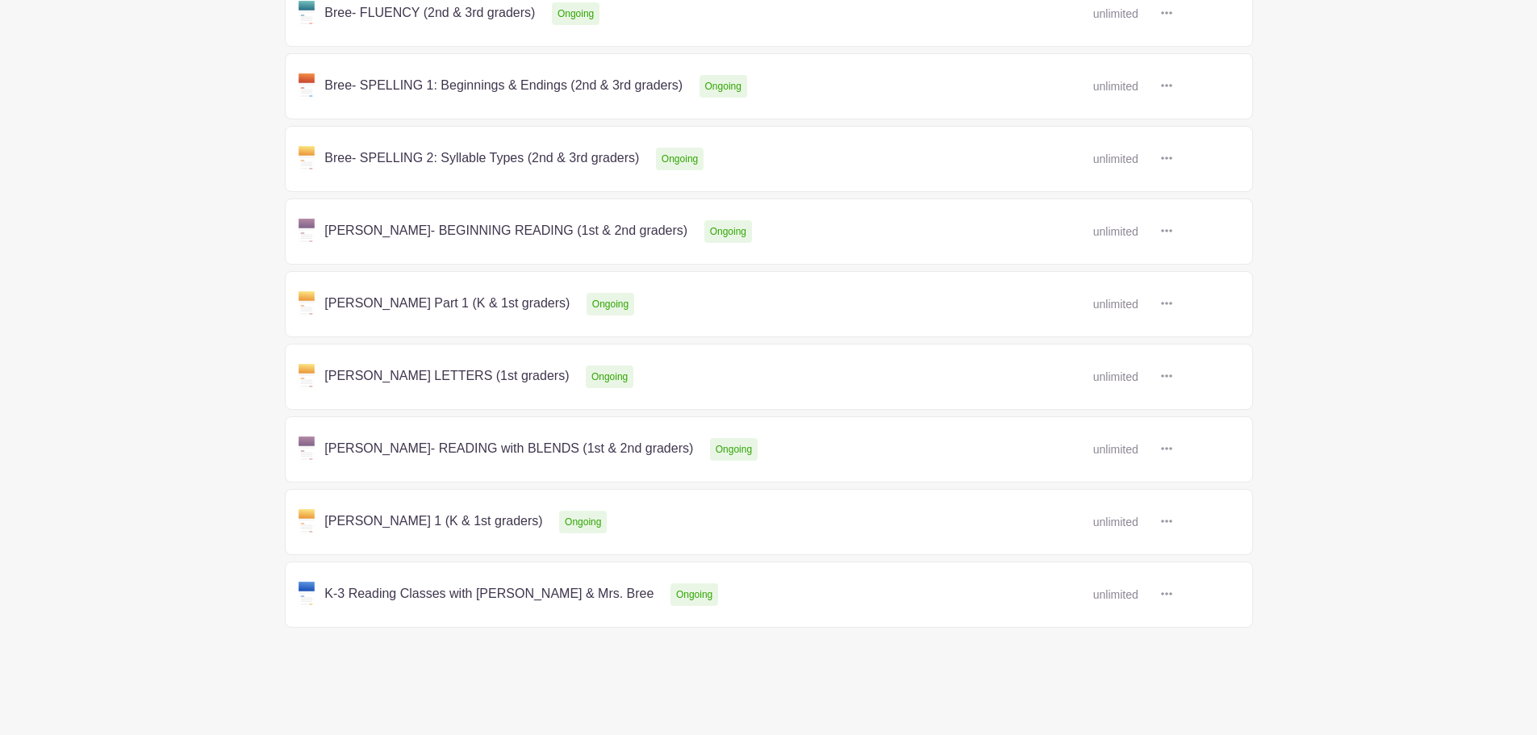
click at [1172, 449] on link at bounding box center [1172, 449] width 0 height 0
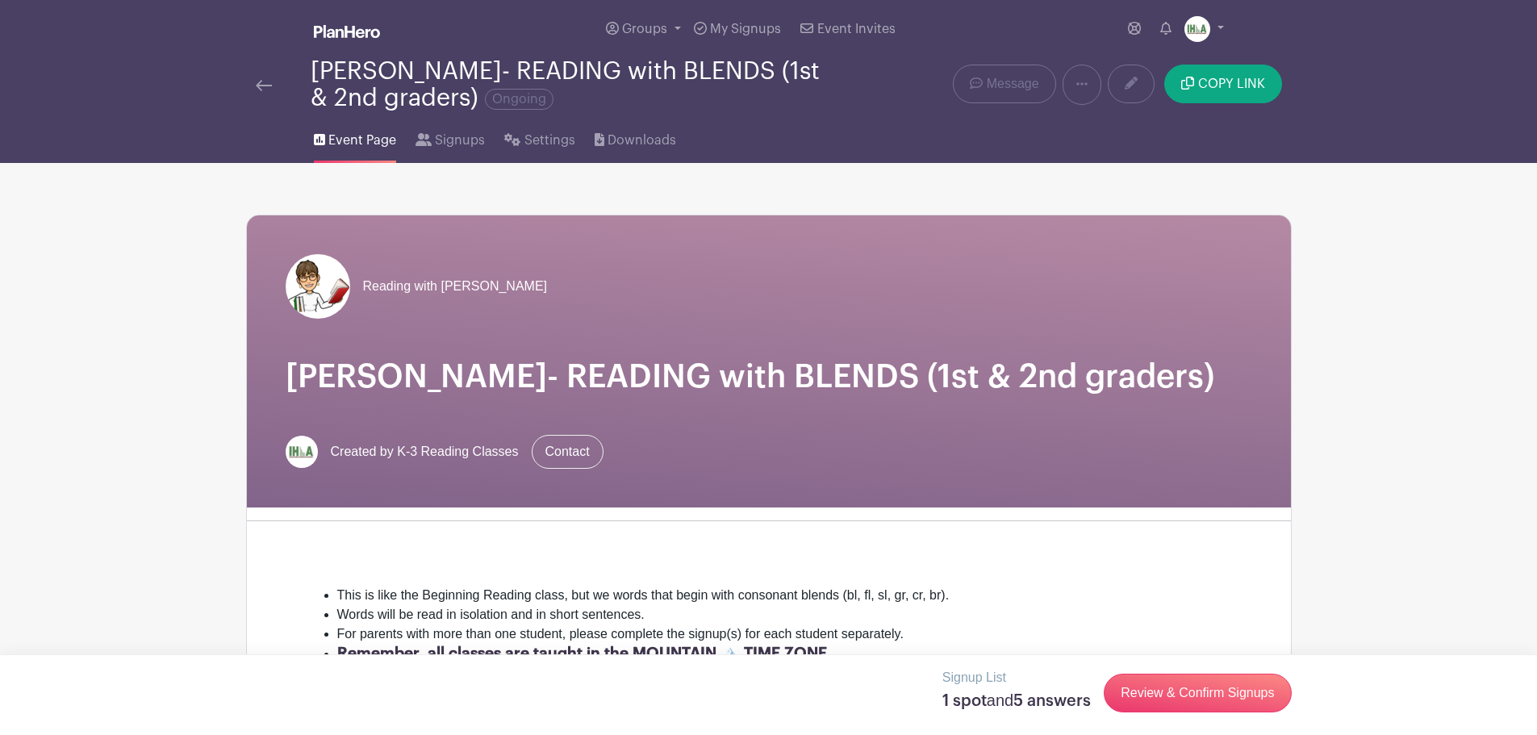
click at [1140, 386] on h1 "[PERSON_NAME]- READING with BLENDS (1st & 2nd graders)" at bounding box center [769, 376] width 967 height 39
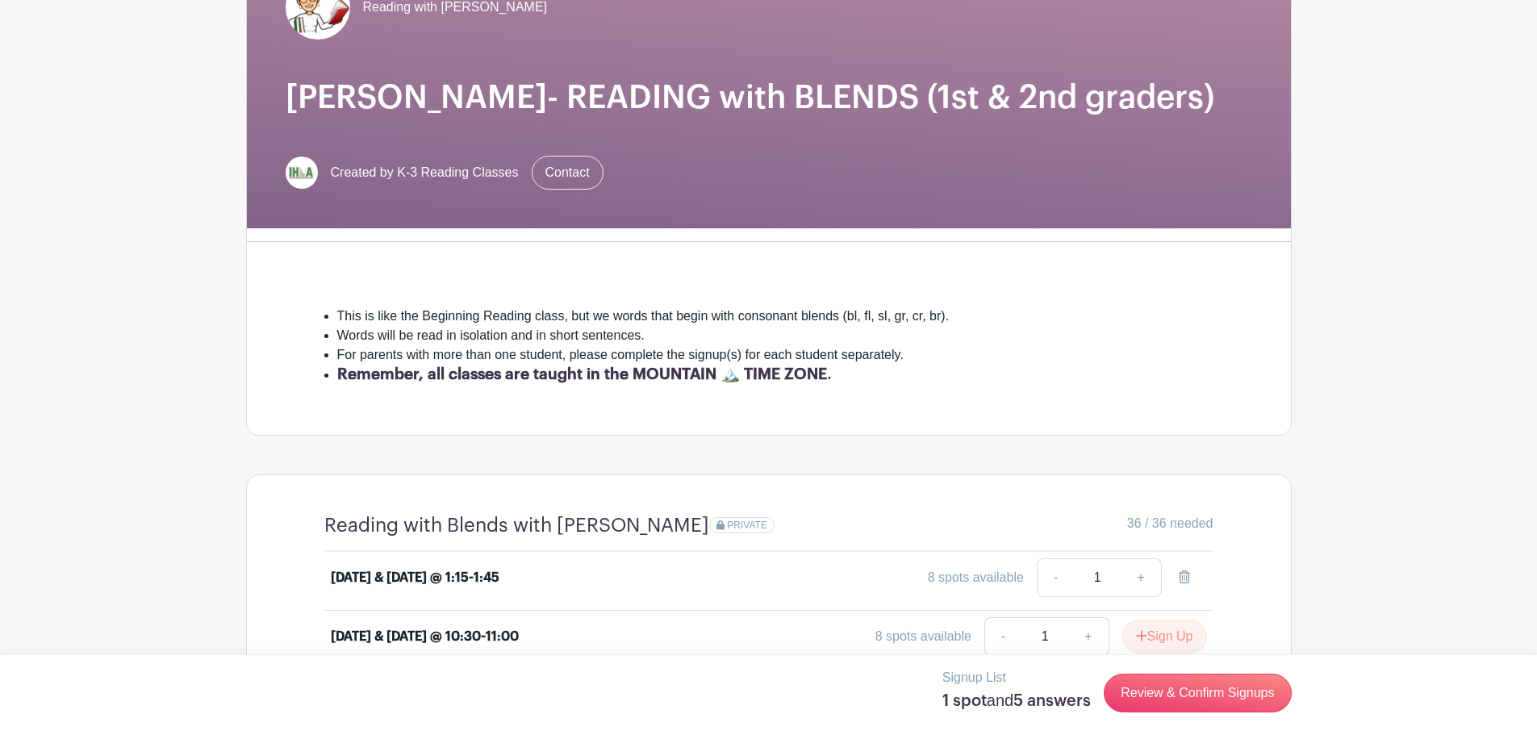
scroll to position [565, 0]
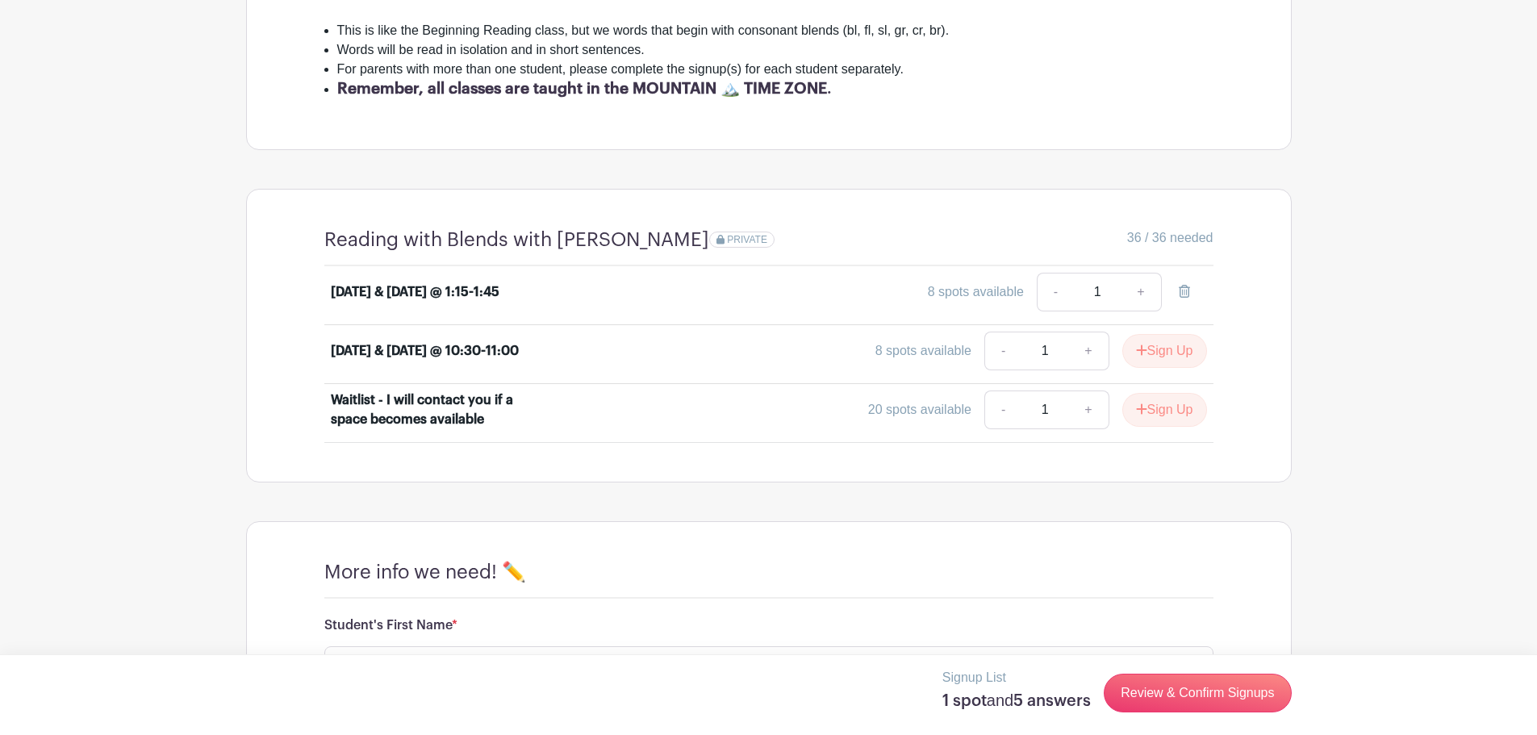
click at [1433, 393] on main "Groups All Groups Reading and Spelling Skills My Signups Event Invites My accou…" at bounding box center [768, 346] width 1537 height 1822
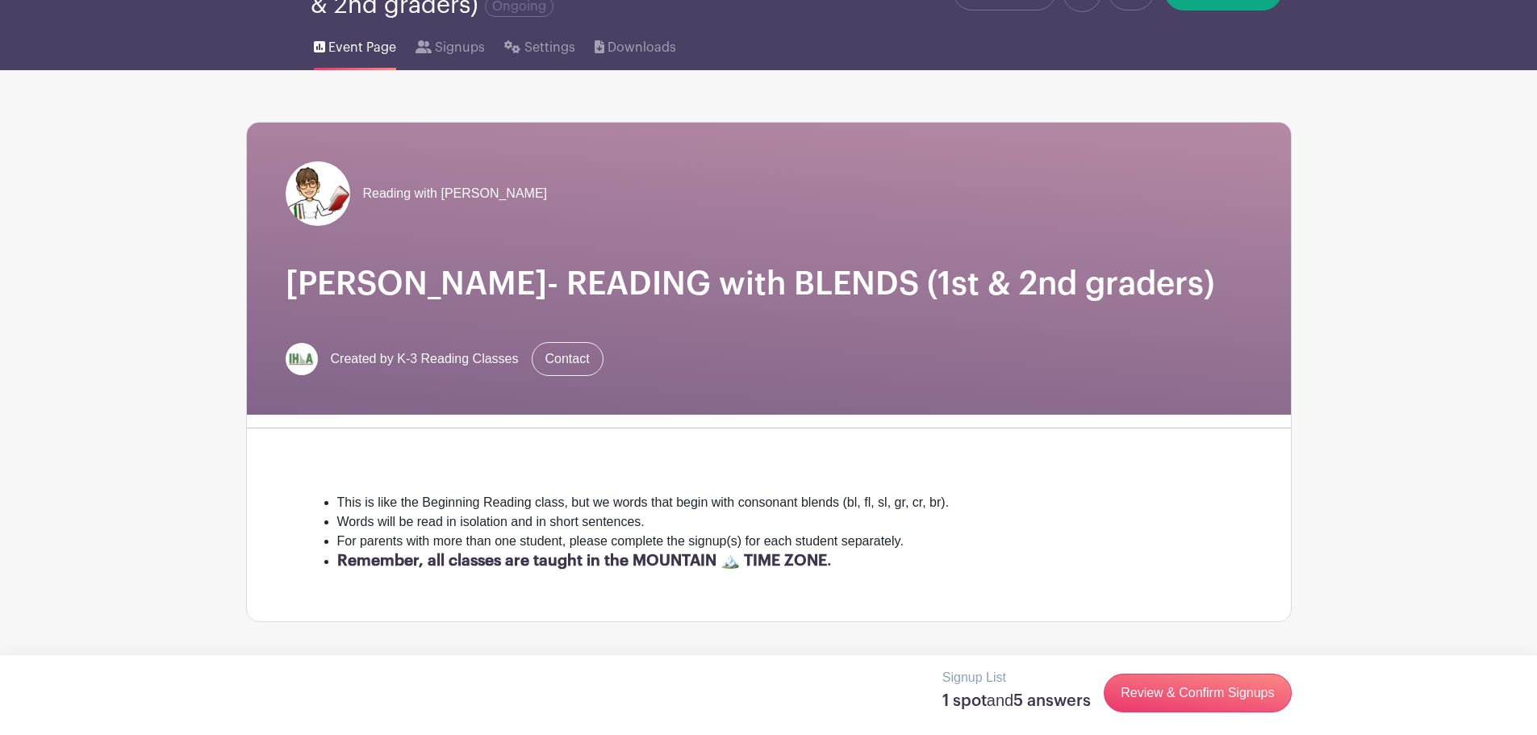
scroll to position [0, 0]
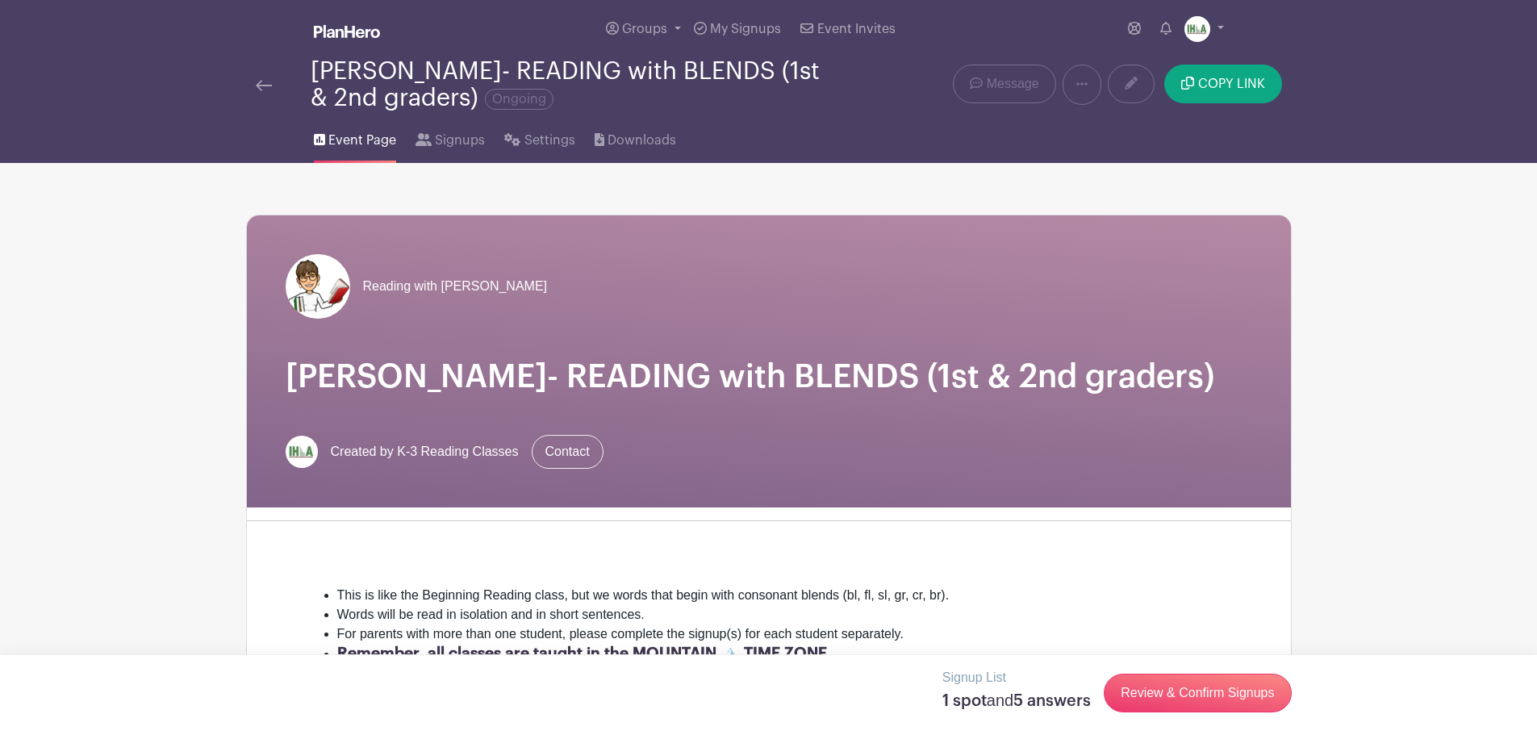
click at [260, 82] on img at bounding box center [264, 85] width 16 height 11
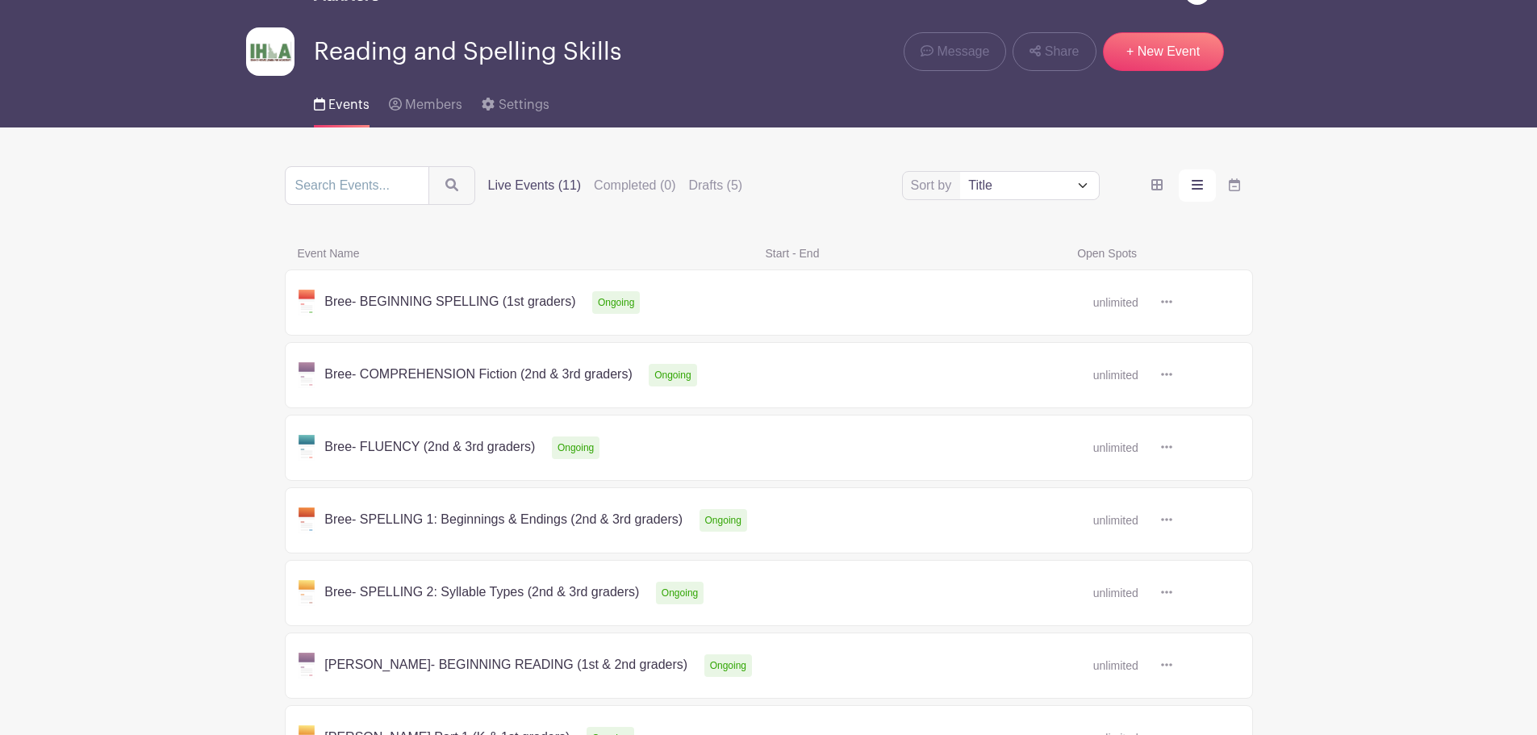
scroll to position [471, 0]
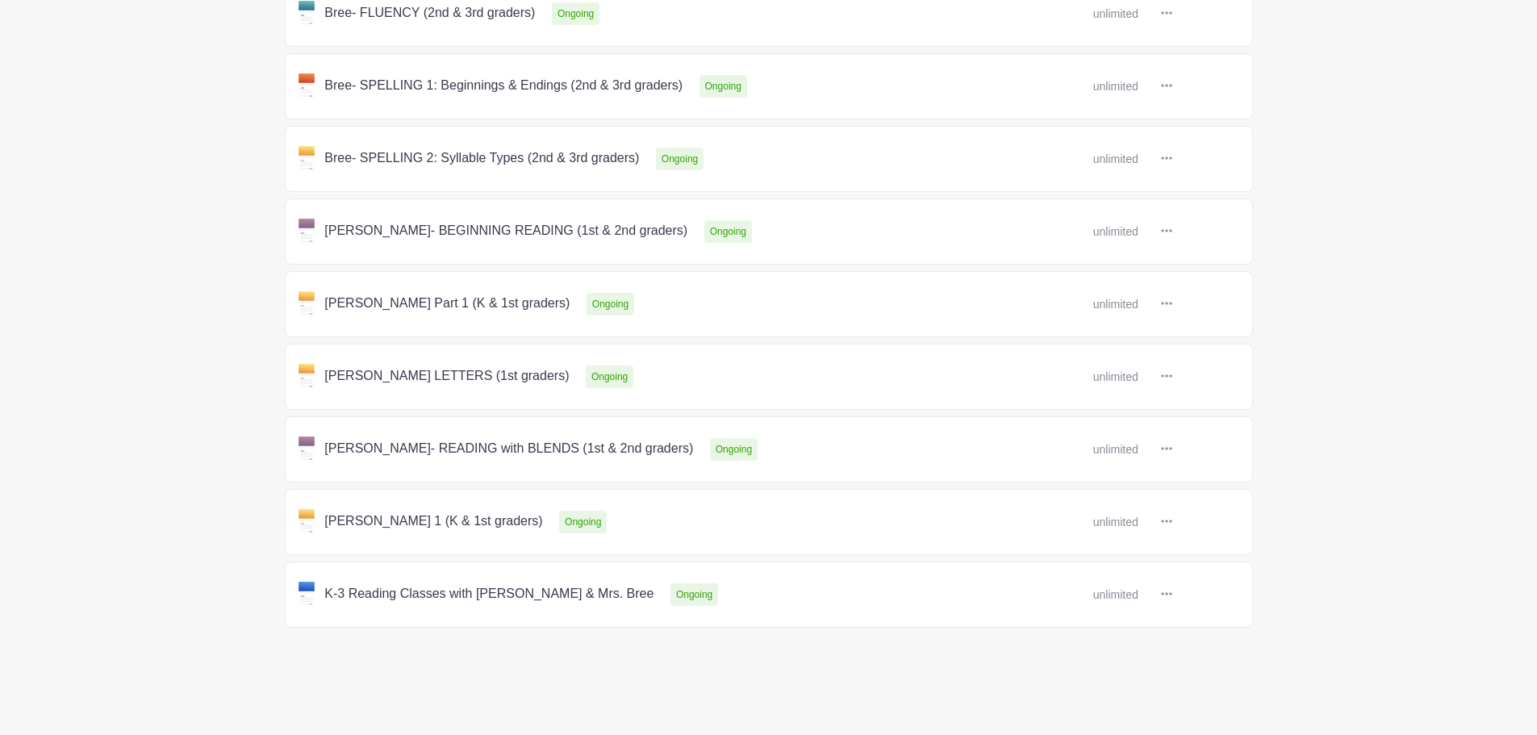
click at [1172, 232] on link at bounding box center [1172, 232] width 0 height 0
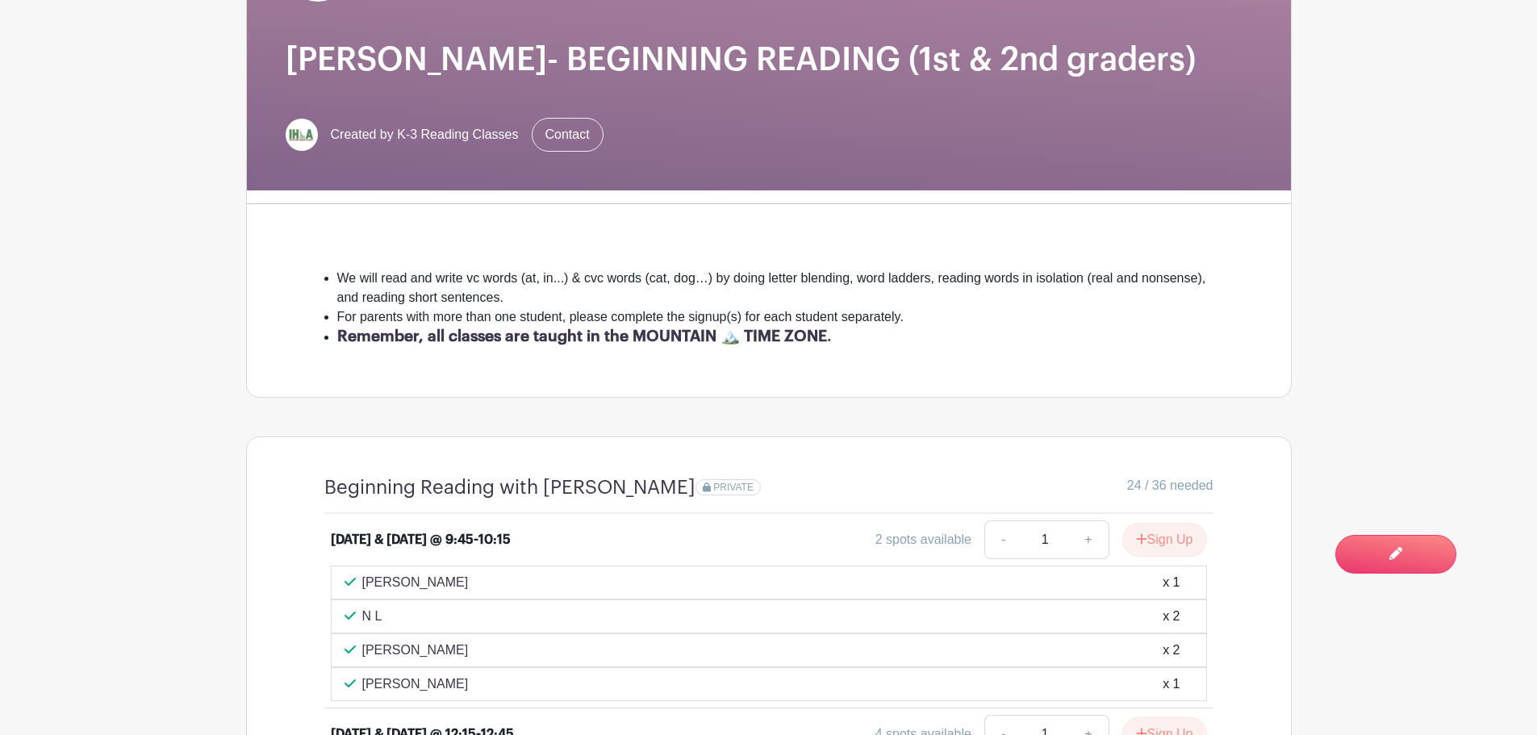
scroll to position [377, 0]
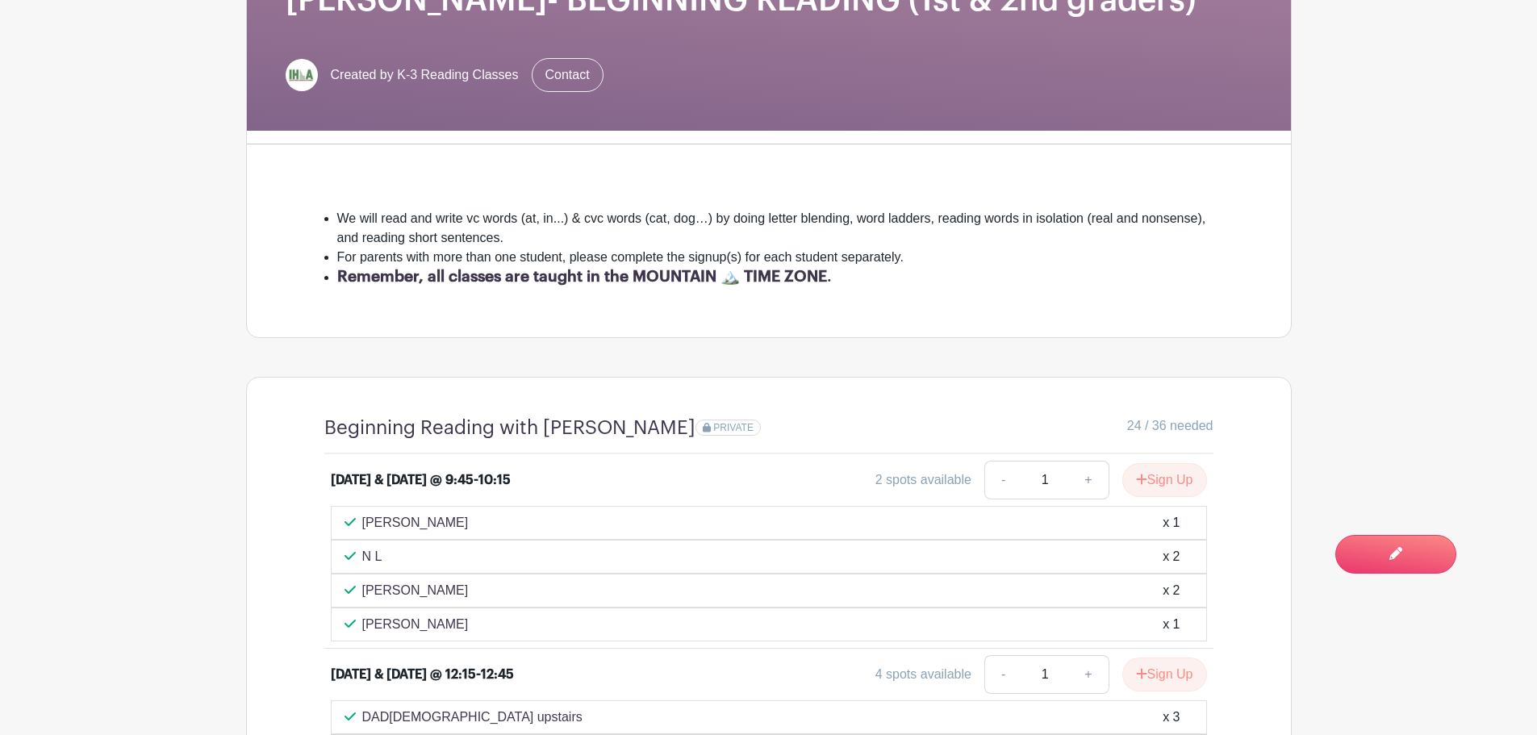
drag, startPoint x: 77, startPoint y: 148, endPoint x: 120, endPoint y: 151, distance: 42.9
click at [78, 149] on main "Groups All Groups Reading and Spelling Skills My Signups Event Invites My accou…" at bounding box center [768, 669] width 1537 height 2093
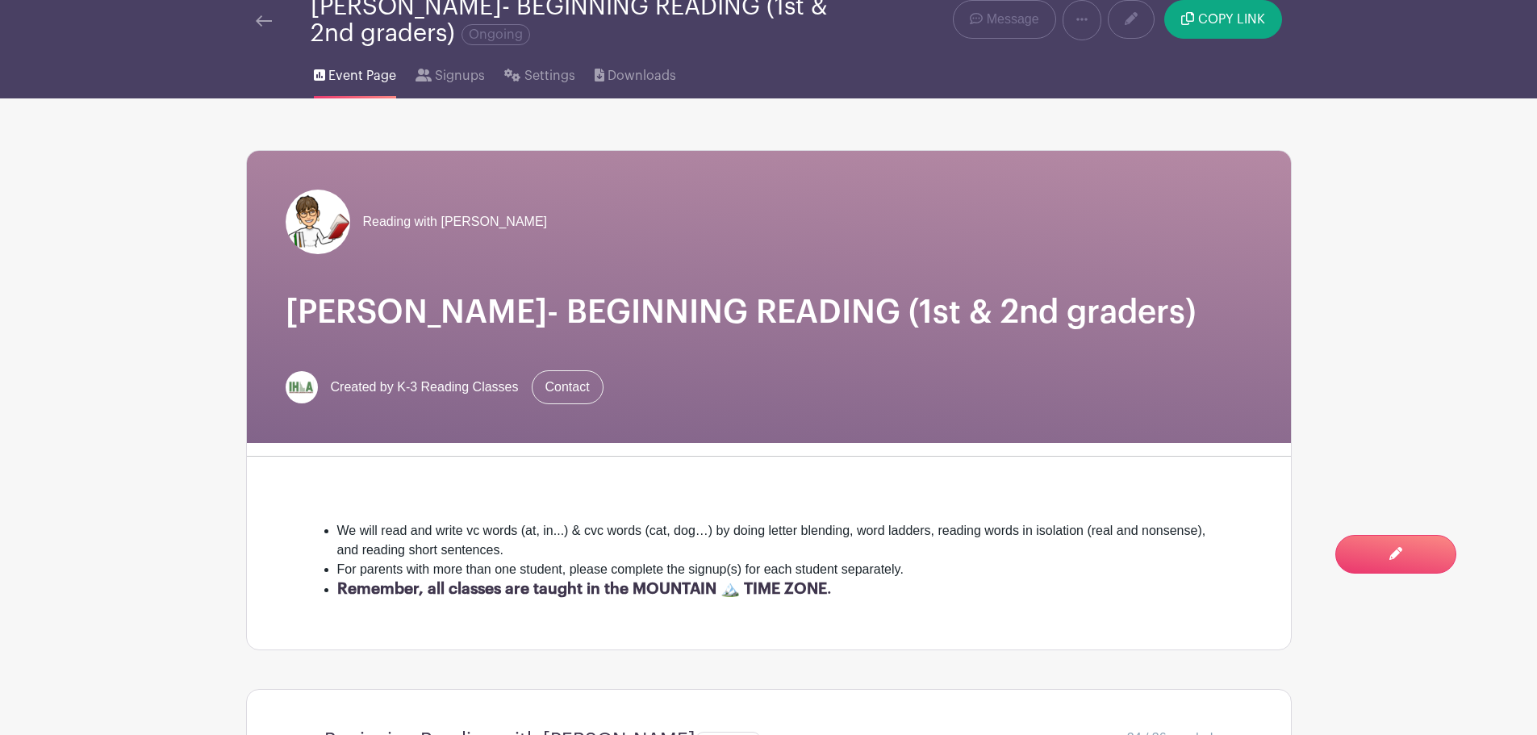
scroll to position [0, 0]
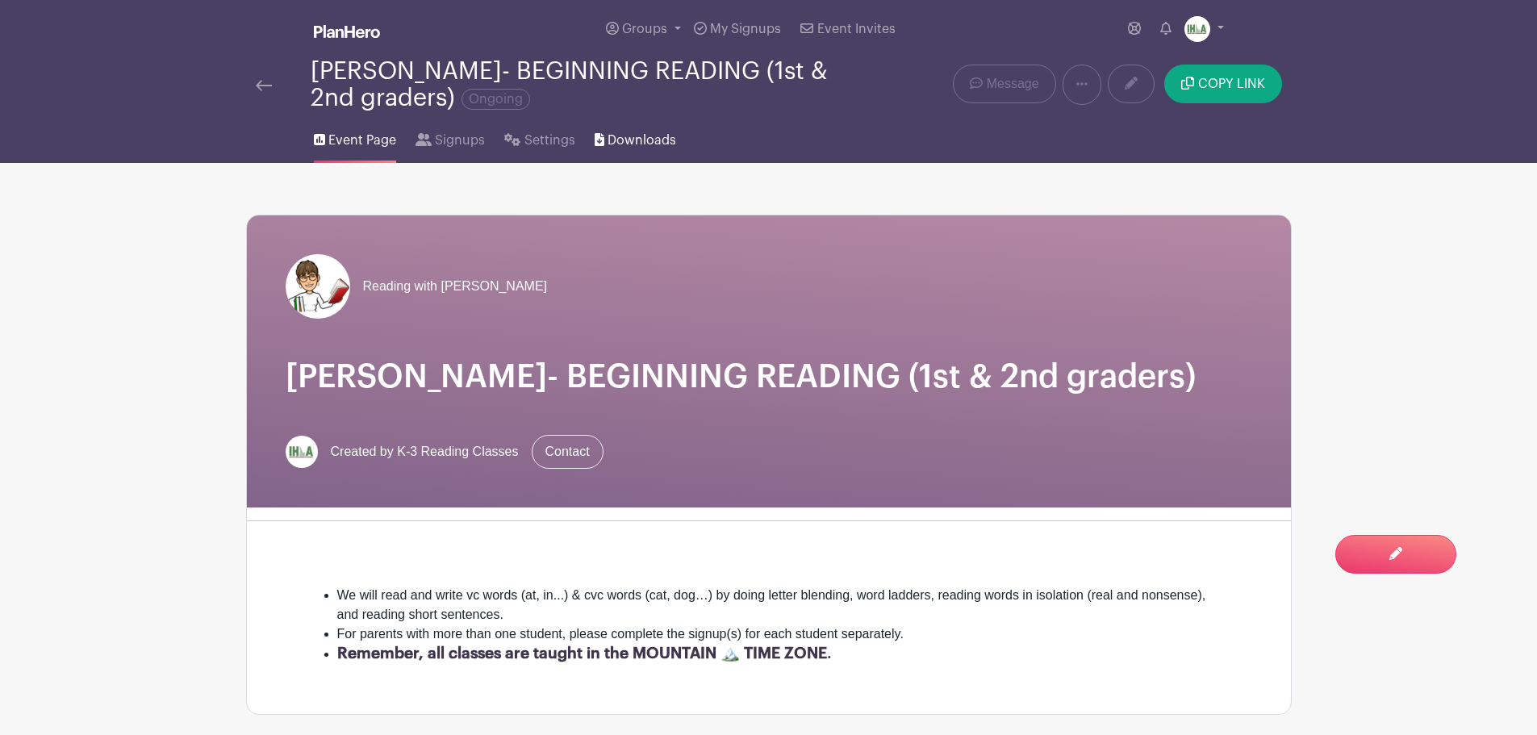
click at [624, 137] on span "Downloads" at bounding box center [641, 140] width 69 height 19
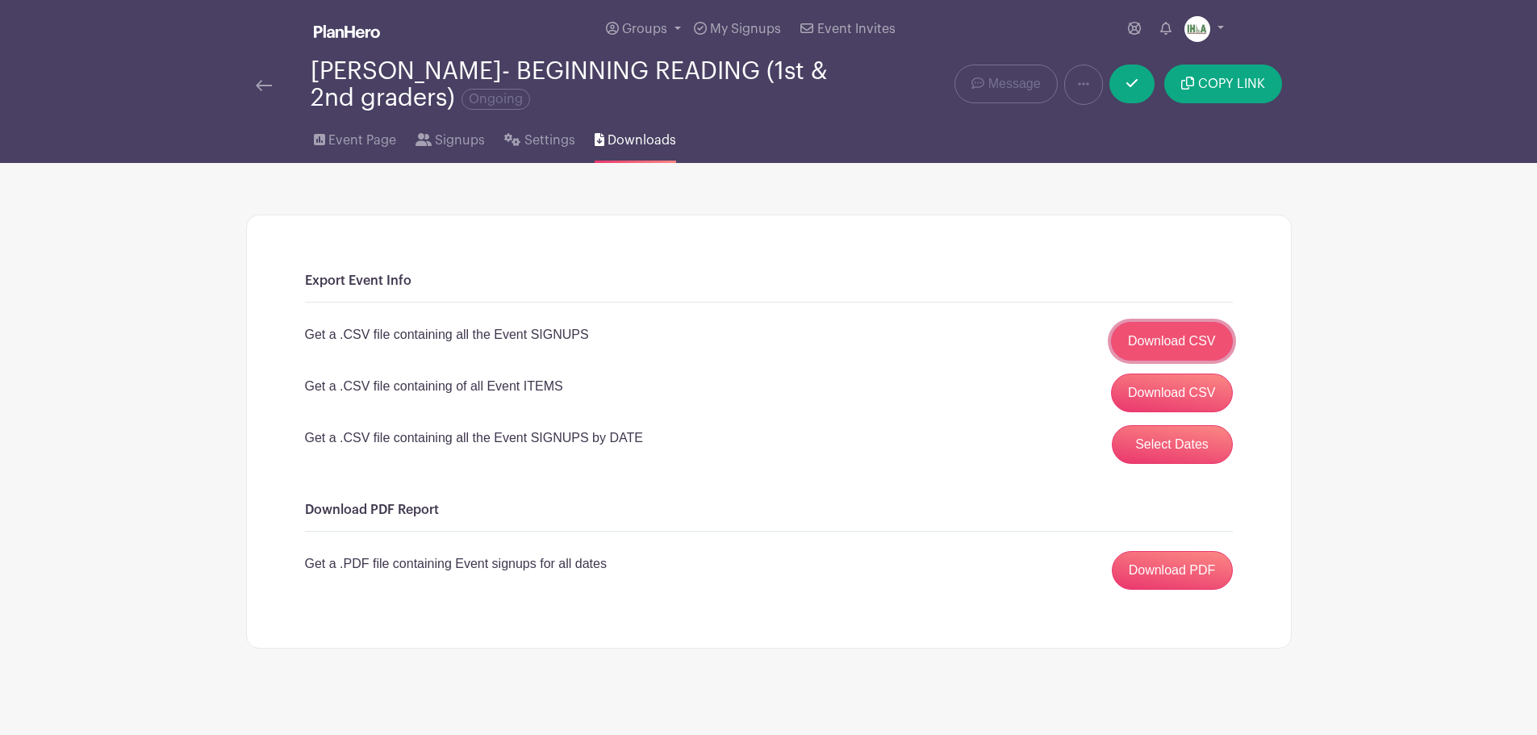
click at [1188, 342] on link "Download CSV" at bounding box center [1172, 341] width 122 height 39
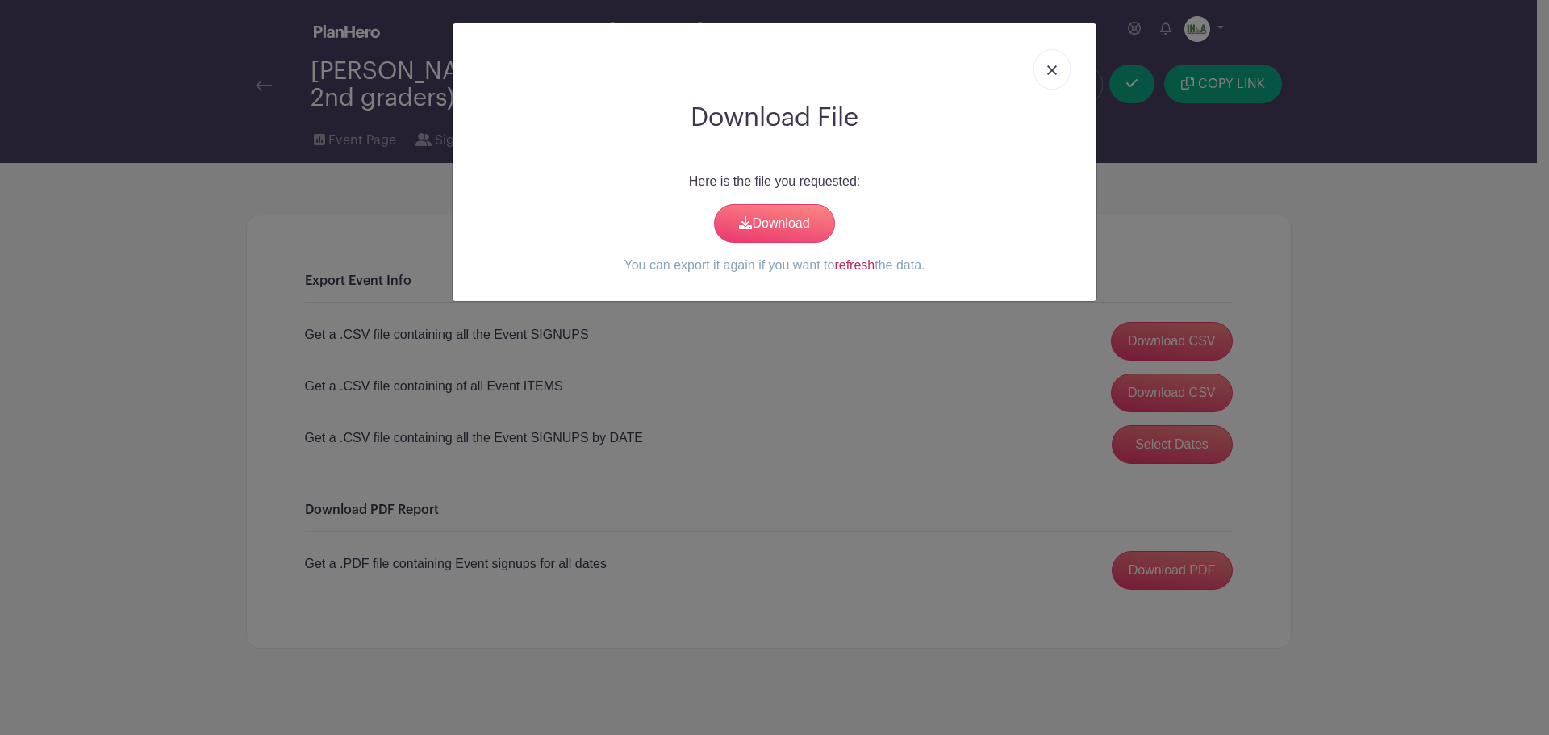
click at [851, 266] on link "refresh" at bounding box center [854, 265] width 40 height 14
click at [780, 227] on link "Download" at bounding box center [774, 223] width 121 height 39
click at [1050, 69] on img at bounding box center [1052, 70] width 10 height 10
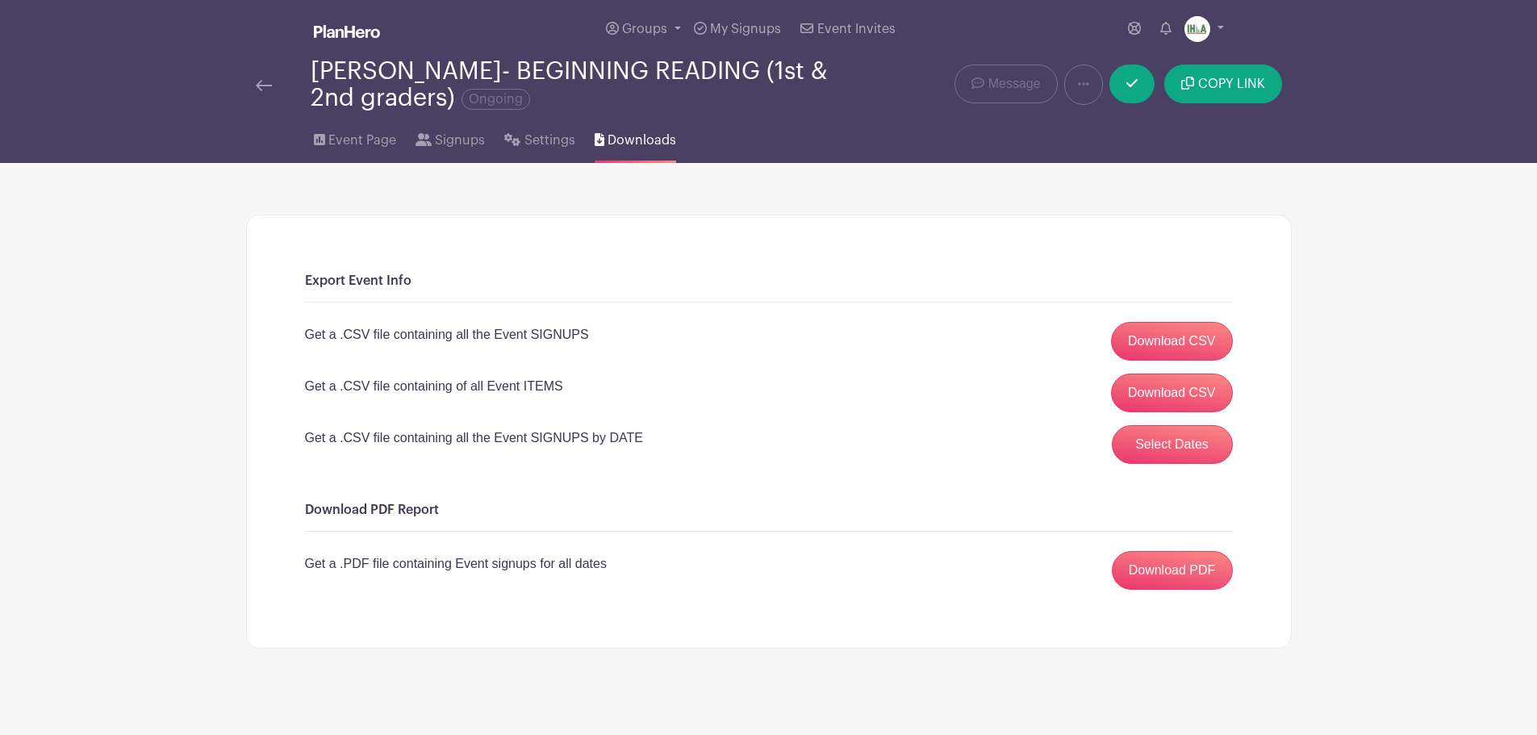
click at [265, 84] on img at bounding box center [264, 85] width 16 height 11
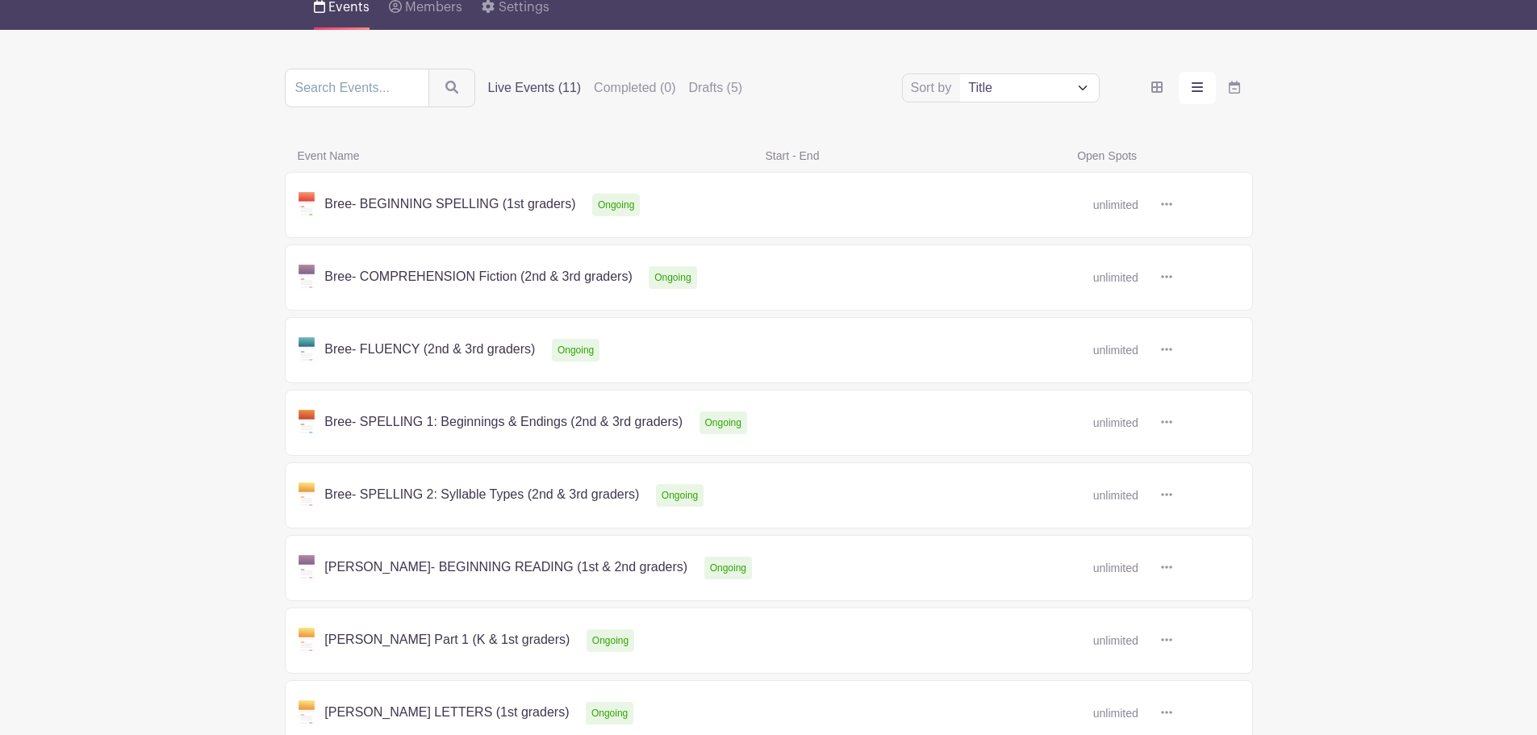
scroll to position [188, 0]
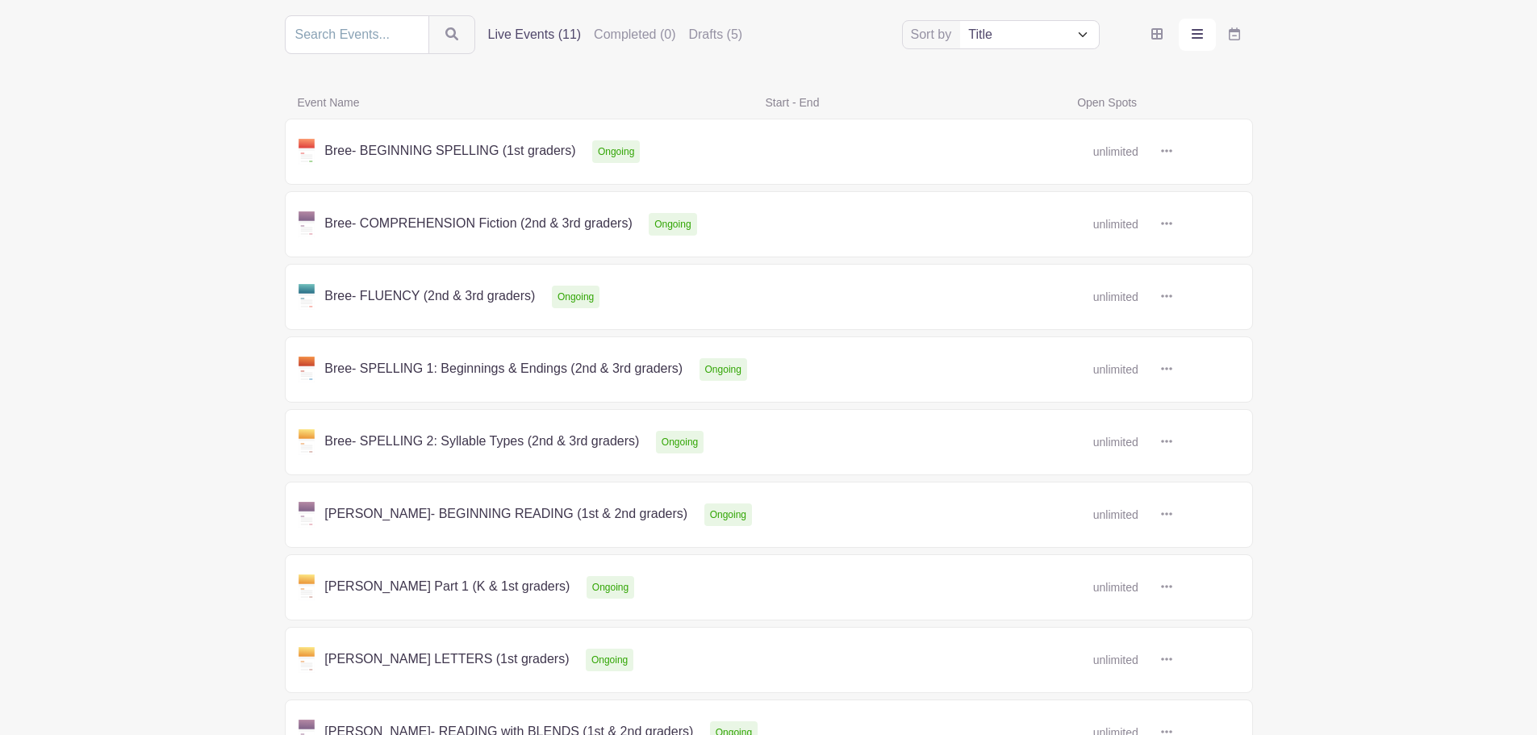
click at [1172, 515] on link at bounding box center [1172, 515] width 0 height 0
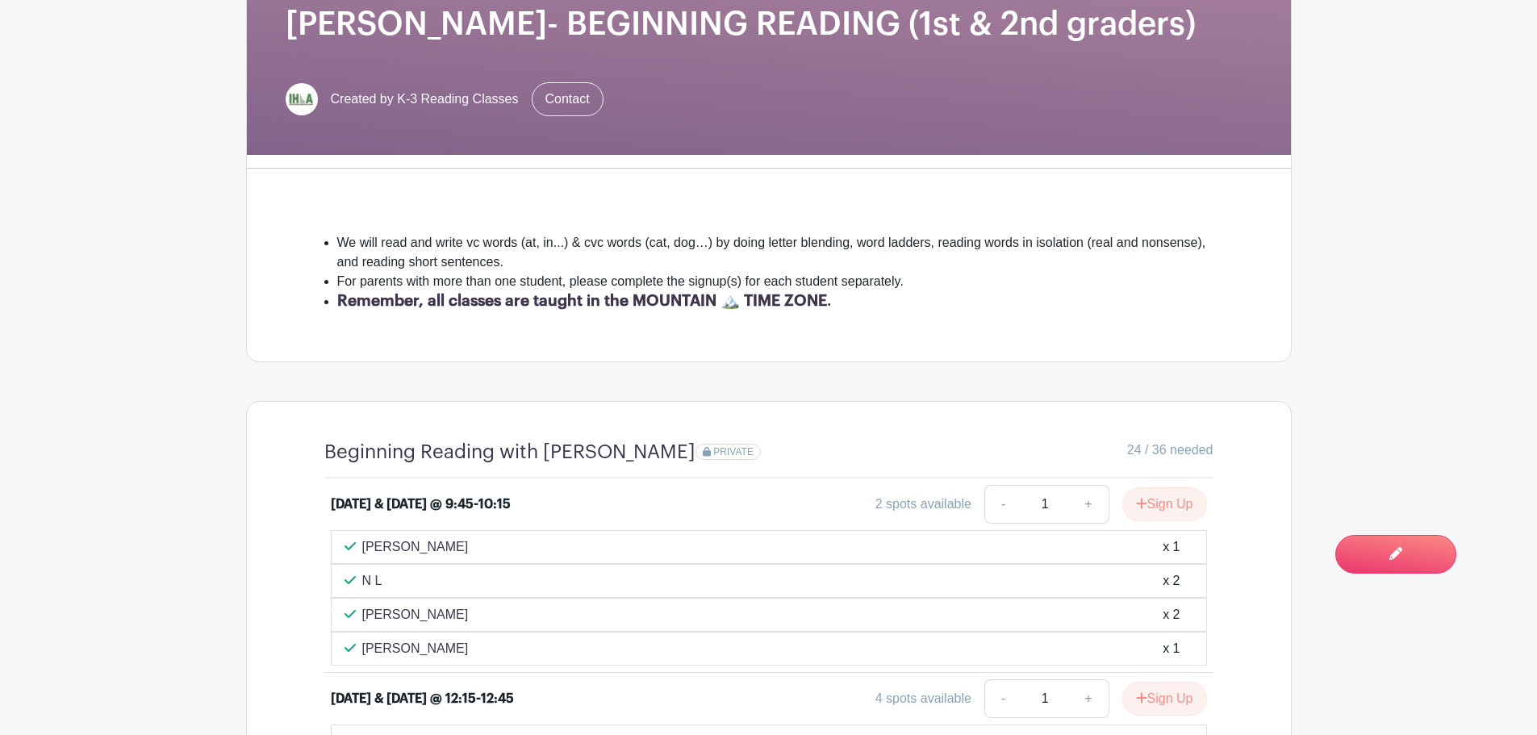
scroll to position [565, 0]
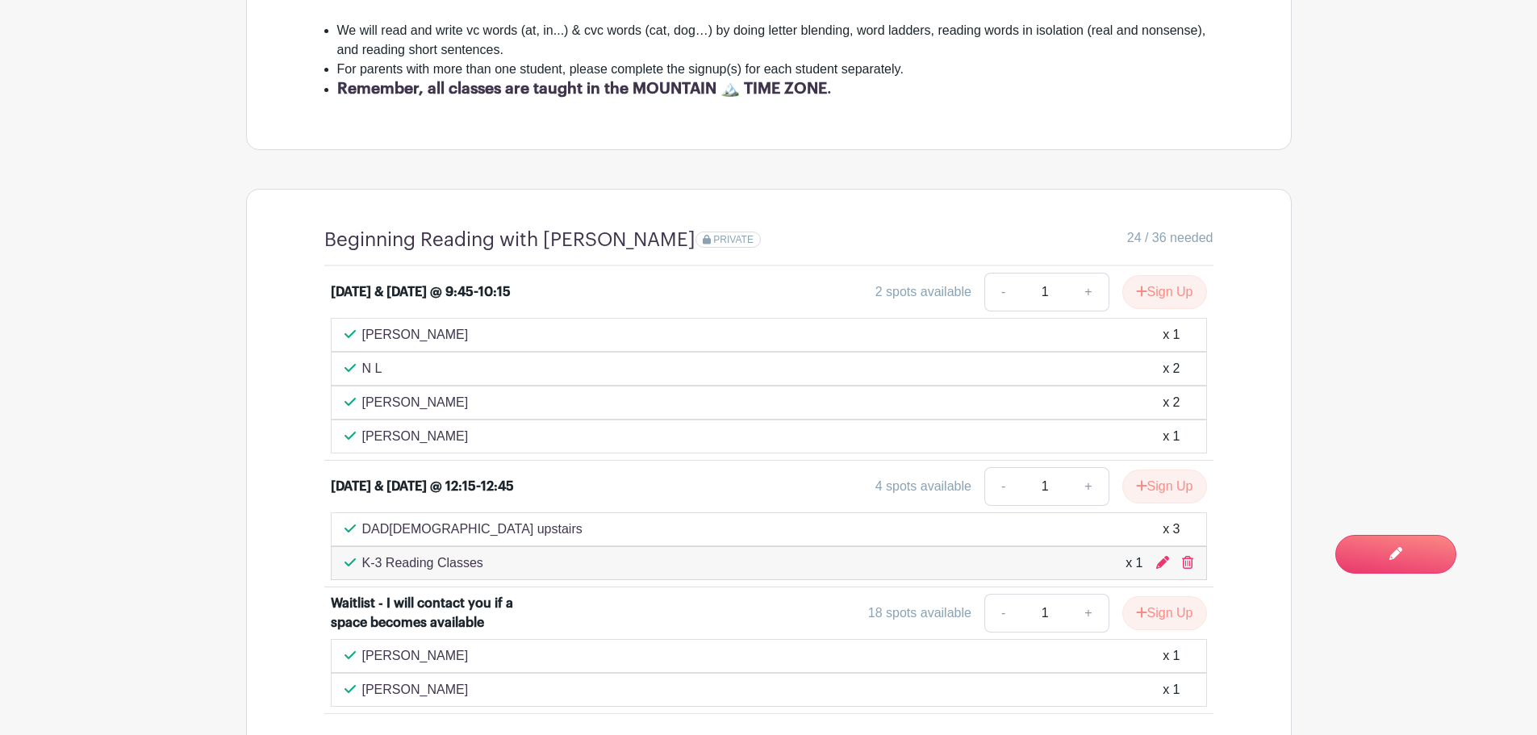
click at [282, 282] on div "Beginning Reading with Mrs. Jean PRIVATE 24 / 36 needed Monday & Wednesday @ 9:…" at bounding box center [769, 471] width 1046 height 565
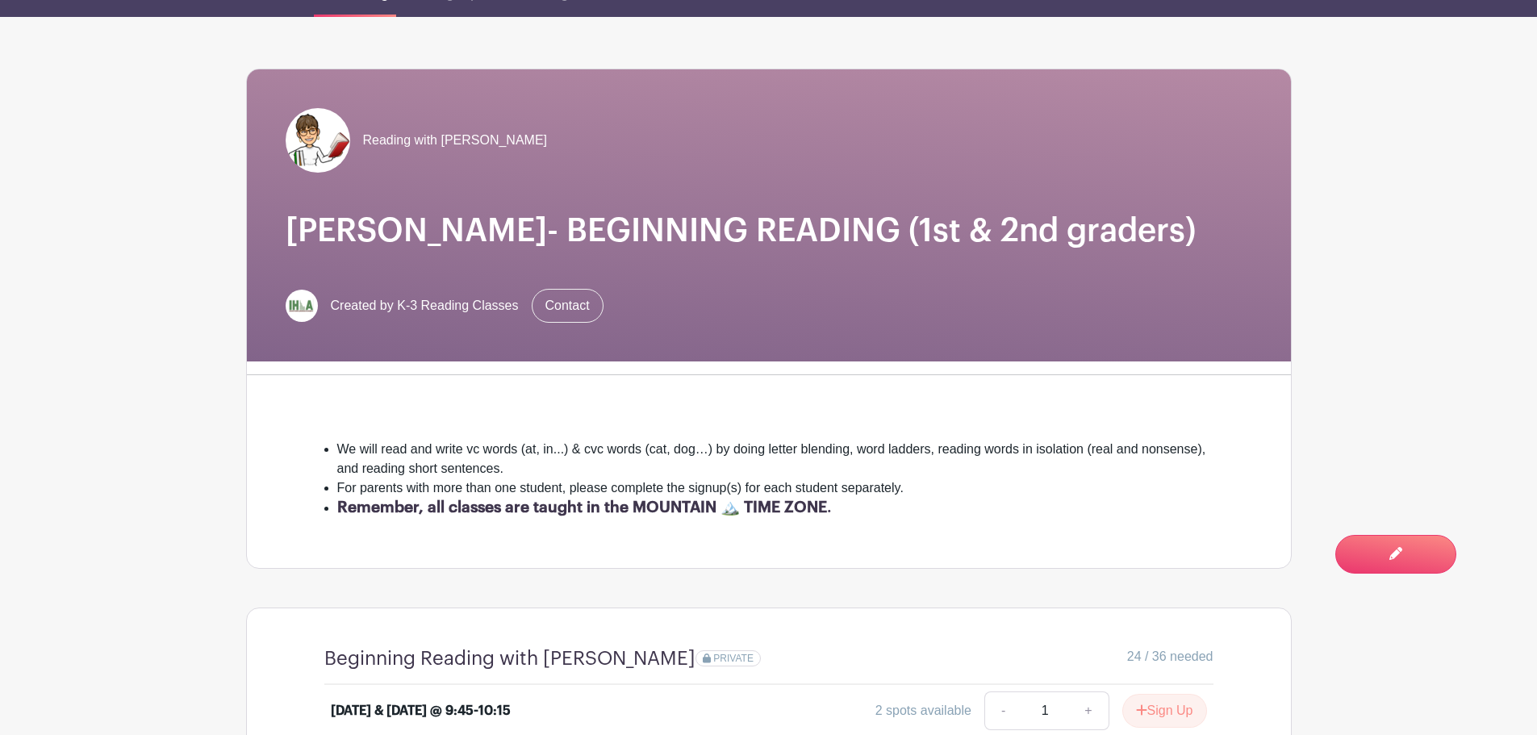
scroll to position [0, 0]
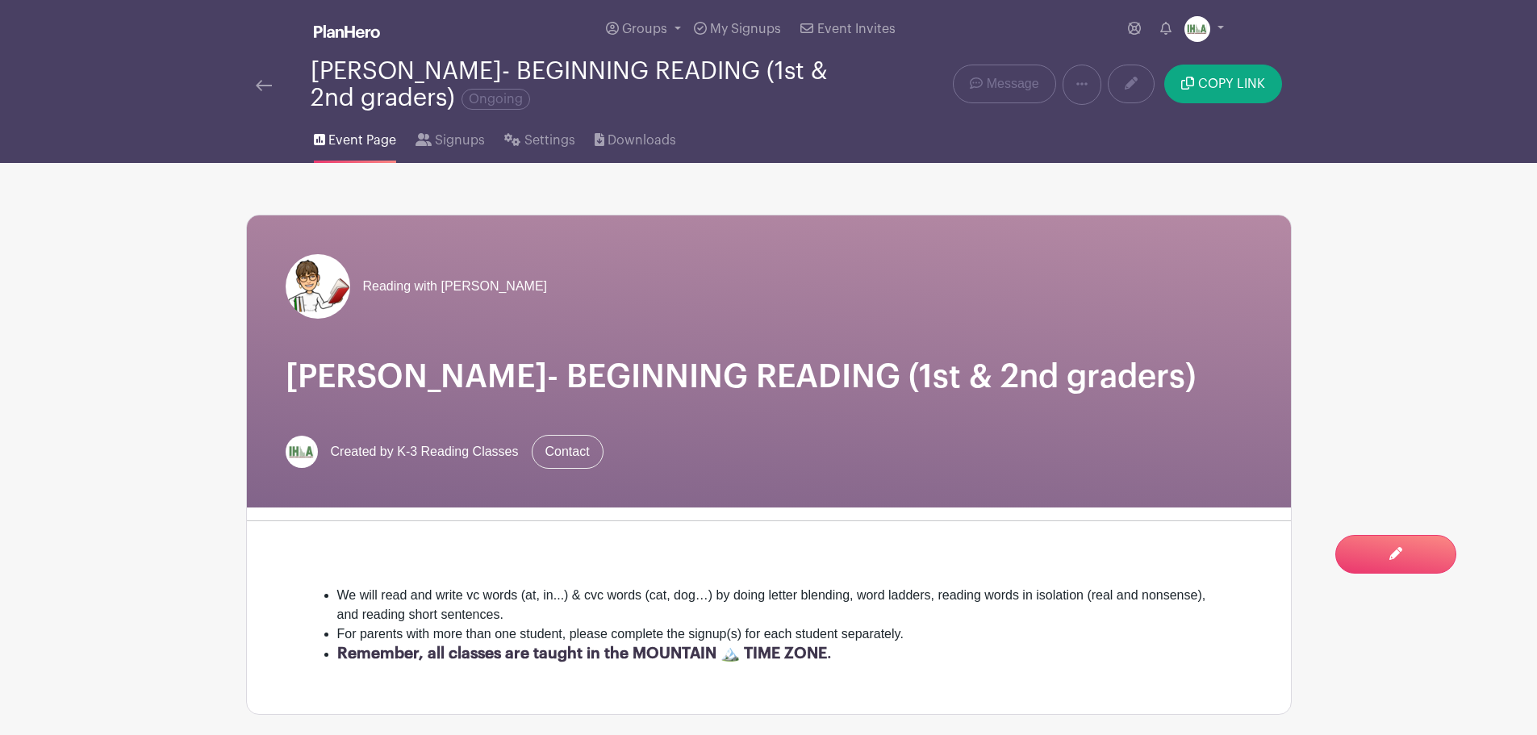
click at [361, 139] on span "Event Page" at bounding box center [362, 140] width 68 height 19
click at [265, 84] on img at bounding box center [264, 85] width 16 height 11
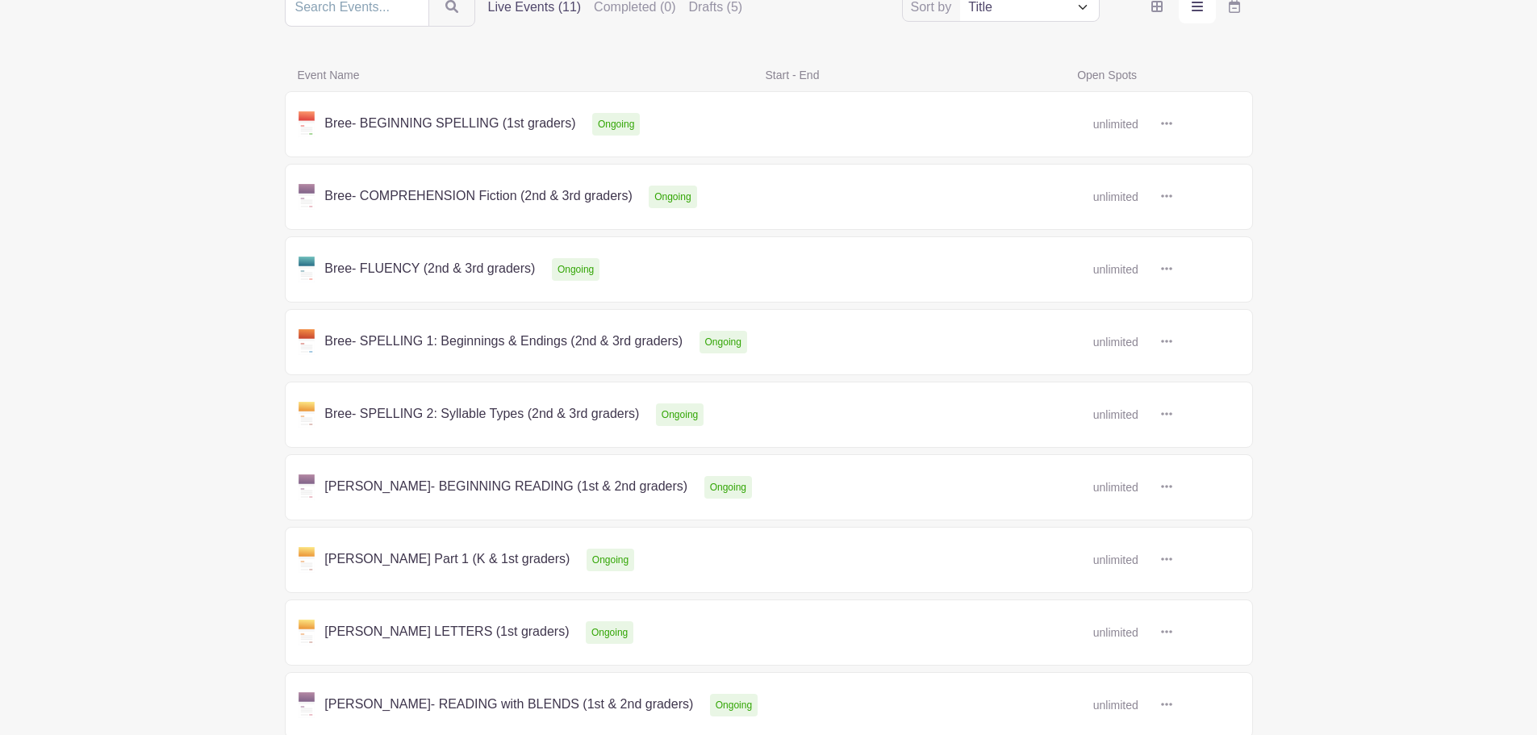
scroll to position [377, 0]
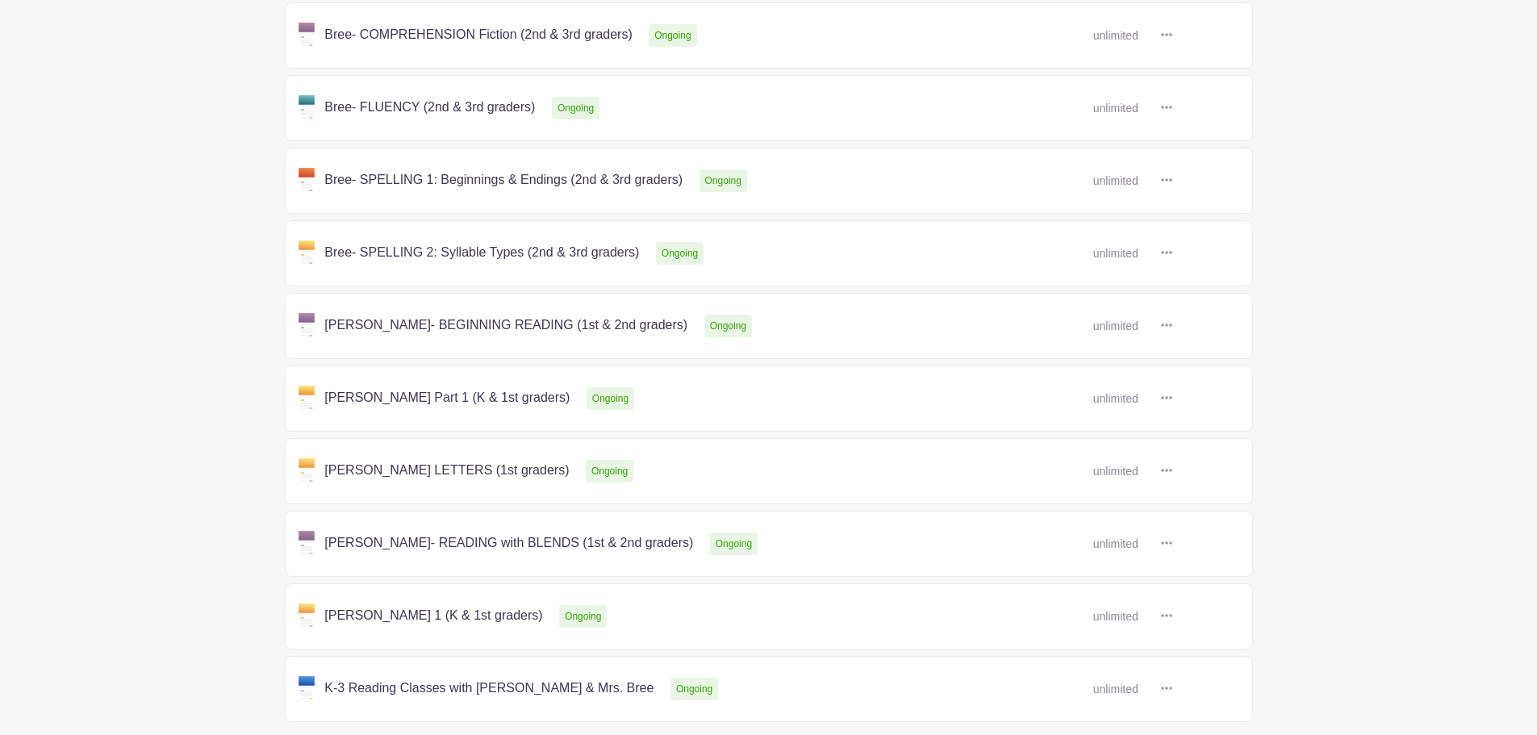
click at [1172, 399] on link at bounding box center [1172, 399] width 0 height 0
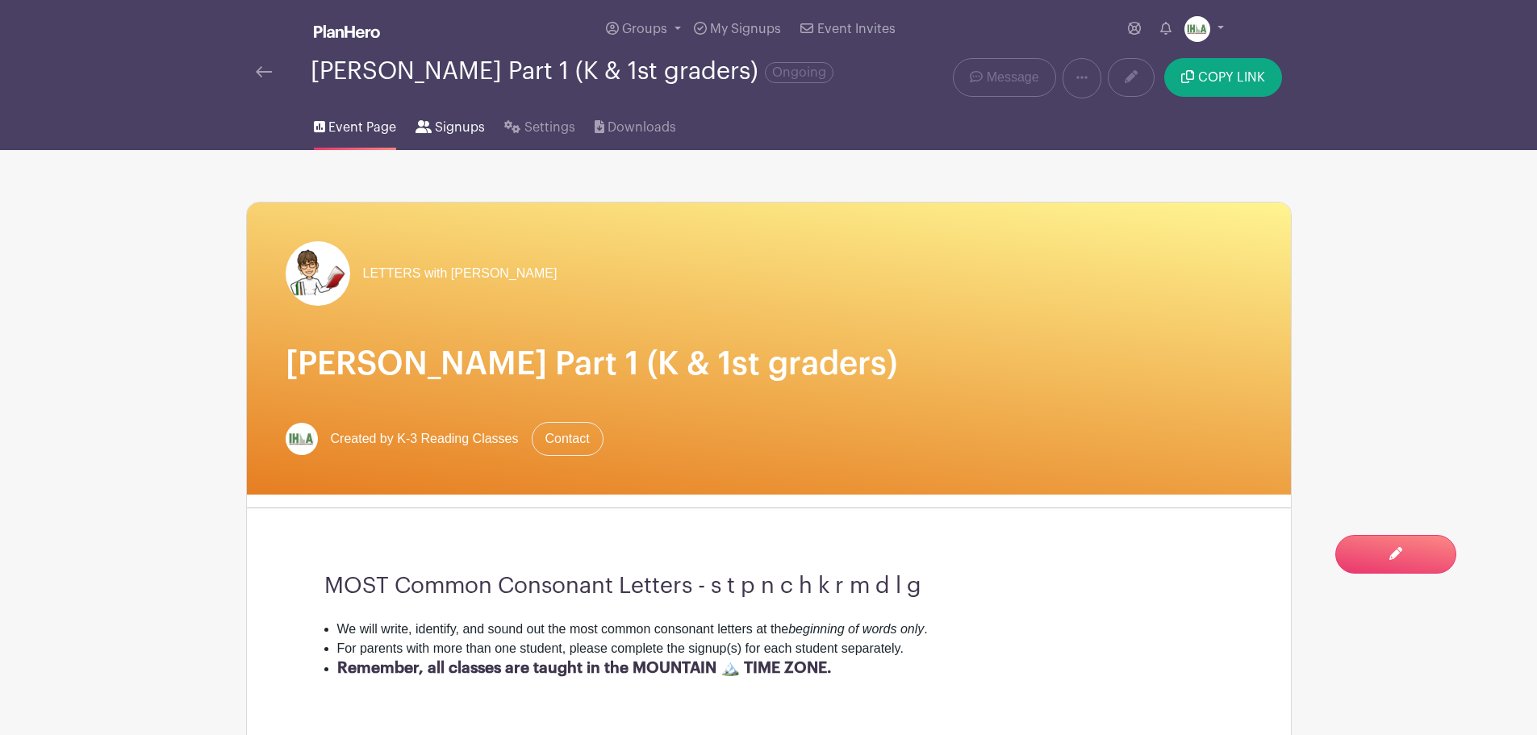
click at [462, 137] on span "Signups" at bounding box center [460, 127] width 50 height 19
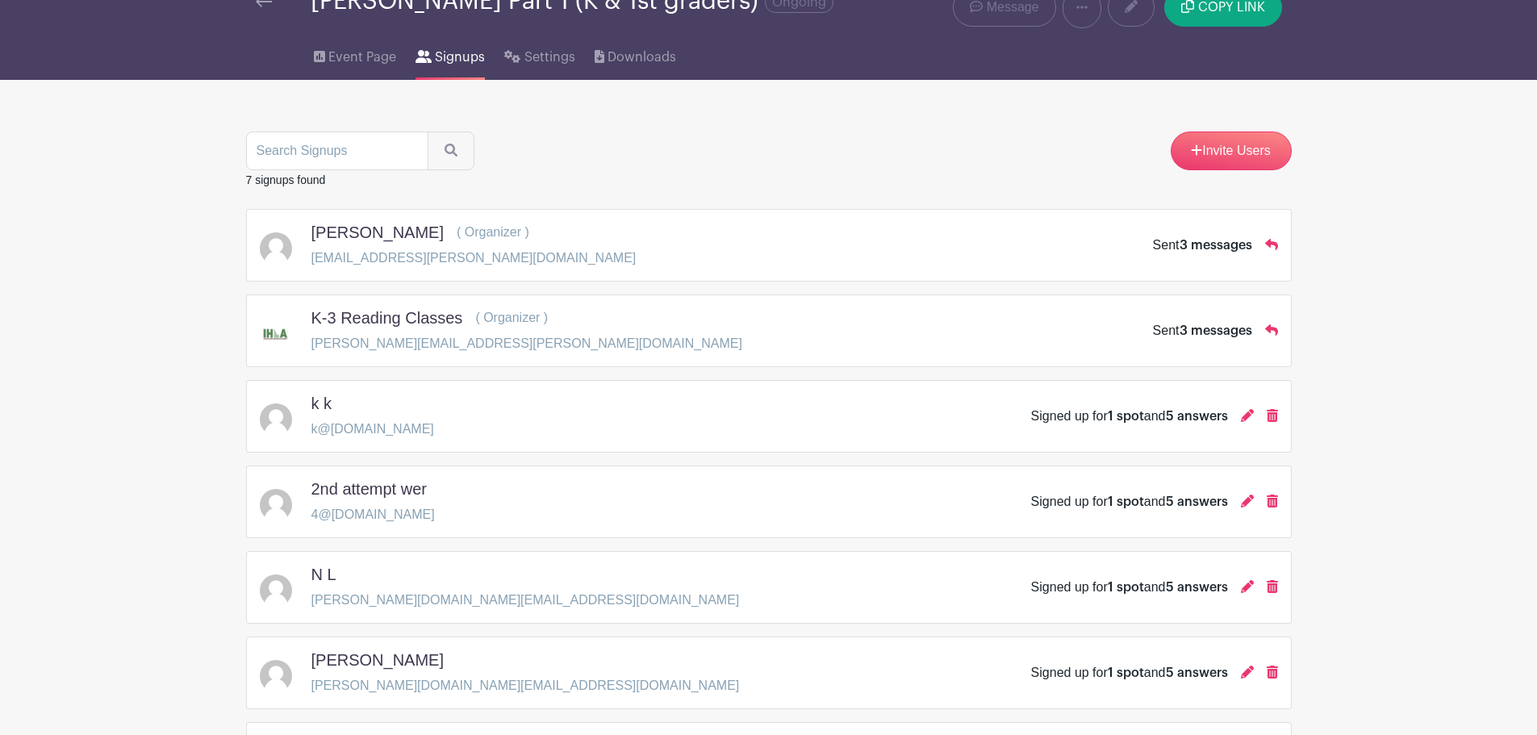
scroll to position [188, 0]
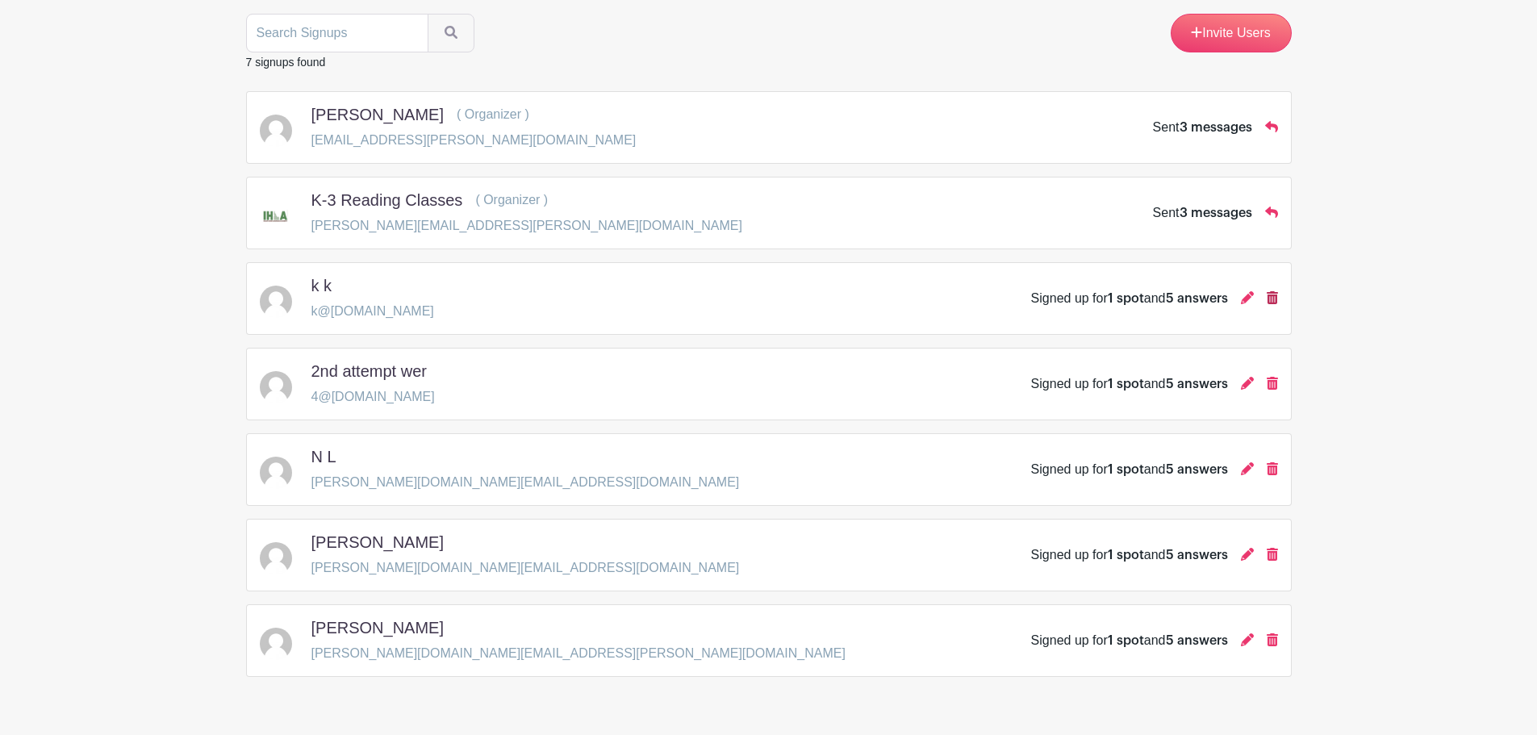
click at [1271, 304] on icon at bounding box center [1272, 297] width 11 height 13
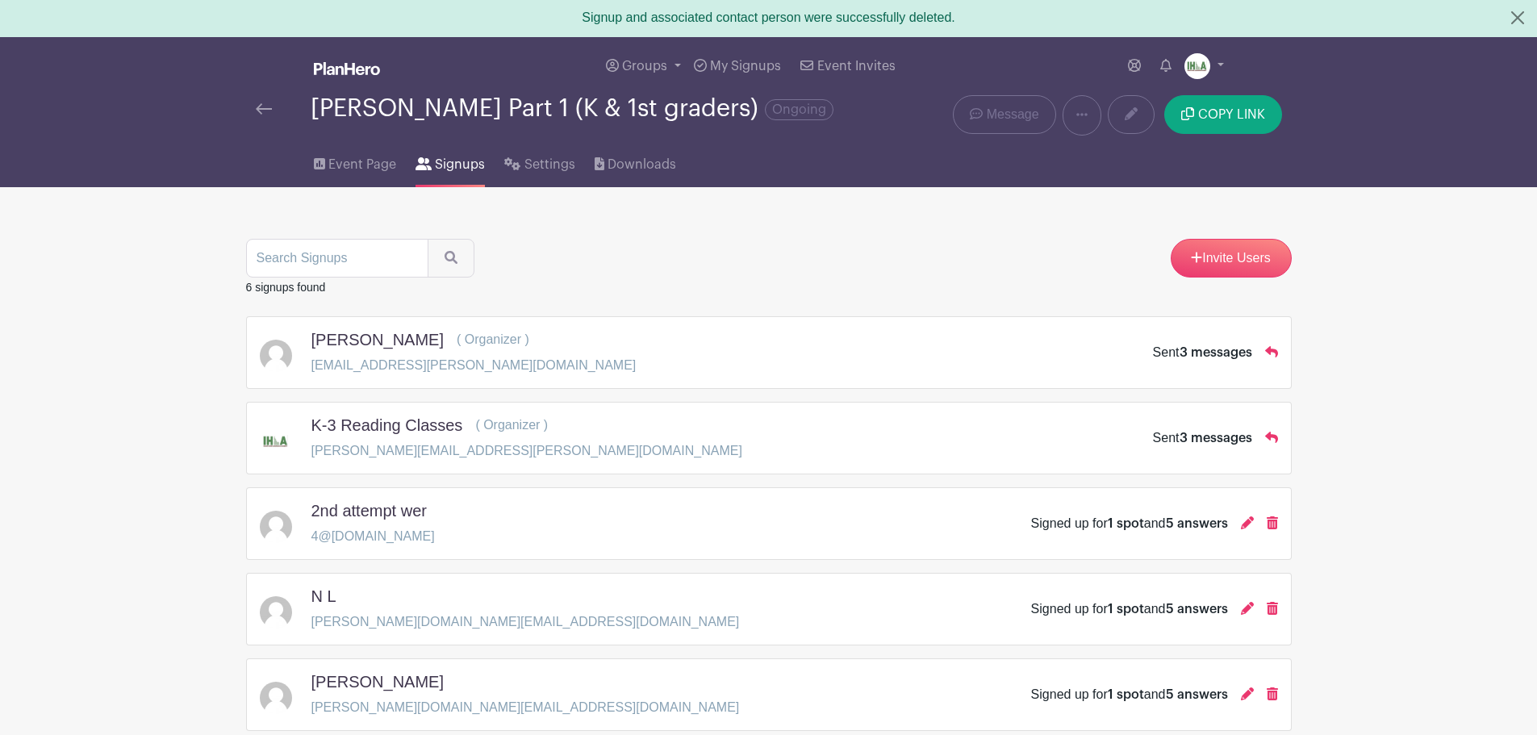
scroll to position [0, 0]
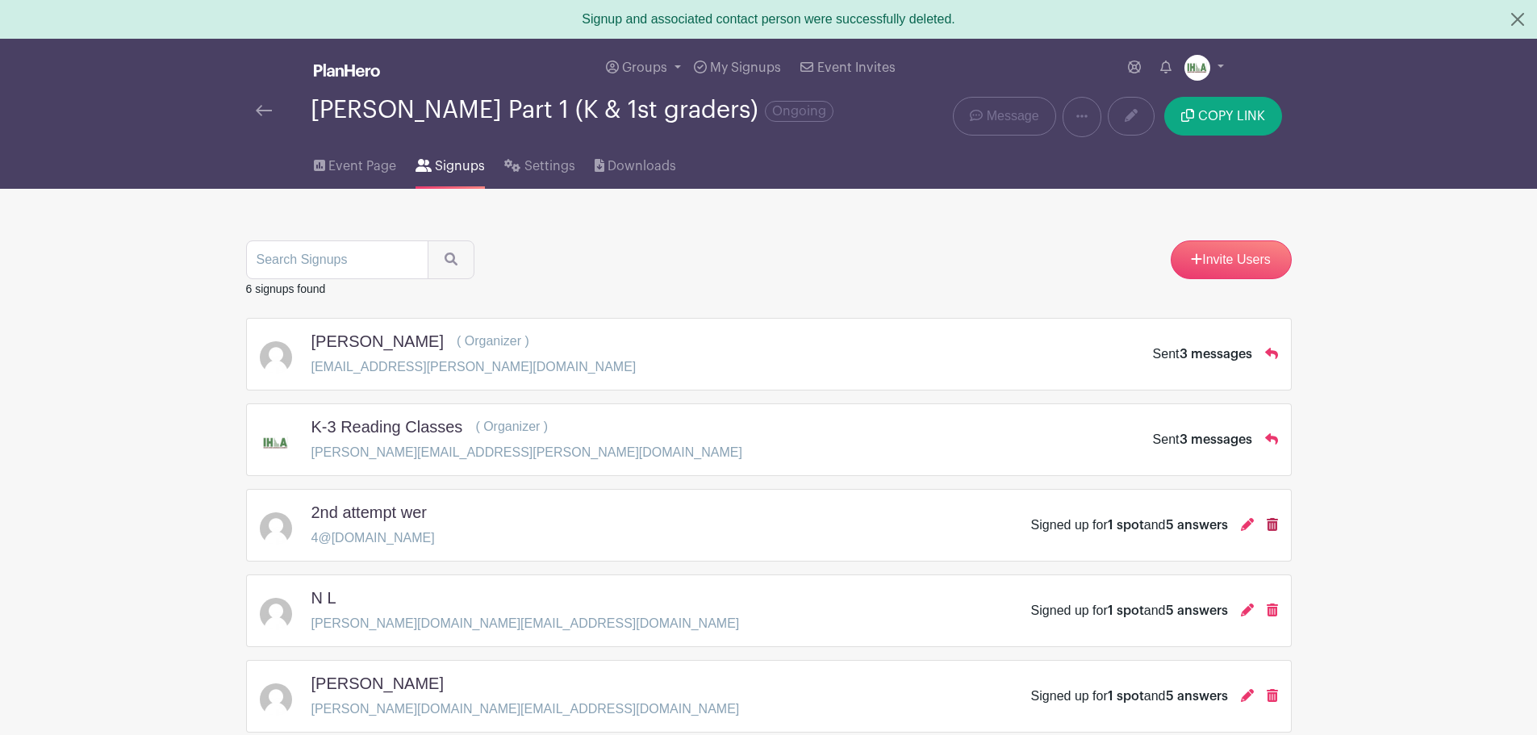
click at [1273, 531] on icon at bounding box center [1272, 524] width 11 height 13
click at [1274, 531] on icon at bounding box center [1272, 524] width 11 height 13
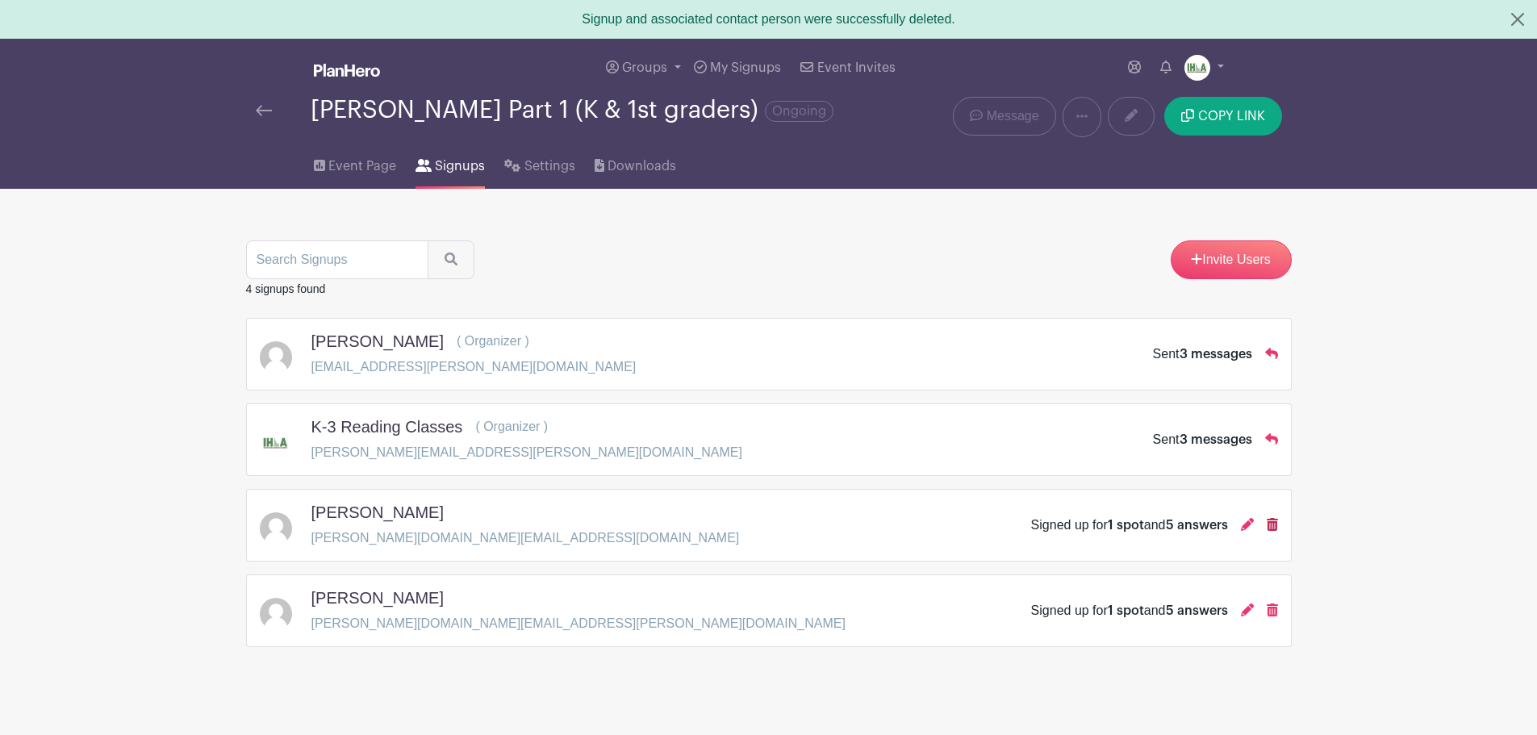
click at [1271, 531] on icon at bounding box center [1272, 524] width 11 height 13
click at [1276, 531] on icon at bounding box center [1277, 524] width 11 height 13
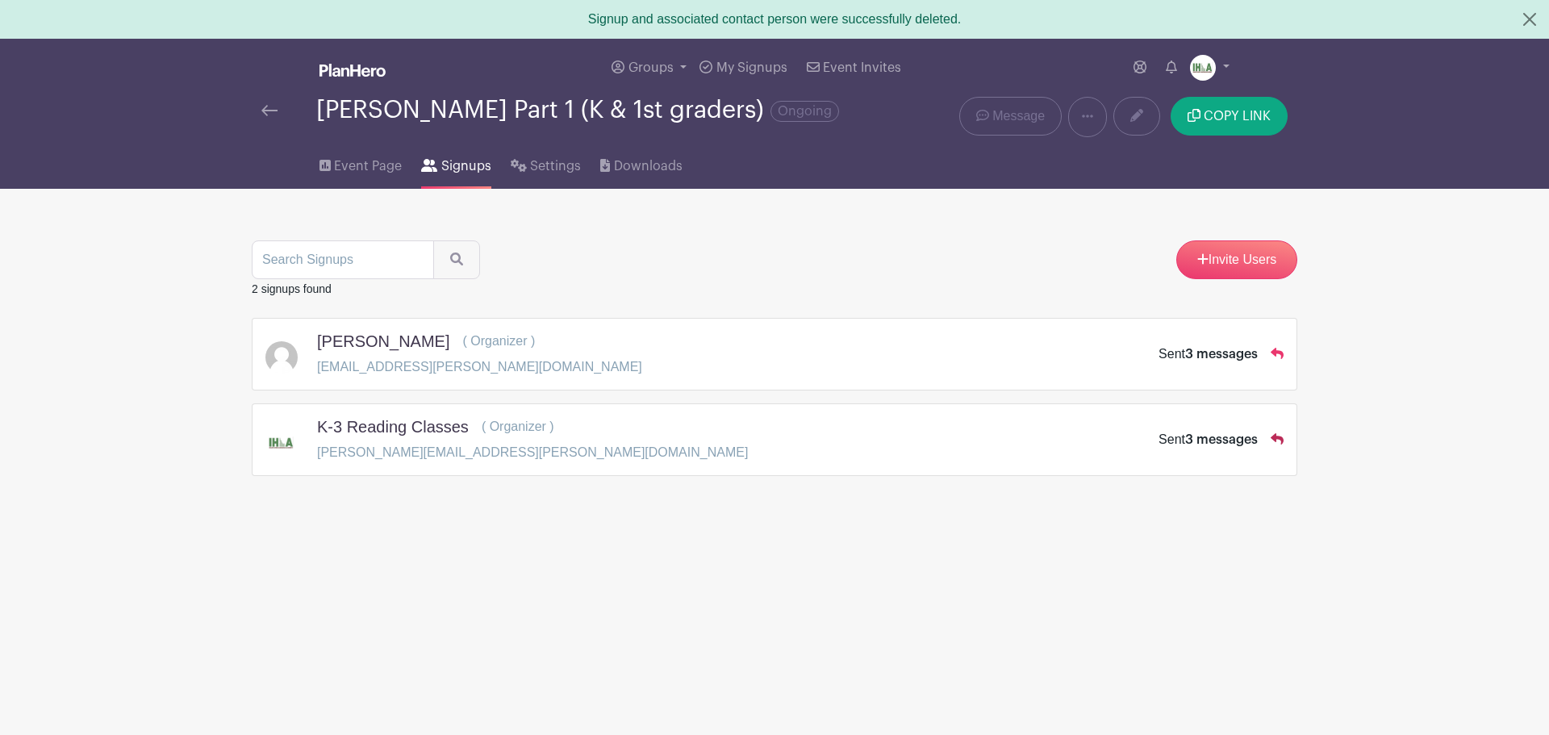
click at [1276, 445] on icon at bounding box center [1277, 438] width 13 height 11
click at [1224, 361] on span "3 messages" at bounding box center [1221, 354] width 73 height 13
click at [1221, 123] on span "COPY LINK" at bounding box center [1237, 116] width 67 height 13
click at [271, 116] on img at bounding box center [269, 110] width 16 height 11
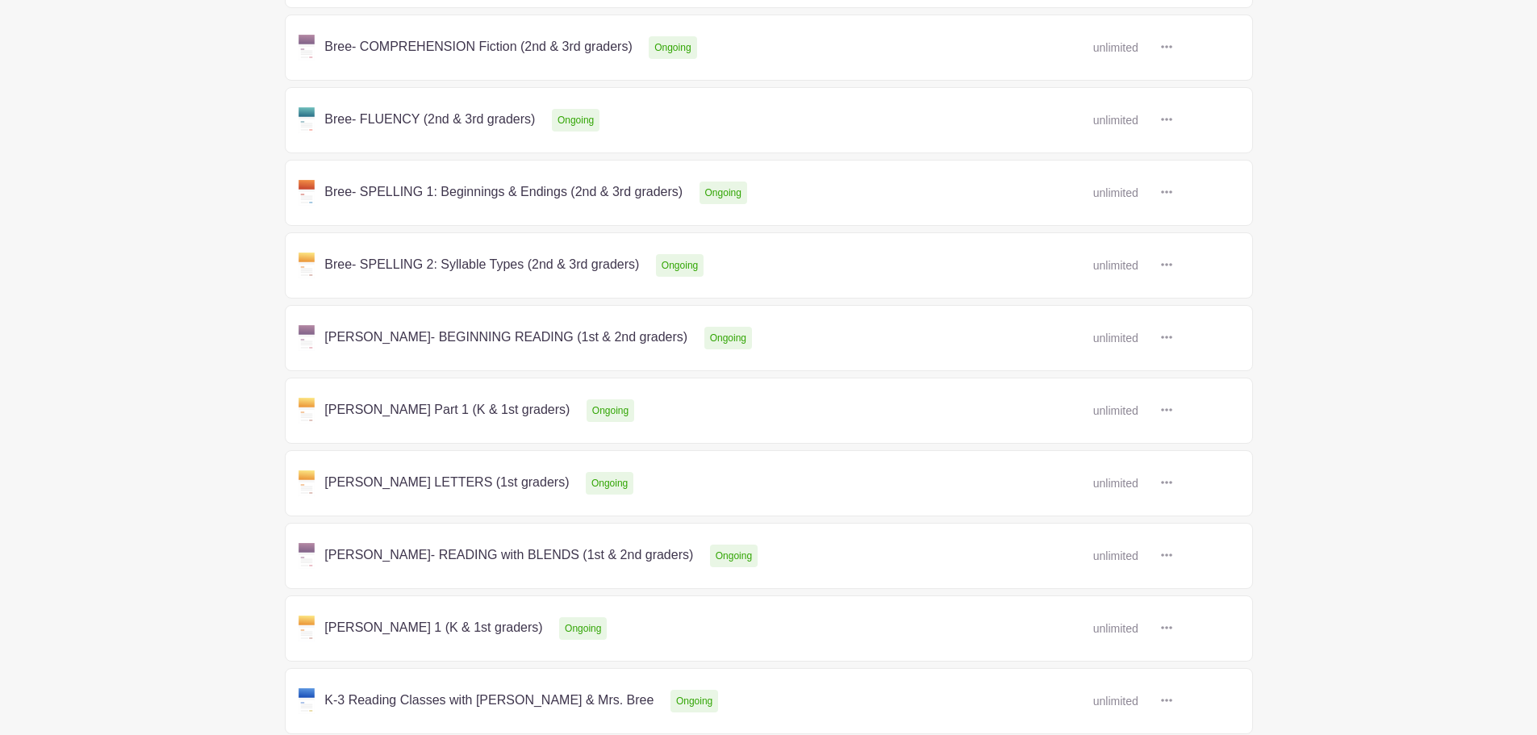
scroll to position [377, 0]
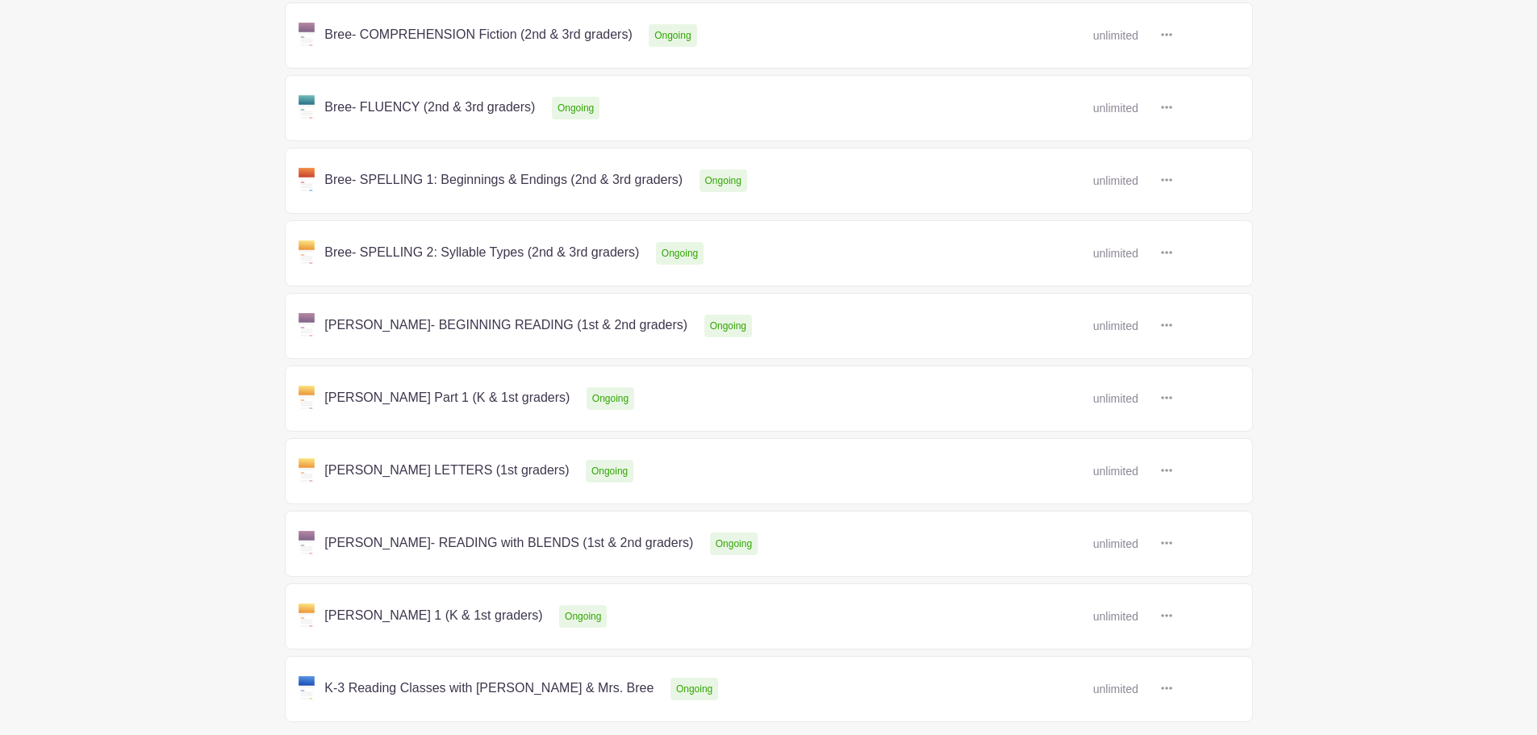
click at [1172, 544] on link at bounding box center [1172, 544] width 0 height 0
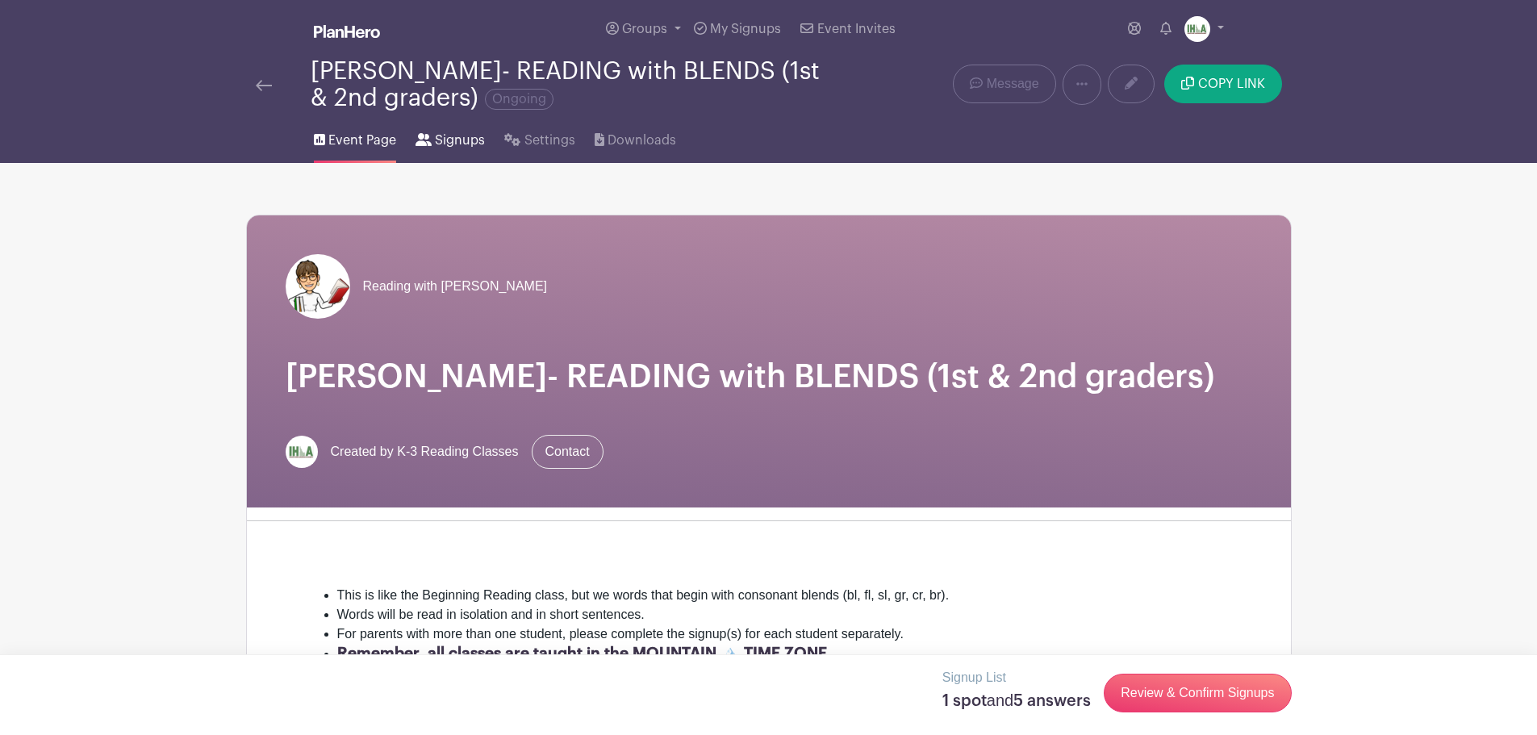
click at [453, 141] on span "Signups" at bounding box center [460, 140] width 50 height 19
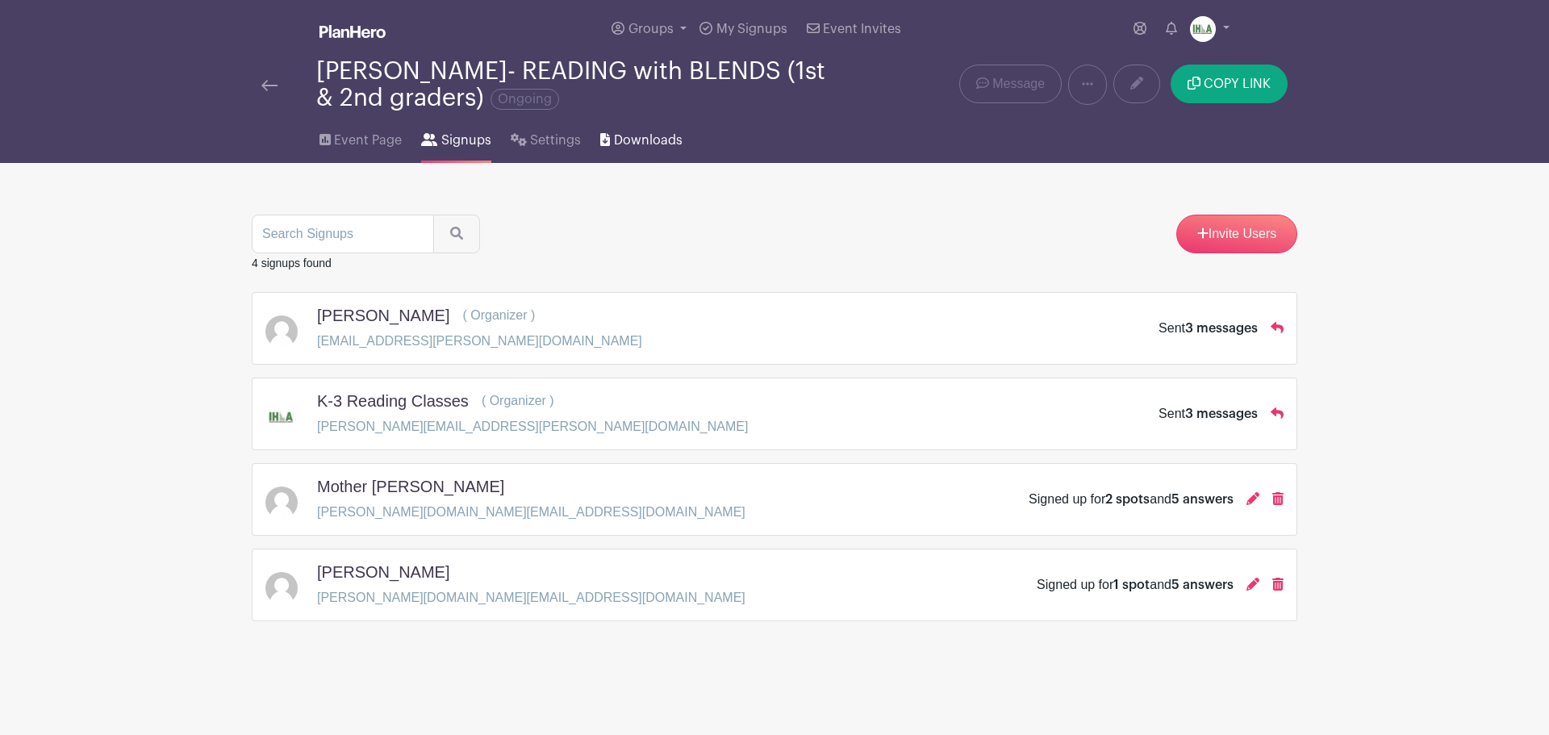
click at [632, 142] on span "Downloads" at bounding box center [648, 140] width 69 height 19
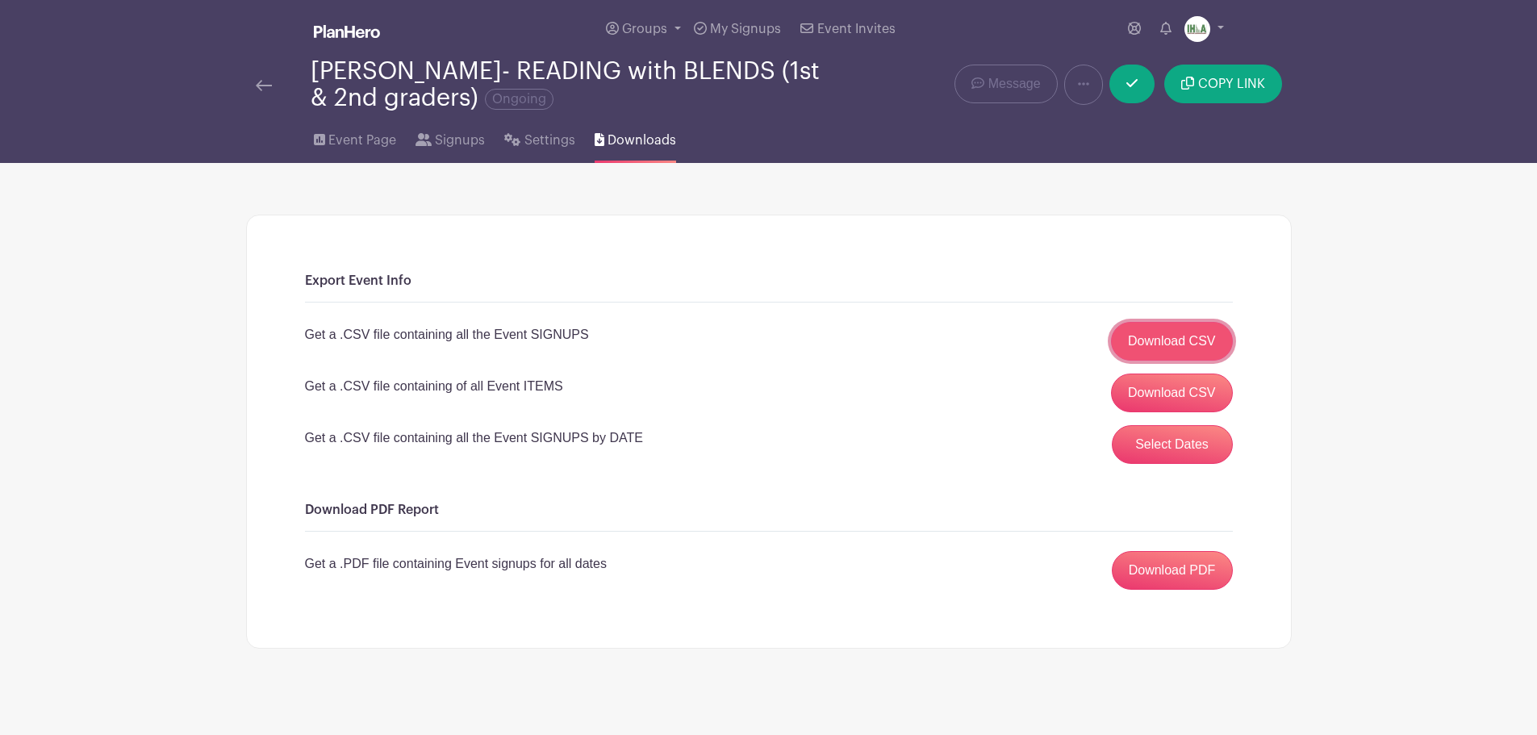
click at [1165, 335] on link "Download CSV" at bounding box center [1172, 341] width 122 height 39
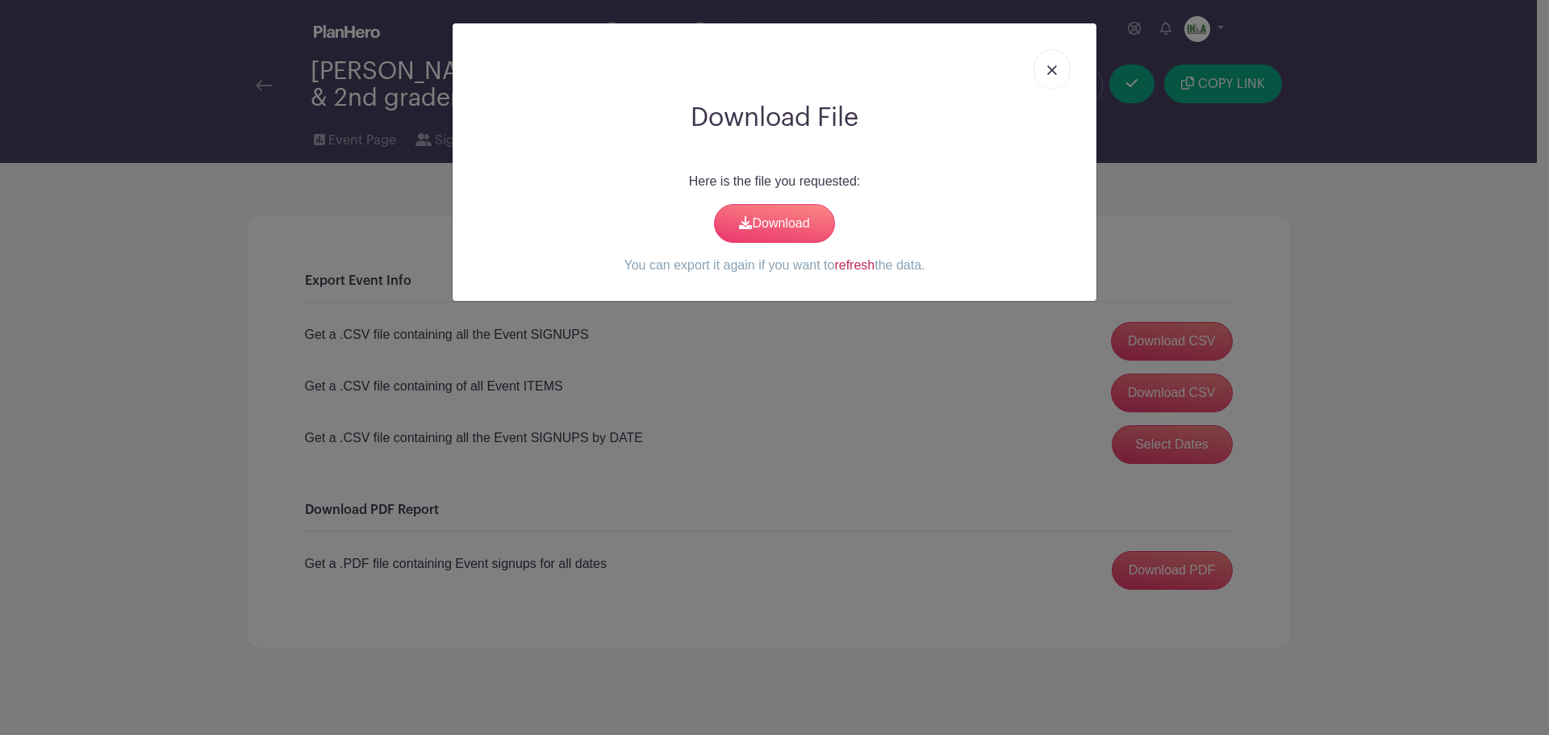
click at [856, 263] on link "refresh" at bounding box center [854, 265] width 40 height 14
click at [766, 222] on link "Download" at bounding box center [774, 223] width 121 height 39
click at [1058, 69] on link at bounding box center [1051, 69] width 37 height 40
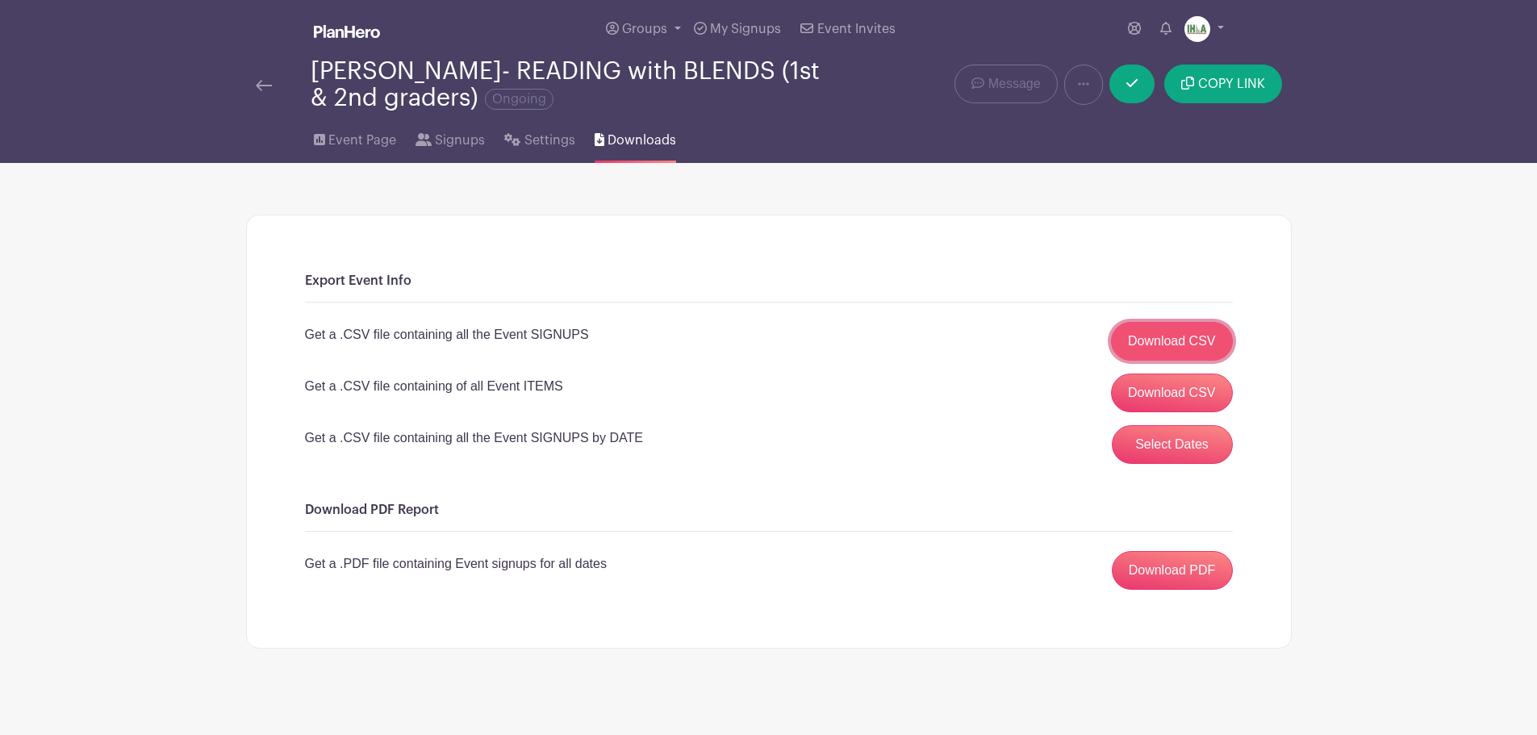
click at [1156, 335] on link "Download CSV" at bounding box center [1172, 341] width 122 height 39
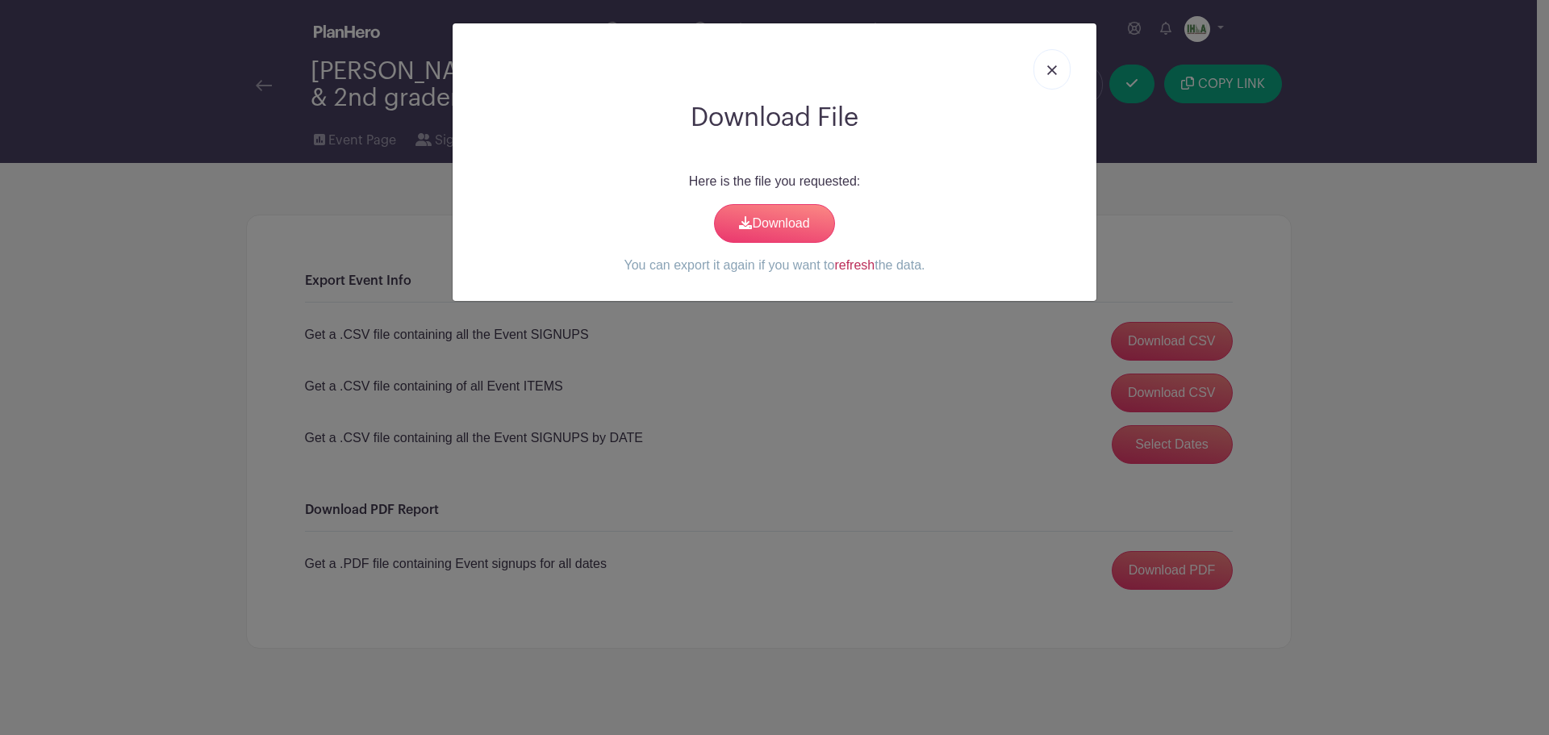
click at [853, 265] on link "refresh" at bounding box center [854, 265] width 40 height 14
click at [784, 229] on link "Download" at bounding box center [774, 223] width 121 height 39
